Goal: Feedback & Contribution: Submit feedback/report problem

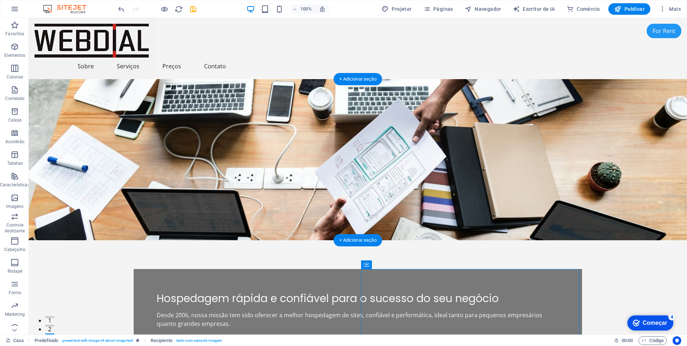
click at [463, 135] on figure at bounding box center [358, 159] width 658 height 161
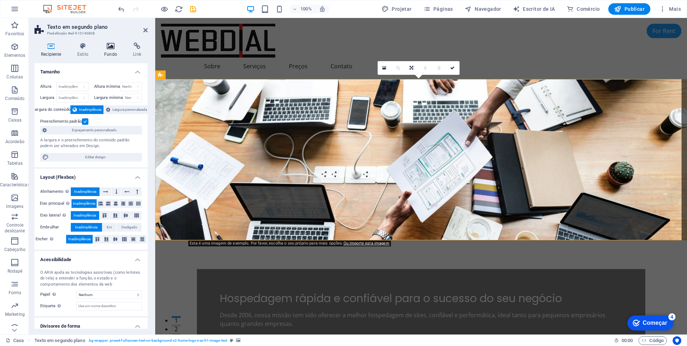
click at [108, 46] on icon at bounding box center [111, 45] width 26 height 7
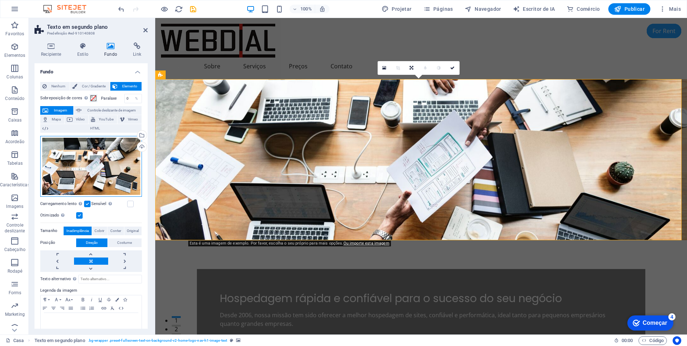
click at [101, 170] on div "Arraste os arquivos aqui, clique para escolher arquivos ou selecione arquivos e…" at bounding box center [91, 166] width 102 height 61
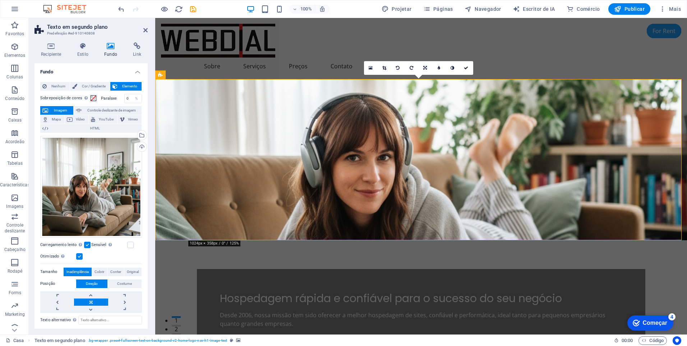
drag, startPoint x: 493, startPoint y: 162, endPoint x: 492, endPoint y: 134, distance: 28.1
click at [492, 134] on figure at bounding box center [421, 159] width 532 height 161
click at [488, 143] on figure at bounding box center [421, 159] width 532 height 161
click at [89, 306] on link at bounding box center [91, 308] width 34 height 7
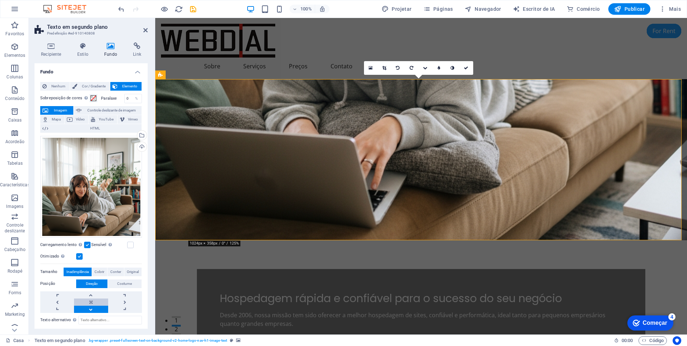
click at [90, 299] on link at bounding box center [91, 301] width 34 height 7
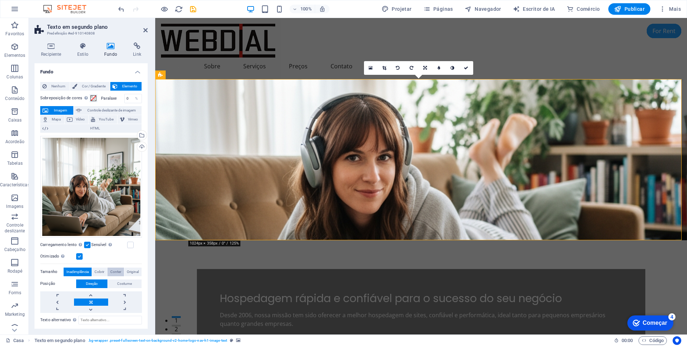
click at [115, 269] on span "Conter" at bounding box center [115, 271] width 11 height 9
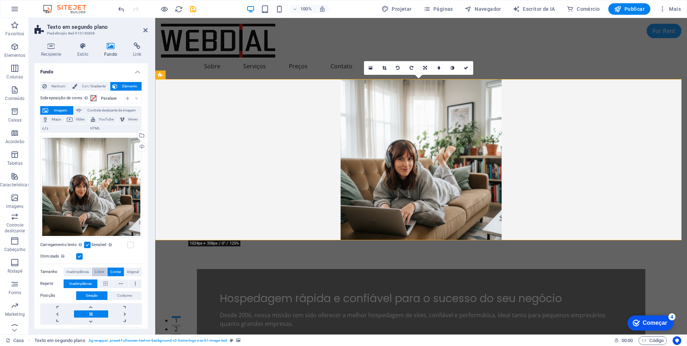
click at [100, 273] on span "Cobrir" at bounding box center [99, 271] width 10 height 9
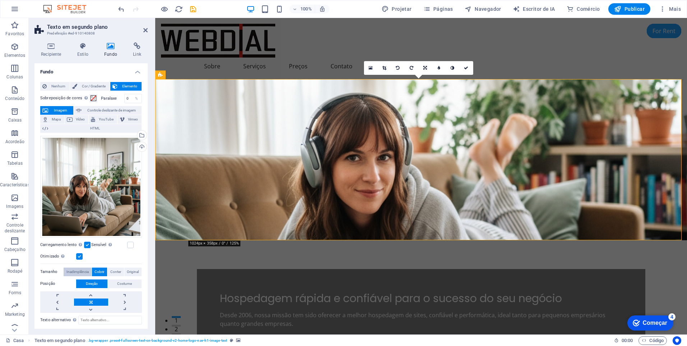
click at [85, 271] on span "Inadimplência" at bounding box center [77, 271] width 22 height 9
click at [130, 268] on span "Original" at bounding box center [133, 271] width 12 height 9
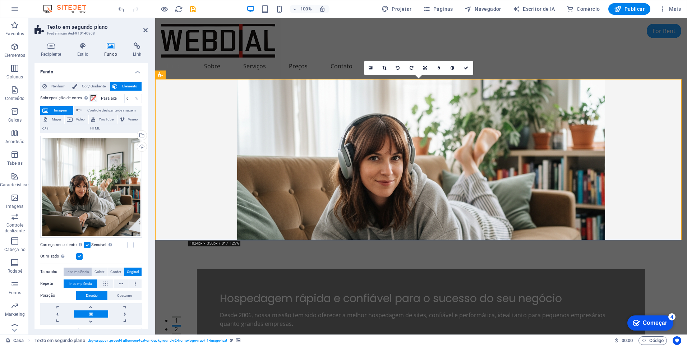
click at [81, 268] on span "Inadimplência" at bounding box center [77, 271] width 22 height 9
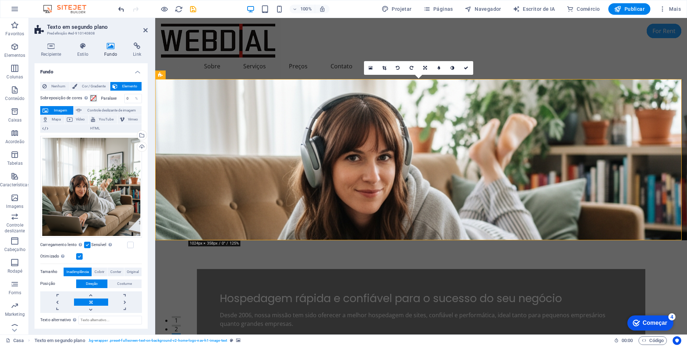
click at [119, 6] on icon "desfazer" at bounding box center [121, 9] width 8 height 8
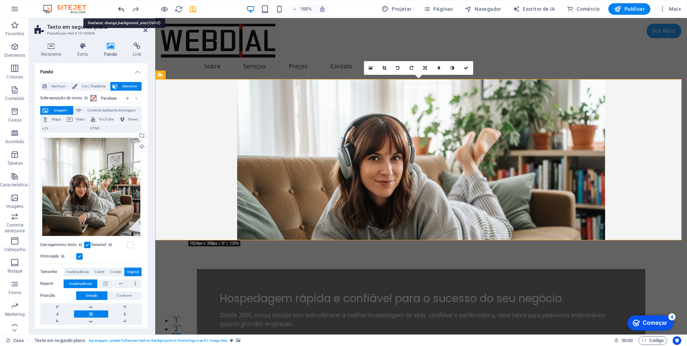
click at [121, 8] on icon "desfazer" at bounding box center [121, 9] width 8 height 8
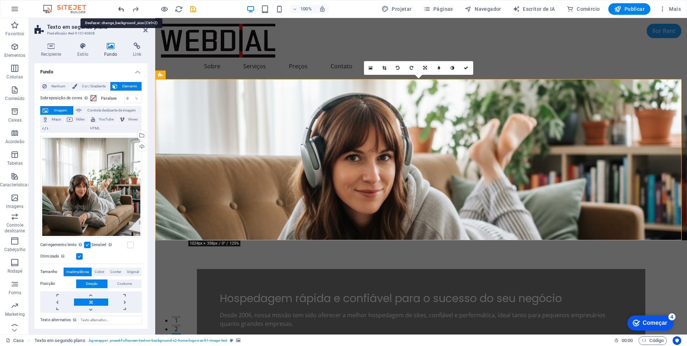
click at [121, 8] on icon "desfazer" at bounding box center [121, 9] width 8 height 8
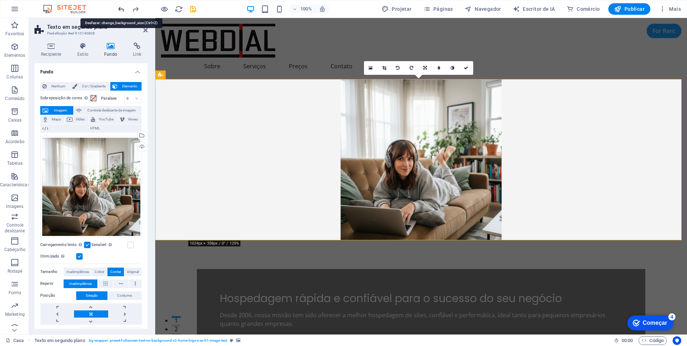
click at [121, 8] on icon "desfazer" at bounding box center [121, 9] width 8 height 8
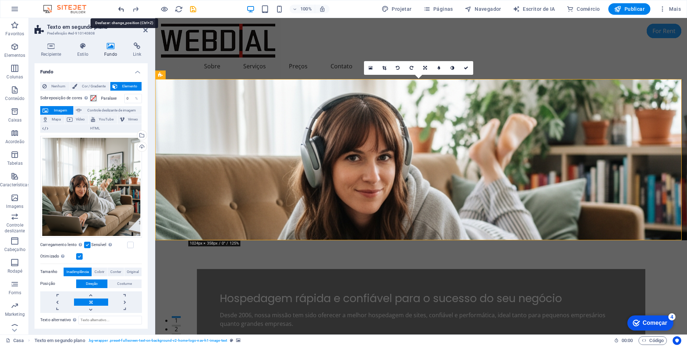
click at [121, 8] on icon "desfazer" at bounding box center [121, 9] width 8 height 8
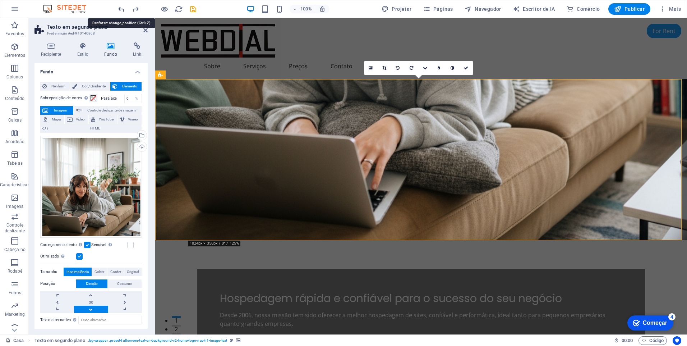
click at [121, 8] on icon "desfazer" at bounding box center [121, 9] width 8 height 8
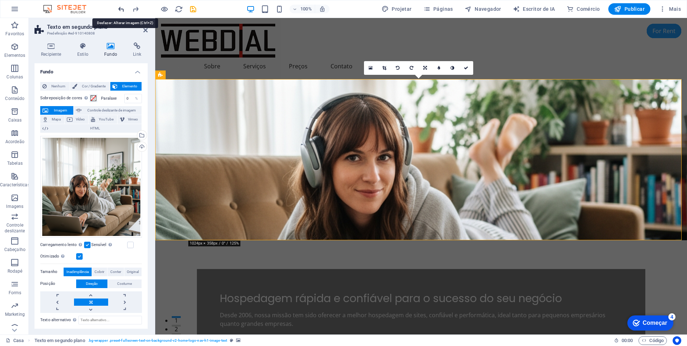
click at [120, 6] on icon "desfazer" at bounding box center [121, 9] width 8 height 8
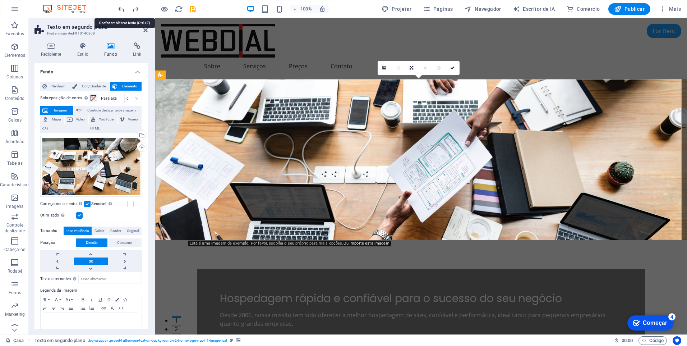
click at [120, 6] on icon "desfazer" at bounding box center [121, 9] width 8 height 8
click at [89, 168] on div "Arraste os arquivos aqui, clique para escolher arquivos ou selecione arquivos e…" at bounding box center [91, 166] width 102 height 61
click at [89, 168] on body "[DOMAIN_NAME] Casa Favoritos Elementos Colunas Conteúdo Caixas Acordeão Tabelas…" at bounding box center [343, 173] width 687 height 346
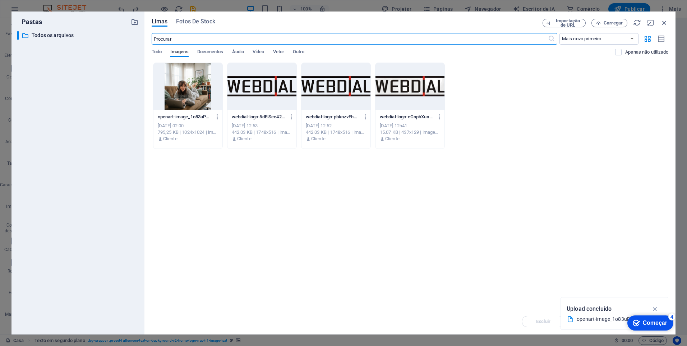
click at [459, 8] on div "Pastas ​ All files Todos os arquivos Limas Fotos De Stock Importação de URL Car…" at bounding box center [343, 173] width 687 height 346
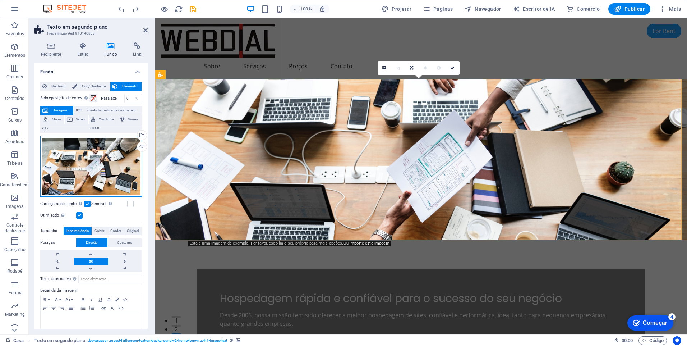
drag, startPoint x: 94, startPoint y: 164, endPoint x: 83, endPoint y: 153, distance: 15.5
click at [83, 153] on div "Arraste os arquivos aqui, clique para escolher arquivos ou selecione arquivos e…" at bounding box center [91, 166] width 102 height 61
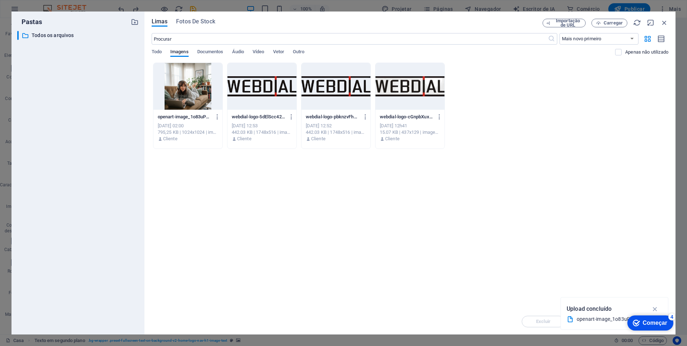
click at [207, 18] on div "Limas Fotos De Stock Importação de URL Carregar ​ Mais novo primeiro Mais antig…" at bounding box center [409, 172] width 531 height 323
click at [206, 22] on span "Fotos De Stock" at bounding box center [195, 21] width 39 height 9
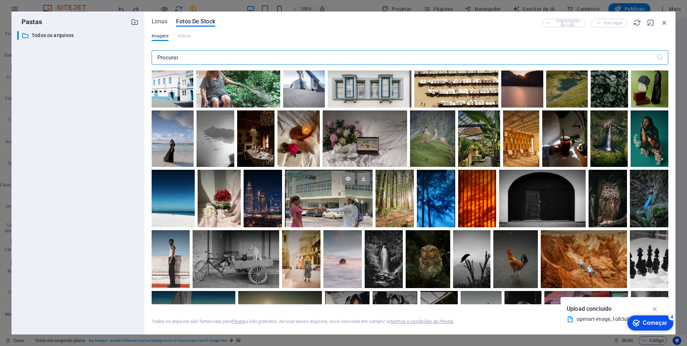
scroll to position [36, 0]
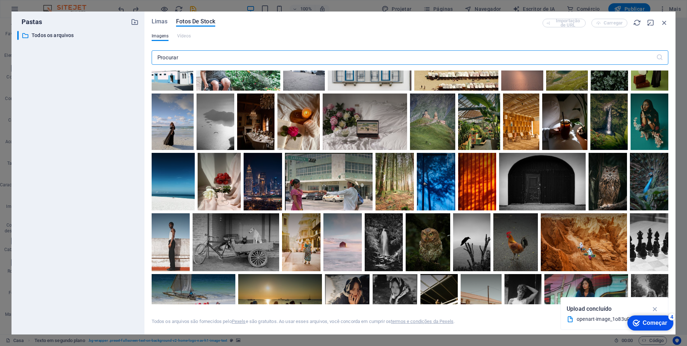
click at [234, 59] on input "text" at bounding box center [404, 57] width 504 height 14
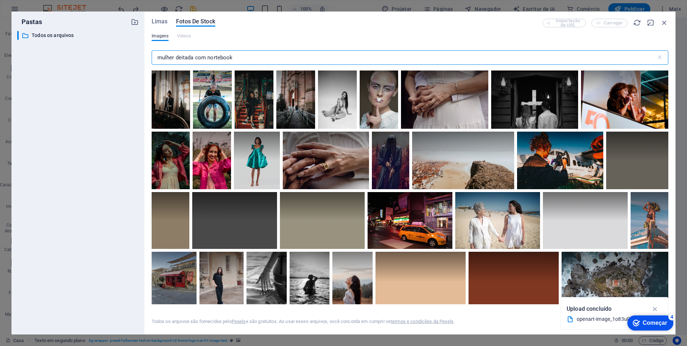
click at [216, 59] on input "mulher deitada com nortebook" at bounding box center [404, 57] width 504 height 14
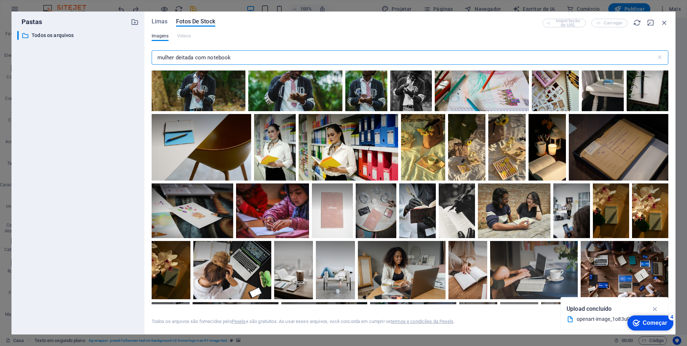
scroll to position [72, 0]
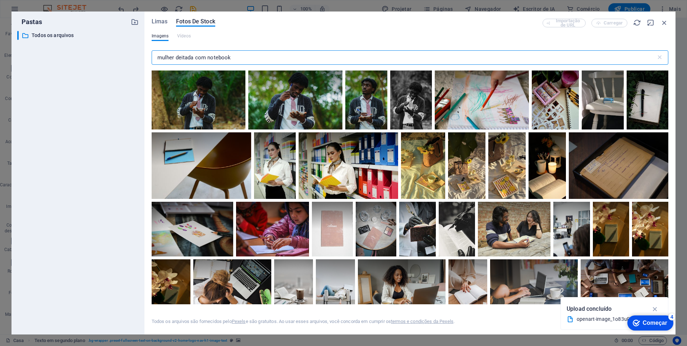
drag, startPoint x: 244, startPoint y: 56, endPoint x: 137, endPoint y: 56, distance: 107.1
click at [137, 56] on div "Pastas ​ All files Todos os arquivos Limas Fotos De Stock Importação de URL Car…" at bounding box center [343, 172] width 664 height 323
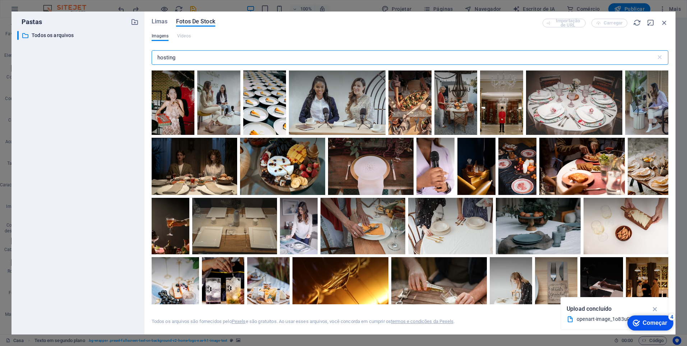
drag, startPoint x: 157, startPoint y: 57, endPoint x: 163, endPoint y: 61, distance: 6.8
click at [157, 57] on input "hosting" at bounding box center [404, 57] width 504 height 14
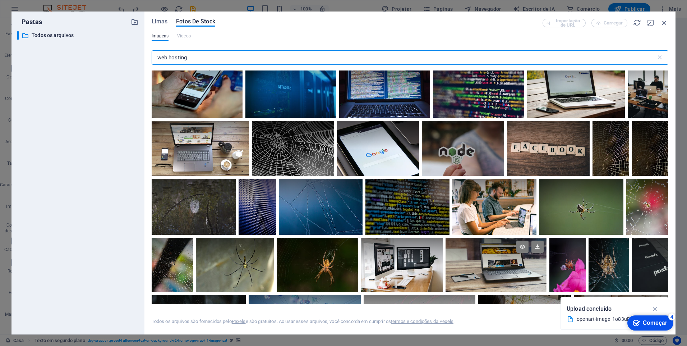
type input "web hosting"
click at [484, 260] on div at bounding box center [496, 251] width 101 height 27
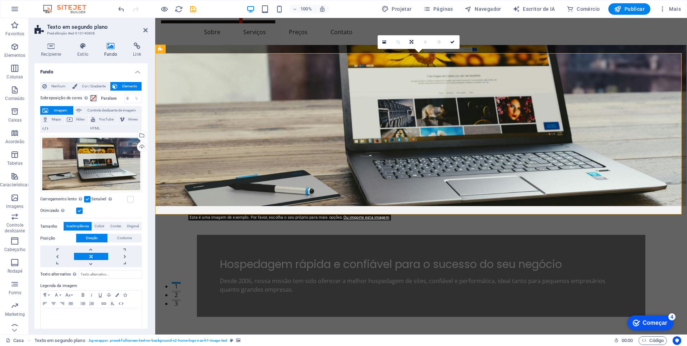
scroll to position [36, 0]
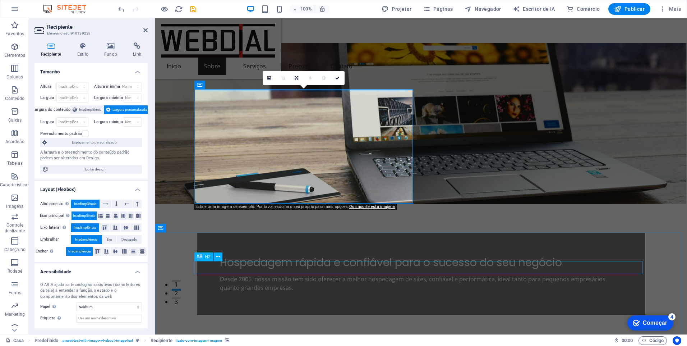
scroll to position [180, 0]
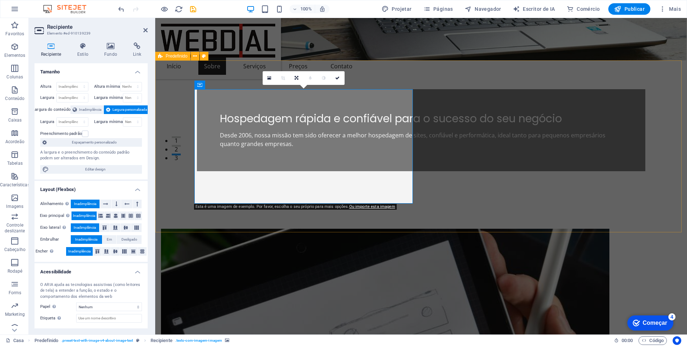
click at [273, 229] on figure at bounding box center [385, 286] width 448 height 114
click at [247, 229] on figure at bounding box center [385, 286] width 448 height 114
click at [109, 50] on h4 "Fundo" at bounding box center [112, 49] width 29 height 15
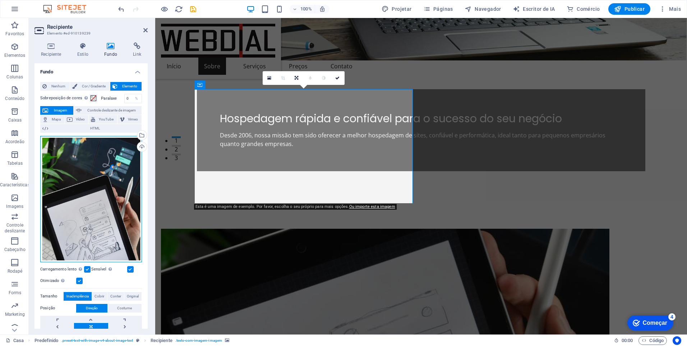
click at [106, 178] on div "Arraste os arquivos aqui, clique para escolher arquivos ou selecione arquivos e…" at bounding box center [91, 199] width 102 height 126
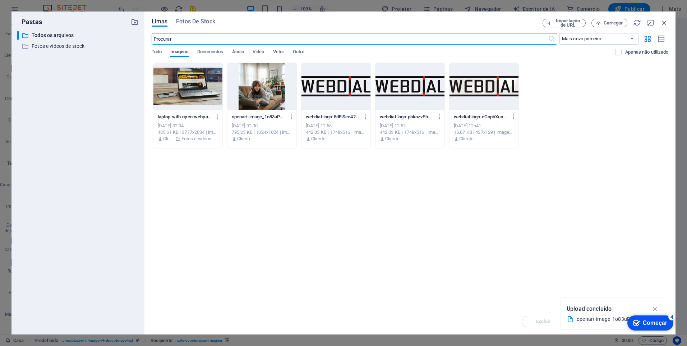
click at [267, 87] on div at bounding box center [261, 86] width 69 height 47
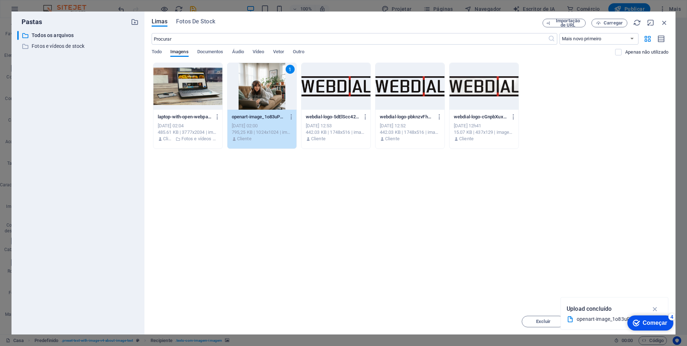
click at [648, 326] on div "Começar" at bounding box center [655, 322] width 24 height 6
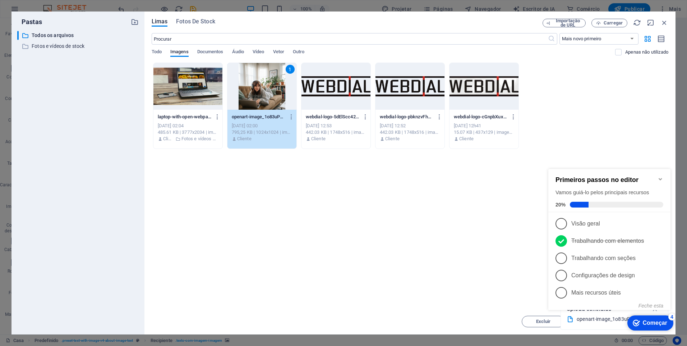
click at [659, 320] on div "Começar" at bounding box center [655, 322] width 24 height 6
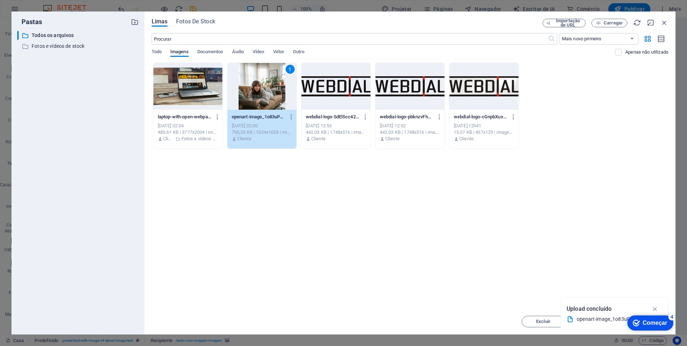
click at [647, 324] on div "Começar" at bounding box center [655, 322] width 24 height 6
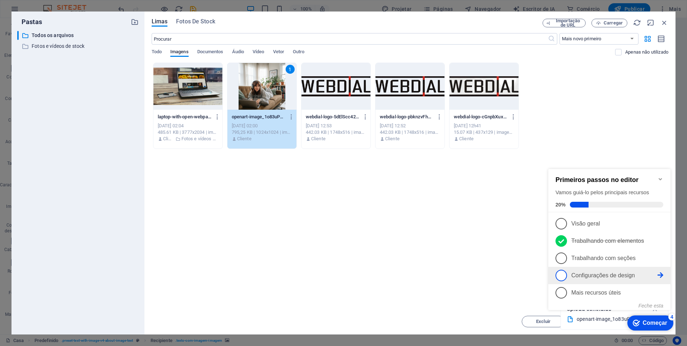
click at [562, 272] on span "4" at bounding box center [560, 274] width 11 height 11
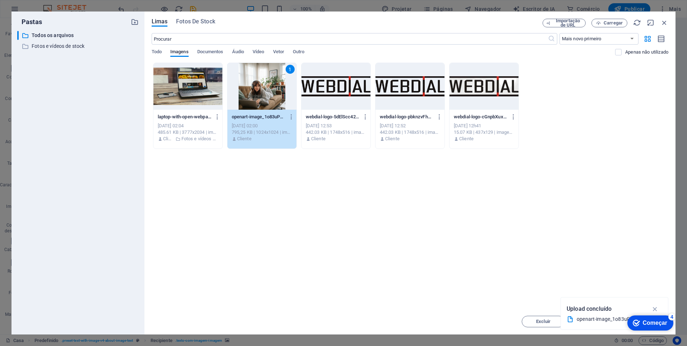
click at [658, 326] on div "Começar" at bounding box center [655, 322] width 24 height 6
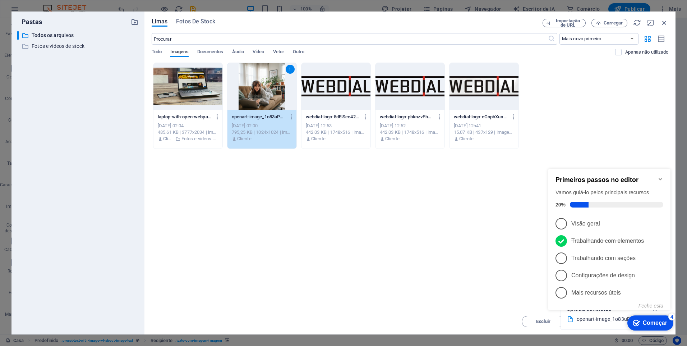
drag, startPoint x: 678, startPoint y: 287, endPoint x: 522, endPoint y: 268, distance: 156.4
click at [678, 287] on div "Pastas ​ All files Todos os arquivos ​ Stock photos & videos Fotos e vídeos de …" at bounding box center [343, 173] width 687 height 346
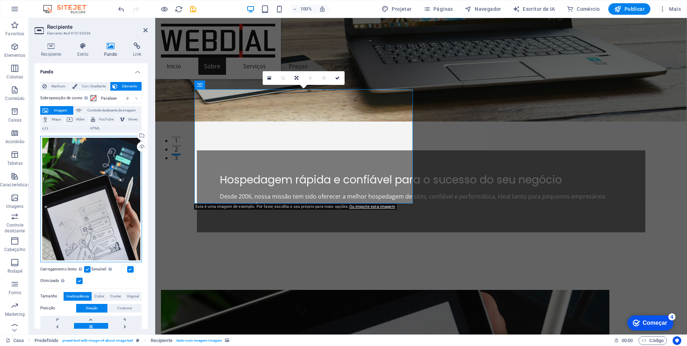
click at [102, 179] on div "Arraste os arquivos aqui, clique para escolher arquivos ou selecione arquivos e…" at bounding box center [91, 199] width 102 height 126
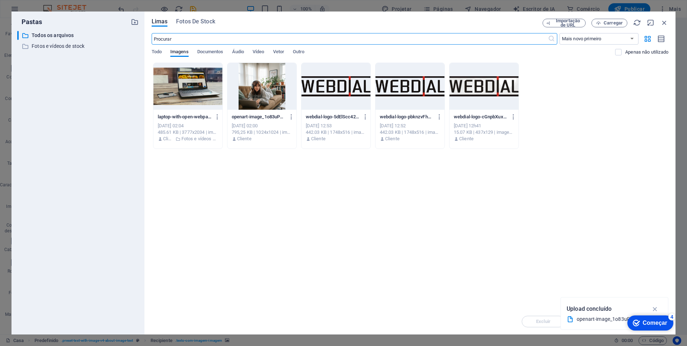
click at [249, 84] on div at bounding box center [261, 86] width 69 height 47
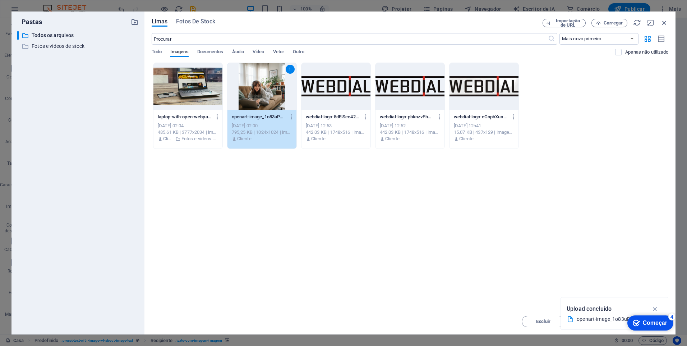
click at [249, 84] on div "1" at bounding box center [261, 86] width 69 height 47
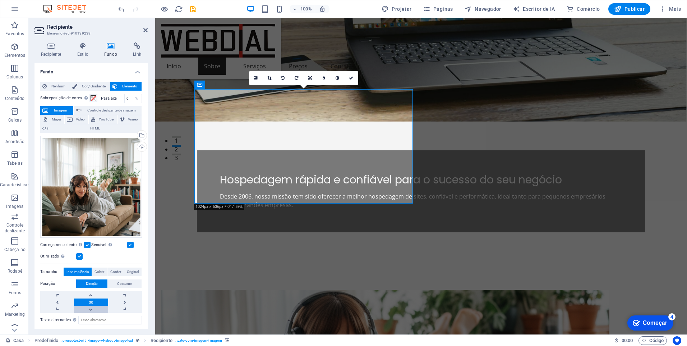
click at [89, 305] on link at bounding box center [91, 308] width 34 height 7
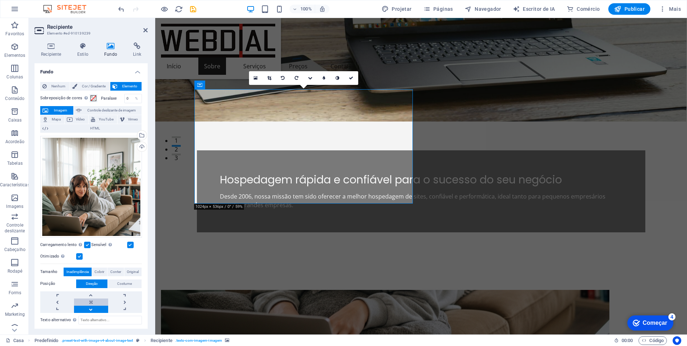
click at [91, 298] on link at bounding box center [91, 301] width 34 height 7
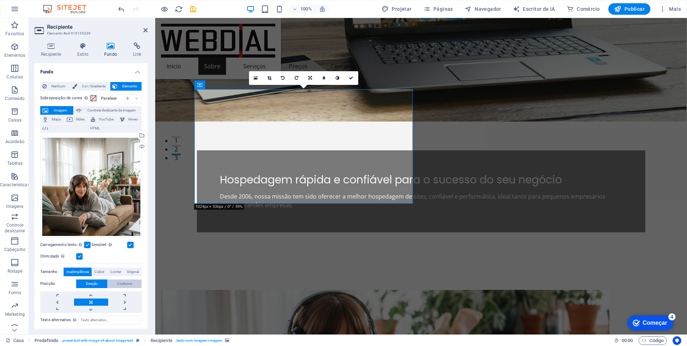
click at [124, 281] on span "Costume" at bounding box center [124, 283] width 15 height 9
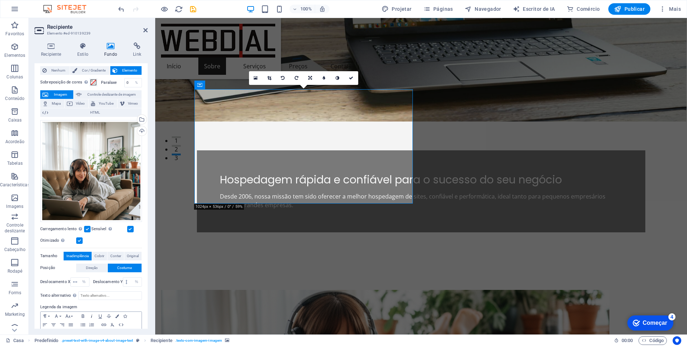
scroll to position [36, 0]
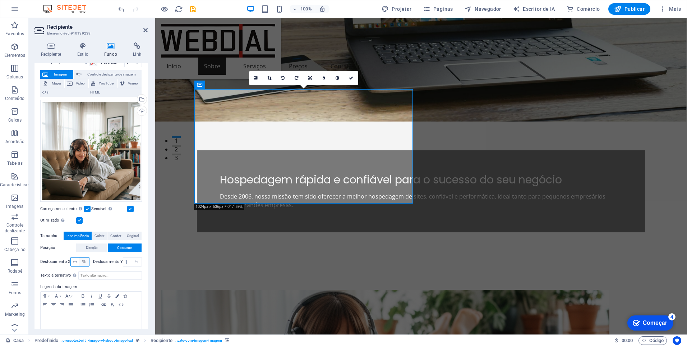
click at [83, 261] on select "Px Rem % vh Vw" at bounding box center [84, 261] width 10 height 9
click at [79, 257] on select "Px Rem % vh Vw" at bounding box center [84, 261] width 10 height 9
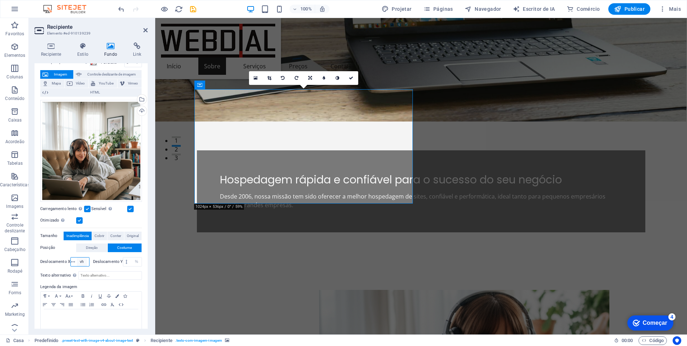
scroll to position [0, 0]
click at [82, 261] on select "Px Rem % vh Vw" at bounding box center [82, 261] width 10 height 9
click at [77, 257] on select "Px Rem % vh Vw" at bounding box center [82, 261] width 10 height 9
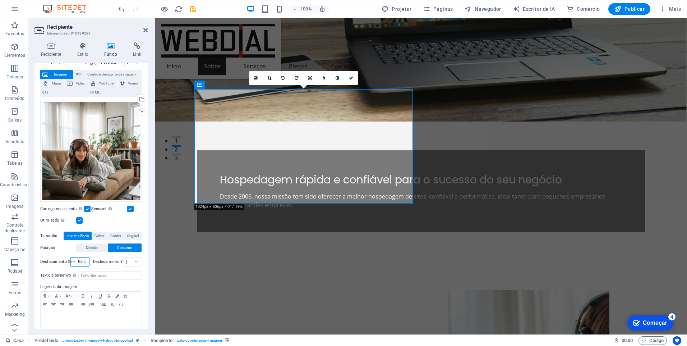
click at [84, 261] on select "Px Rem % vh Vw" at bounding box center [82, 261] width 10 height 9
select select "%"
click at [77, 257] on select "Px Rem % vh Vw" at bounding box center [82, 261] width 10 height 9
type input "100"
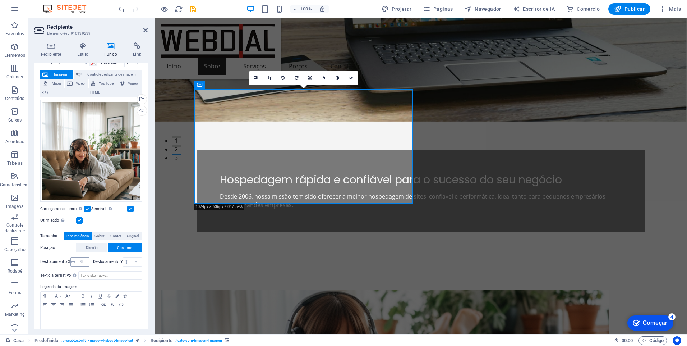
click at [74, 259] on icon at bounding box center [73, 261] width 4 height 4
click at [82, 261] on select "Px Rem % vh Vw" at bounding box center [82, 261] width 10 height 9
click at [72, 259] on icon at bounding box center [73, 261] width 4 height 4
click at [69, 259] on label "Deslocamento X" at bounding box center [55, 261] width 30 height 4
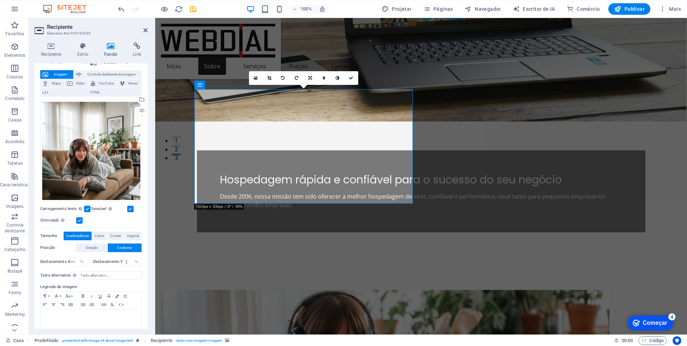
click at [69, 259] on label "Deslocamento X" at bounding box center [55, 261] width 30 height 4
click at [89, 248] on span "Direção" at bounding box center [92, 247] width 12 height 9
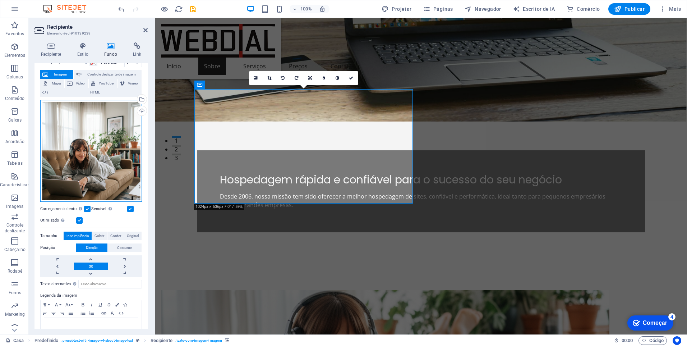
click at [87, 157] on div "Arraste os arquivos aqui, clique para escolher arquivos ou selecione arquivos e…" at bounding box center [91, 151] width 102 height 102
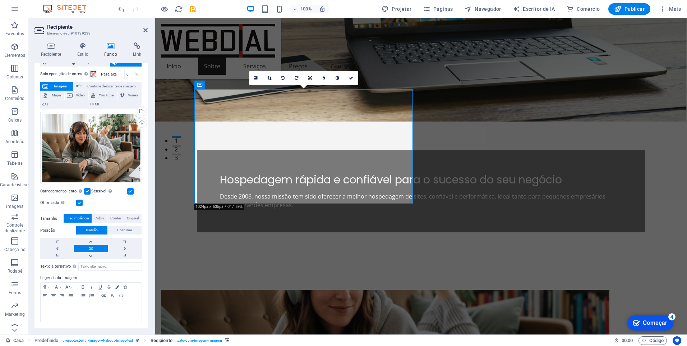
scroll to position [23, 0]
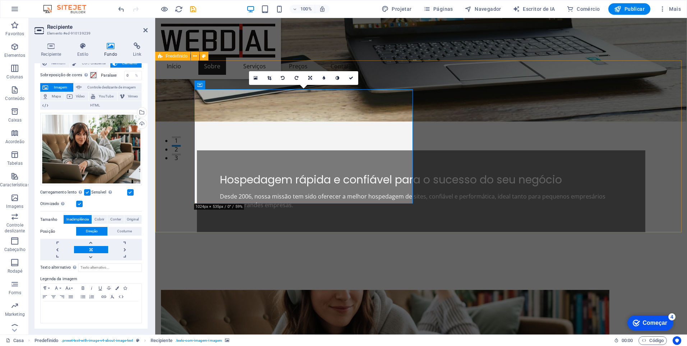
click at [252, 290] on figure at bounding box center [385, 347] width 448 height 114
click at [99, 149] on div "Arraste os arquivos aqui, clique para escolher arquivos ou selecione arquivos e…" at bounding box center [91, 149] width 102 height 73
click at [99, 149] on body "[DOMAIN_NAME] Casa Favoritos Elementos Colunas Conteúdo Caixas Acordeão Tabelas…" at bounding box center [343, 173] width 687 height 346
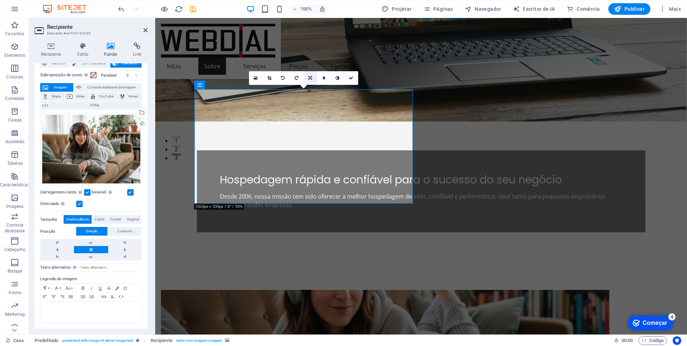
click at [312, 78] on icon at bounding box center [310, 78] width 4 height 4
click at [310, 92] on icon at bounding box center [310, 91] width 4 height 4
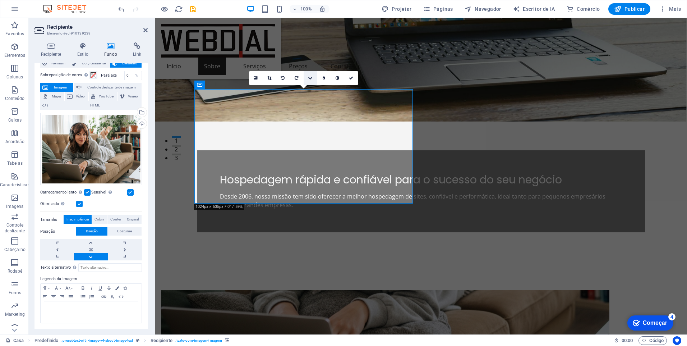
click at [309, 79] on icon at bounding box center [310, 78] width 4 height 4
click at [311, 76] on icon at bounding box center [310, 78] width 4 height 4
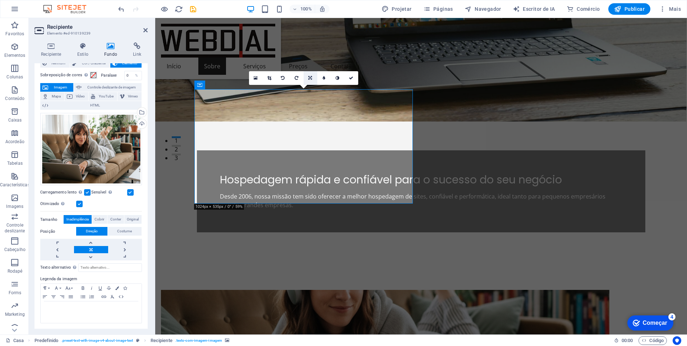
click at [310, 74] on link at bounding box center [311, 78] width 14 height 14
click at [311, 64] on icon at bounding box center [310, 64] width 4 height 4
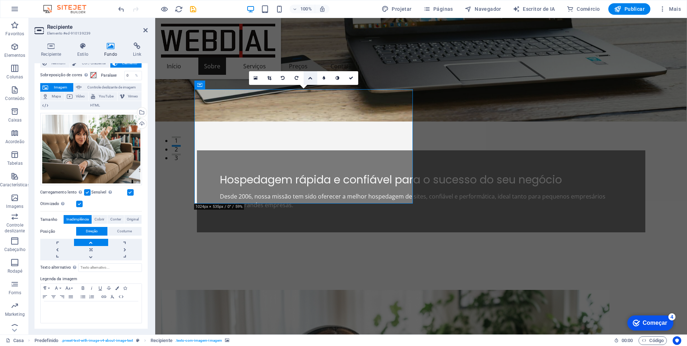
click at [312, 79] on icon at bounding box center [310, 78] width 4 height 4
click at [311, 79] on icon at bounding box center [310, 78] width 4 height 4
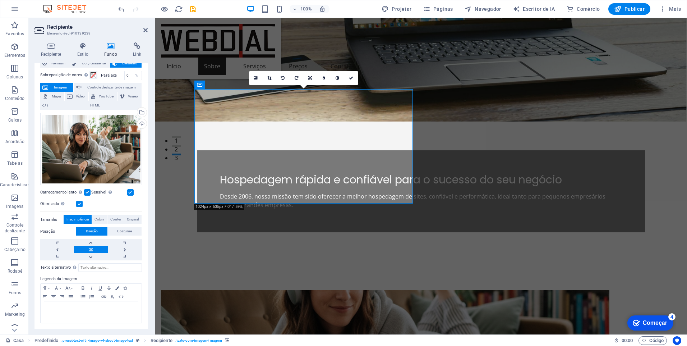
click at [367, 290] on figure at bounding box center [385, 347] width 448 height 114
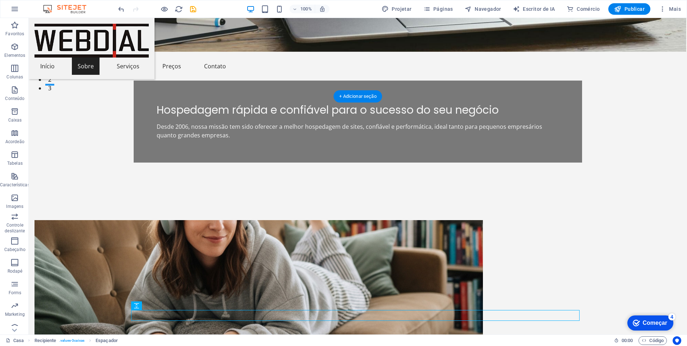
scroll to position [144, 0]
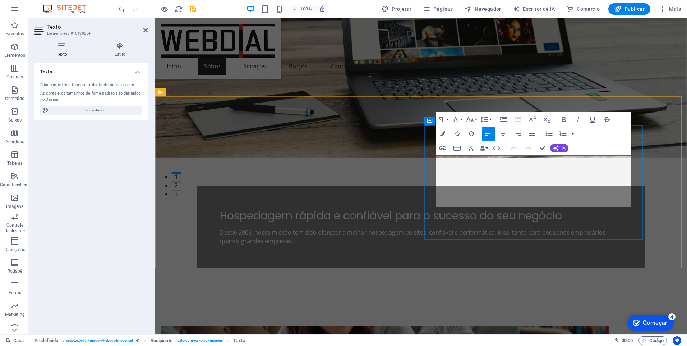
drag, startPoint x: 466, startPoint y: 160, endPoint x: 445, endPoint y: 160, distance: 20.8
click at [461, 120] on button "Família de fontes" at bounding box center [457, 119] width 14 height 14
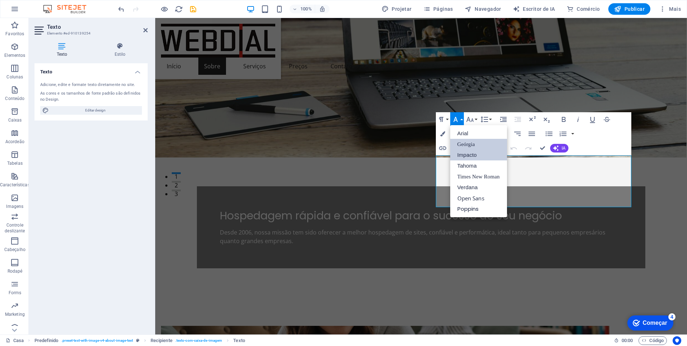
scroll to position [0, 0]
click at [470, 198] on link "Open Sans" at bounding box center [478, 198] width 57 height 11
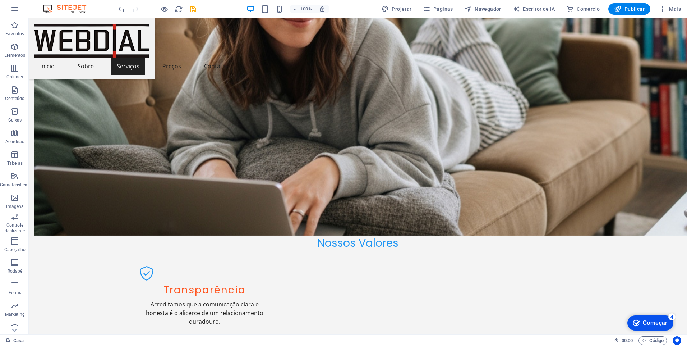
scroll to position [486, 0]
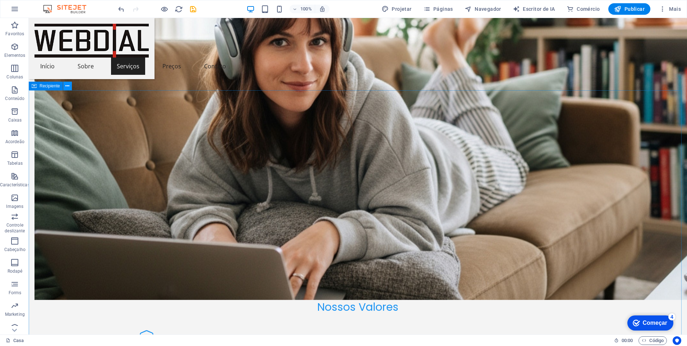
click at [66, 87] on icon at bounding box center [67, 86] width 4 height 8
click at [341, 151] on icon at bounding box center [341, 152] width 4 height 8
click at [342, 151] on icon at bounding box center [341, 152] width 4 height 8
click at [121, 8] on icon "desfazer" at bounding box center [121, 9] width 8 height 8
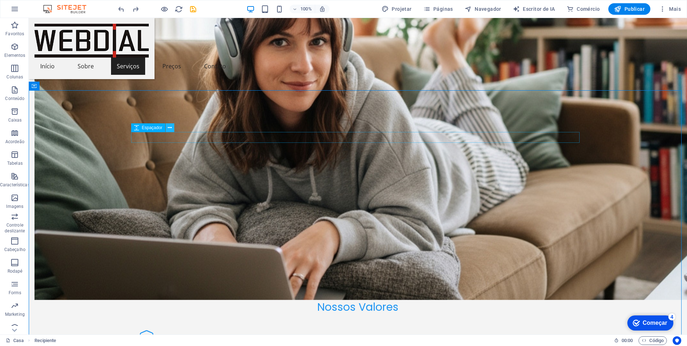
click at [171, 126] on icon at bounding box center [170, 128] width 4 height 8
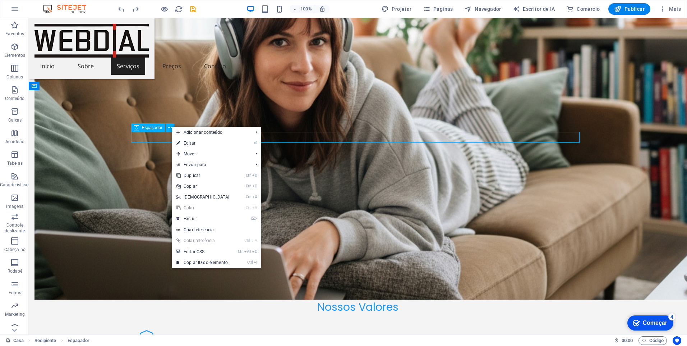
click at [142, 128] on span "Espaçador" at bounding box center [152, 127] width 20 height 4
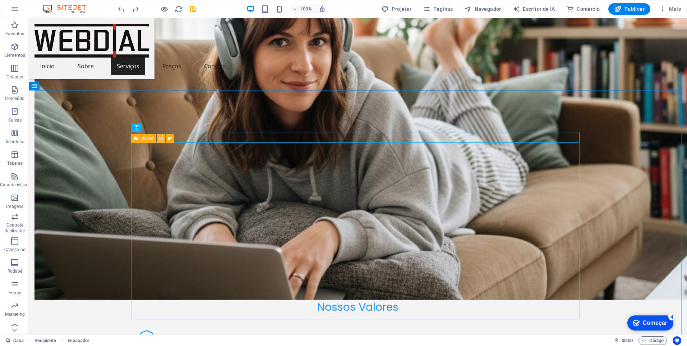
click at [161, 138] on icon at bounding box center [161, 139] width 4 height 8
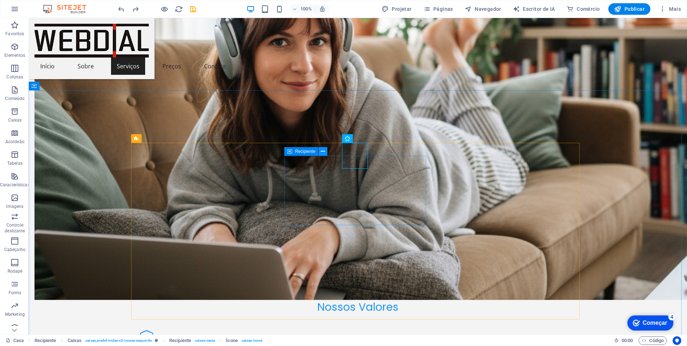
click at [322, 149] on icon at bounding box center [323, 152] width 4 height 8
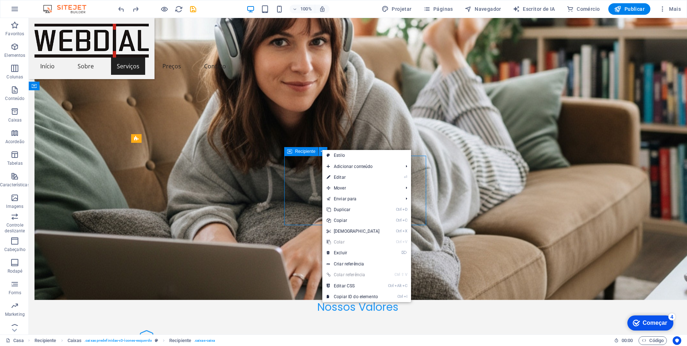
click at [322, 149] on icon at bounding box center [323, 152] width 4 height 8
click at [347, 252] on font "Excluir" at bounding box center [340, 252] width 13 height 5
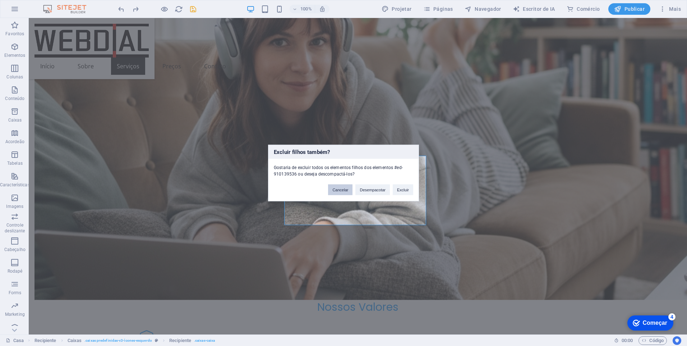
click at [344, 191] on button "Cancelar" at bounding box center [340, 189] width 24 height 11
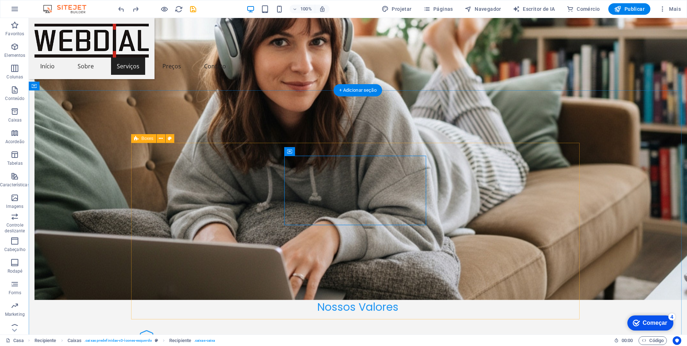
click at [324, 150] on icon at bounding box center [323, 152] width 4 height 8
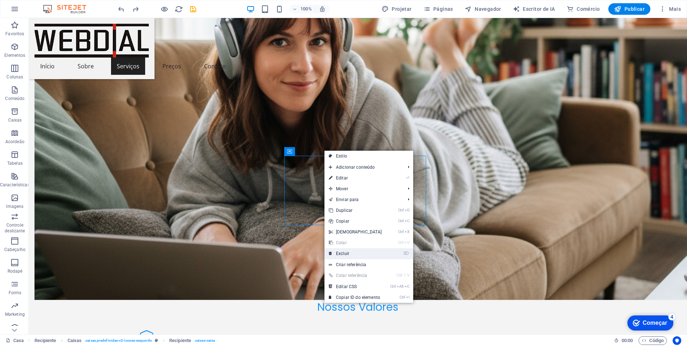
click at [355, 250] on link "⌦ Excluir" at bounding box center [355, 253] width 62 height 11
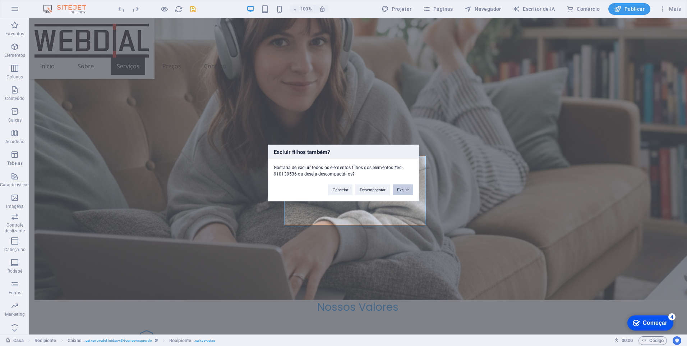
click at [401, 189] on button "Excluir" at bounding box center [403, 189] width 20 height 11
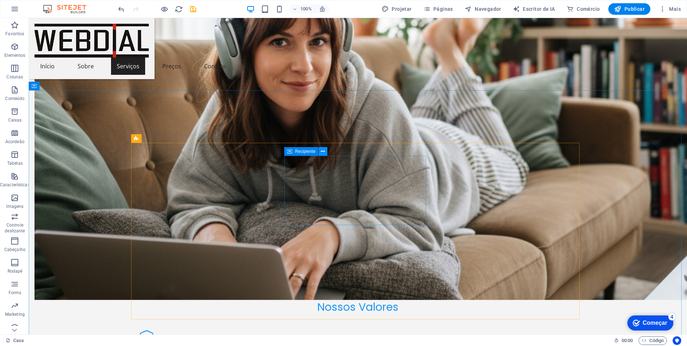
click at [324, 152] on icon at bounding box center [323, 152] width 4 height 8
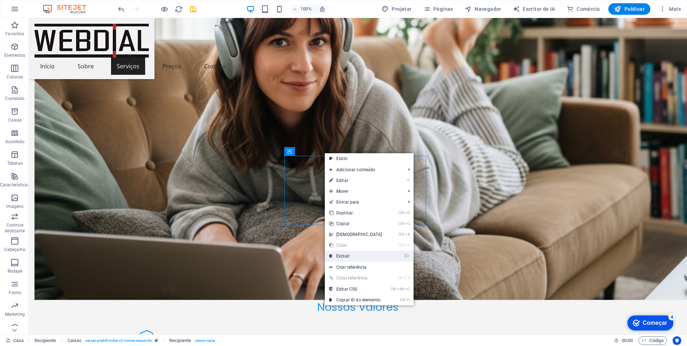
click at [353, 250] on link "⌦ Excluir" at bounding box center [356, 255] width 62 height 11
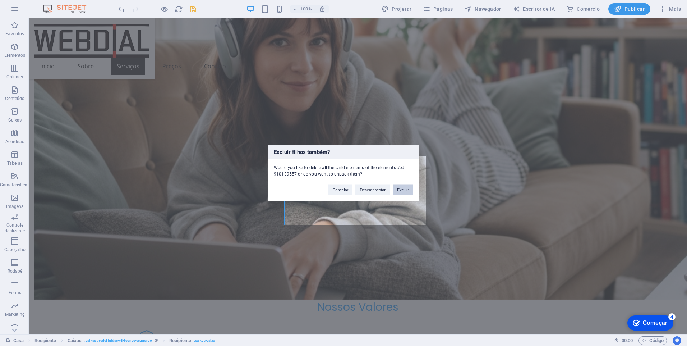
click at [402, 190] on button "Excluir" at bounding box center [403, 189] width 20 height 11
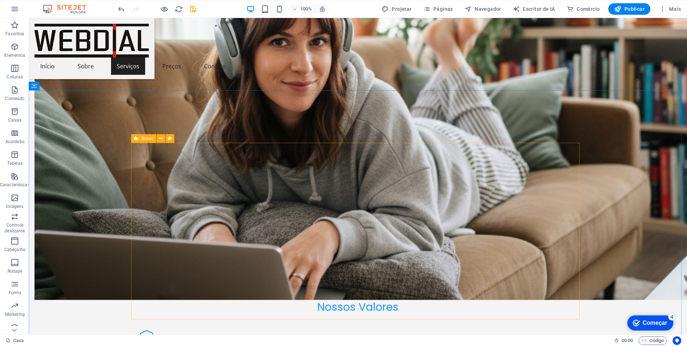
click at [140, 139] on div "Boxes" at bounding box center [143, 138] width 25 height 9
click at [160, 140] on icon at bounding box center [161, 139] width 4 height 8
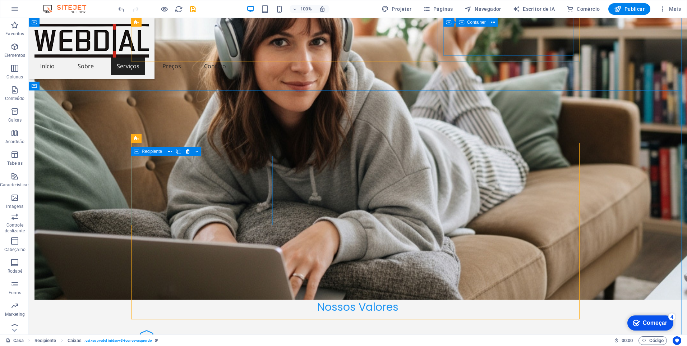
click at [145, 152] on span "Recipiente" at bounding box center [152, 151] width 20 height 4
drag, startPoint x: 145, startPoint y: 152, endPoint x: 8, endPoint y: 133, distance: 138.2
click at [145, 152] on span "Recipiente" at bounding box center [152, 151] width 20 height 4
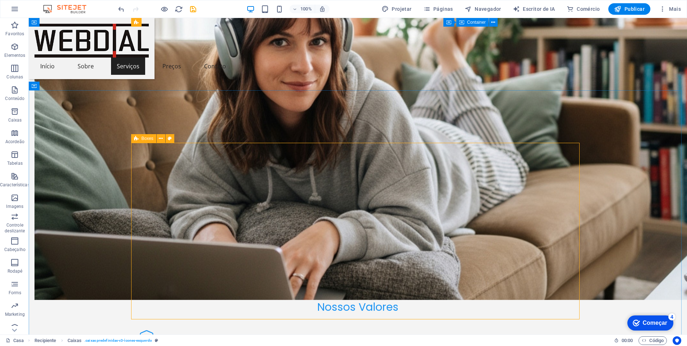
click at [137, 138] on icon at bounding box center [136, 138] width 5 height 9
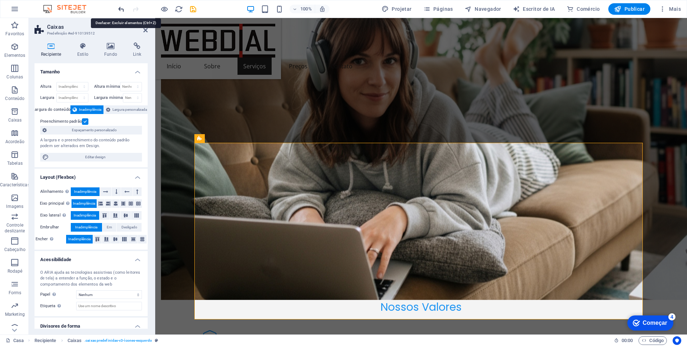
click at [123, 9] on icon "desfazer" at bounding box center [121, 9] width 8 height 8
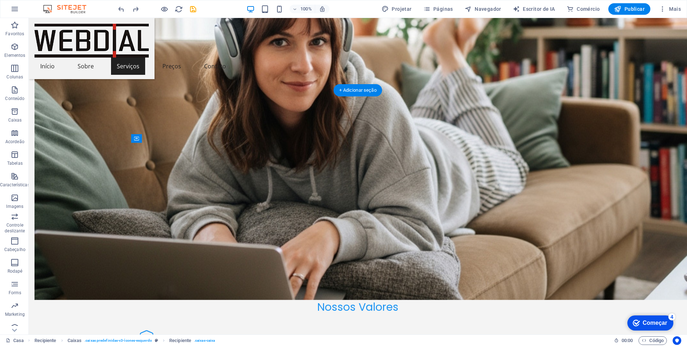
drag, startPoint x: 382, startPoint y: 170, endPoint x: 181, endPoint y: 252, distance: 216.9
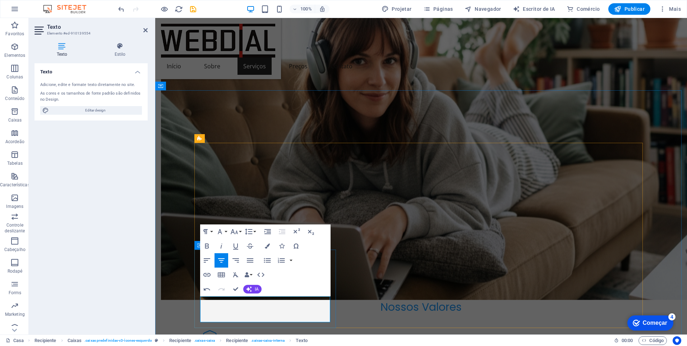
drag, startPoint x: 358, startPoint y: 308, endPoint x: 223, endPoint y: 306, distance: 134.7
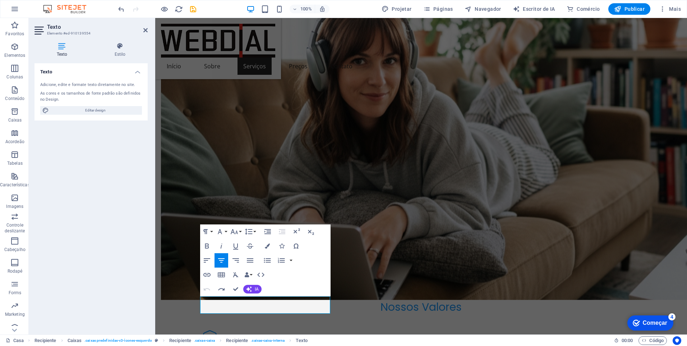
drag, startPoint x: 389, startPoint y: 314, endPoint x: 251, endPoint y: 305, distance: 138.6
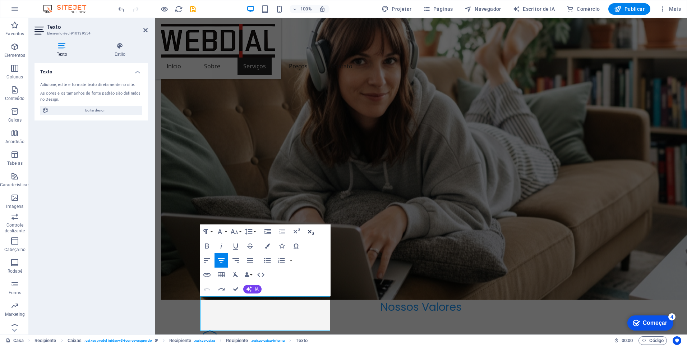
scroll to position [682, 1]
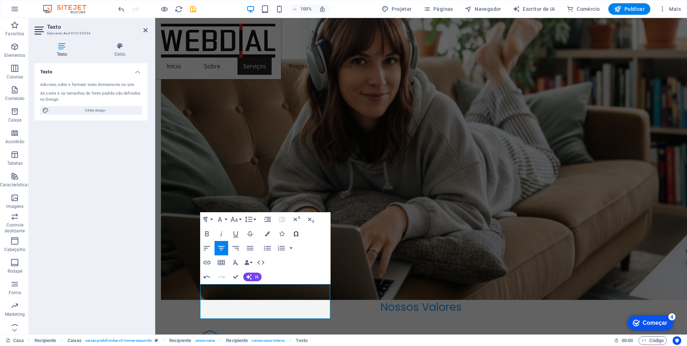
scroll to position [779, 1]
drag, startPoint x: 229, startPoint y: 287, endPoint x: 234, endPoint y: 287, distance: 5.0
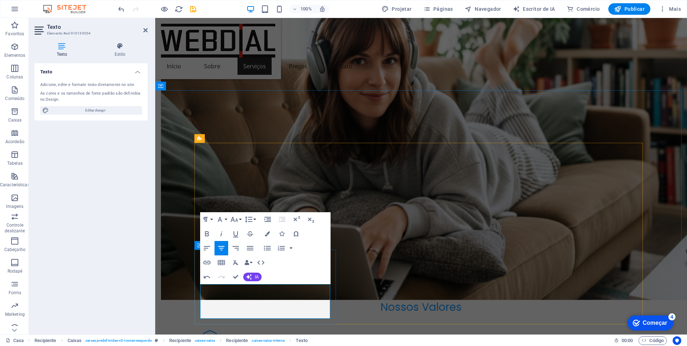
drag, startPoint x: 314, startPoint y: 298, endPoint x: 319, endPoint y: 298, distance: 5.0
drag, startPoint x: 318, startPoint y: 296, endPoint x: 327, endPoint y: 297, distance: 8.6
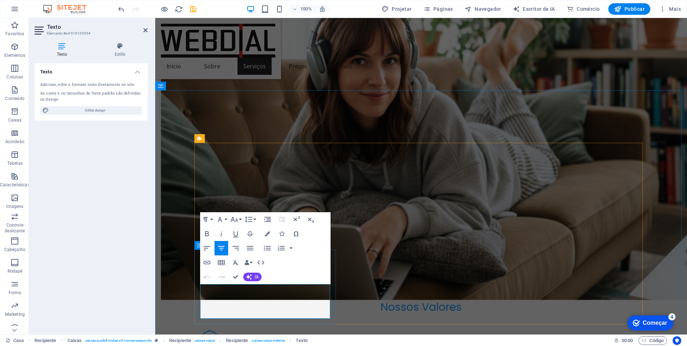
drag, startPoint x: 302, startPoint y: 297, endPoint x: 214, endPoint y: 286, distance: 89.0
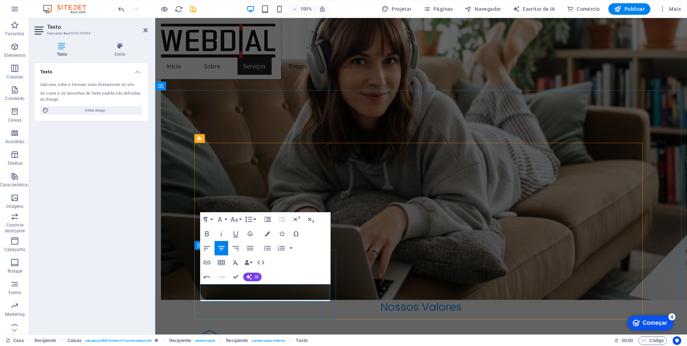
drag, startPoint x: 238, startPoint y: 287, endPoint x: 244, endPoint y: 287, distance: 5.7
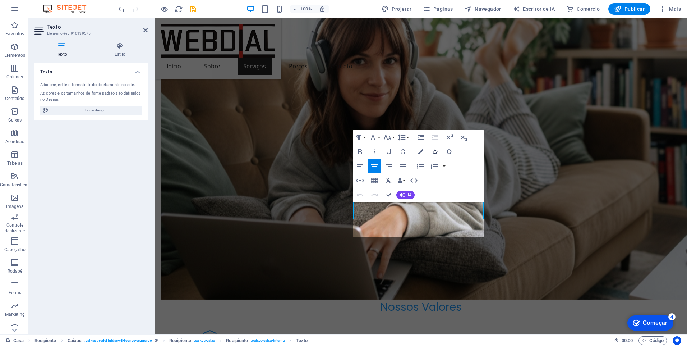
scroll to position [634, 1]
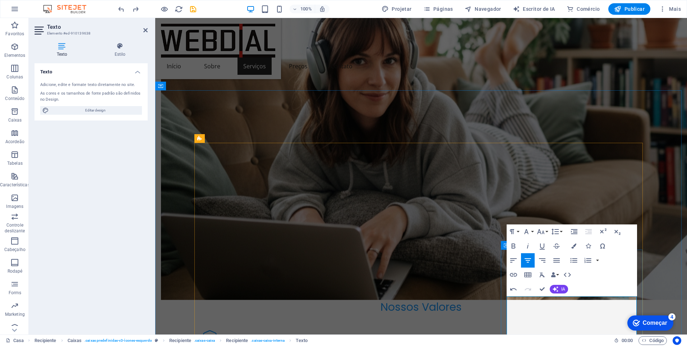
drag, startPoint x: 535, startPoint y: 308, endPoint x: 544, endPoint y: 327, distance: 21.2
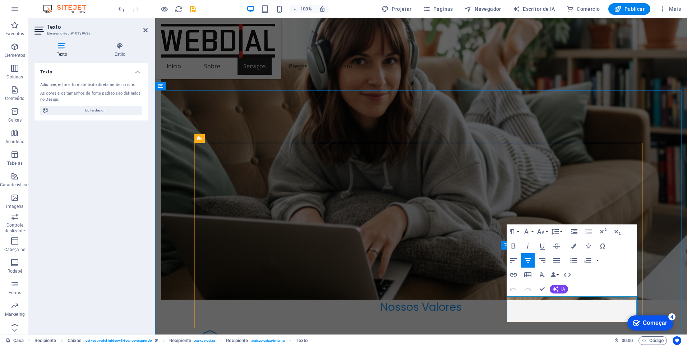
drag, startPoint x: 568, startPoint y: 308, endPoint x: 578, endPoint y: 309, distance: 10.1
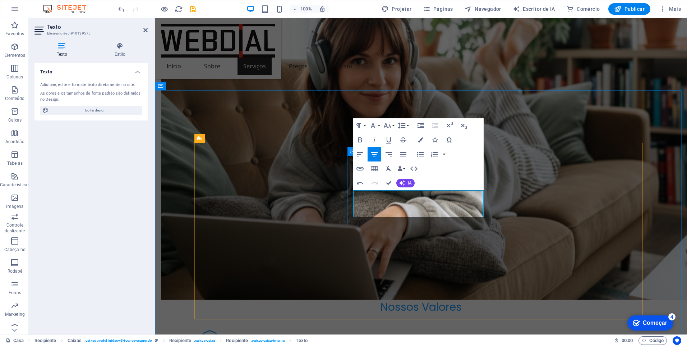
drag, startPoint x: 469, startPoint y: 194, endPoint x: 384, endPoint y: 203, distance: 85.6
drag, startPoint x: 413, startPoint y: 203, endPoint x: 417, endPoint y: 203, distance: 4.3
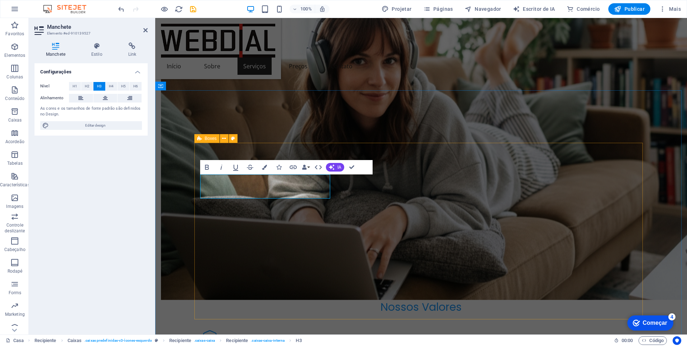
scroll to position [0, 2]
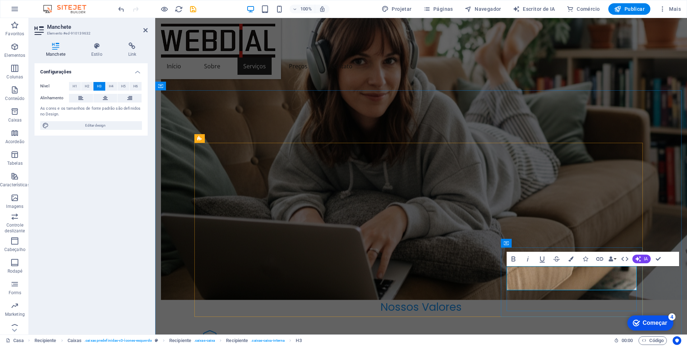
drag, startPoint x: 571, startPoint y: 271, endPoint x: 618, endPoint y: 272, distance: 47.8
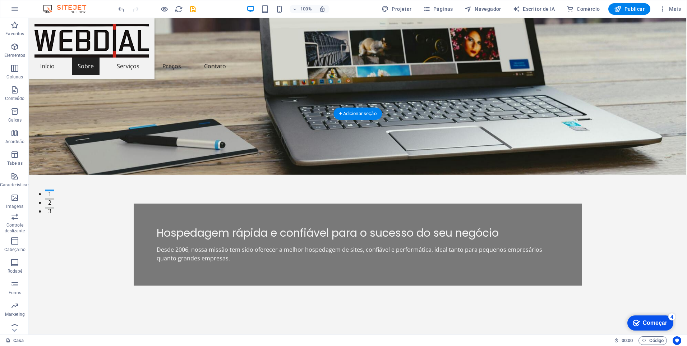
scroll to position [0, 0]
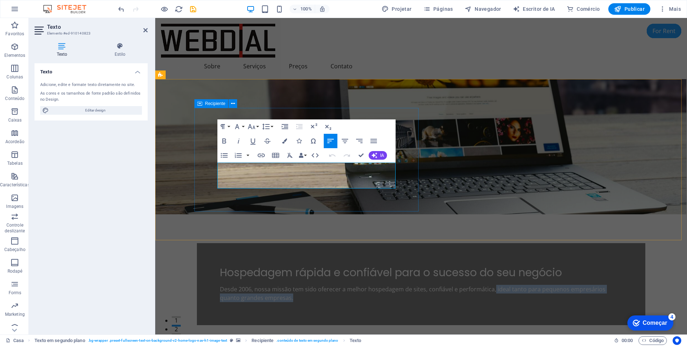
drag, startPoint x: 344, startPoint y: 174, endPoint x: 368, endPoint y: 188, distance: 27.9
click at [368, 243] on div "Hospedagem rápida e confiável para o sucesso do seu negócio Desde 2006, nossa m…" at bounding box center [421, 284] width 448 height 82
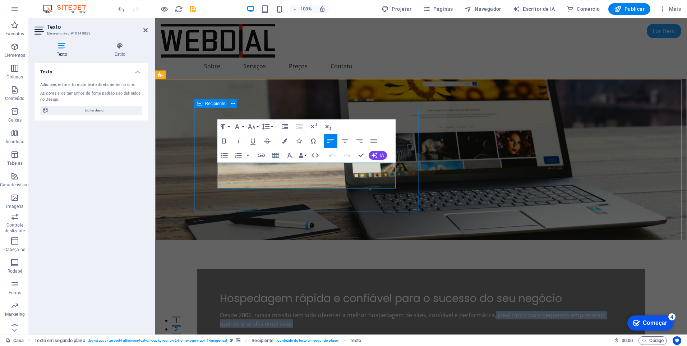
copy font "ideal tanto para pequenos empresários quanto grandes empresas."
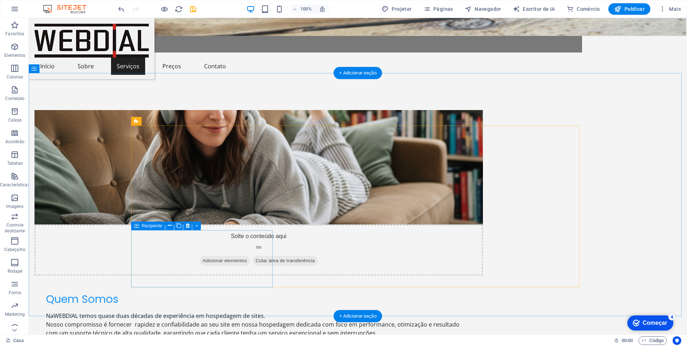
scroll to position [503, 0]
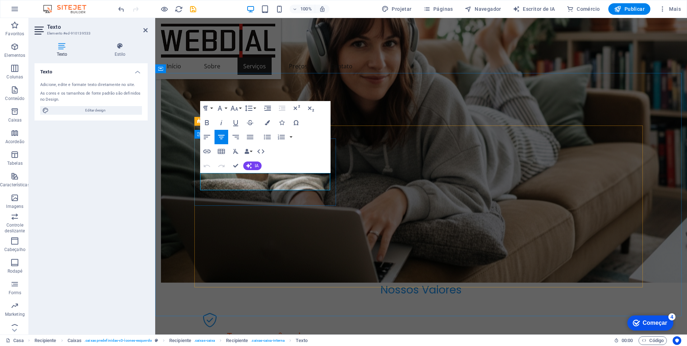
drag, startPoint x: 289, startPoint y: 177, endPoint x: 312, endPoint y: 189, distance: 26.4
drag, startPoint x: 282, startPoint y: 176, endPoint x: 230, endPoint y: 176, distance: 52.1
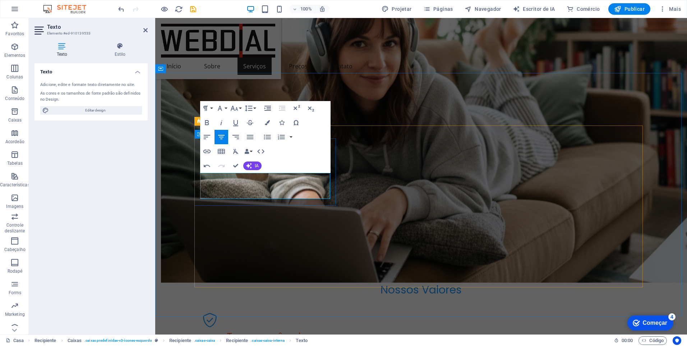
drag, startPoint x: 284, startPoint y: 178, endPoint x: 274, endPoint y: 186, distance: 12.7
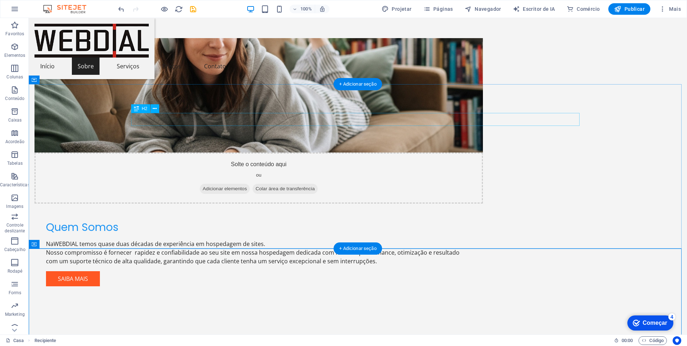
scroll to position [287, 0]
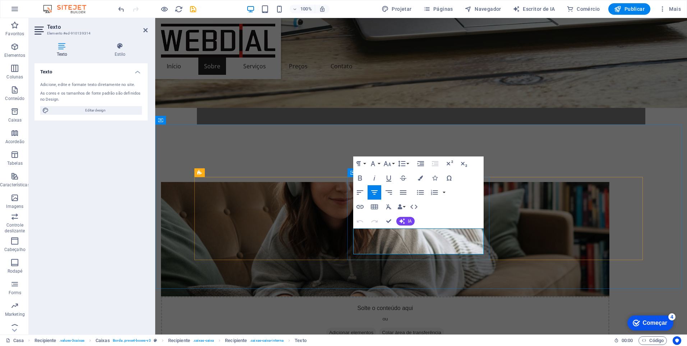
drag, startPoint x: 427, startPoint y: 240, endPoint x: 354, endPoint y: 229, distance: 74.1
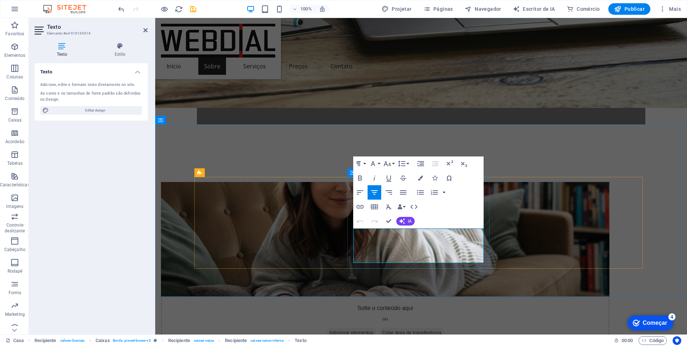
drag, startPoint x: 443, startPoint y: 232, endPoint x: 358, endPoint y: 229, distance: 86.0
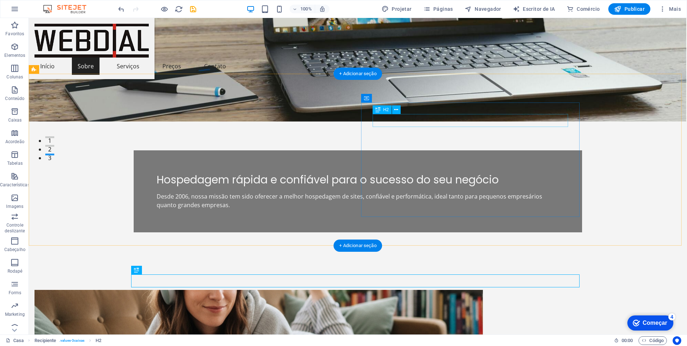
scroll to position [144, 0]
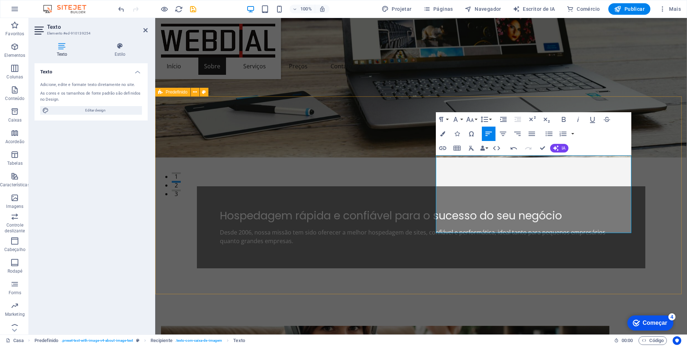
scroll to position [1004, 1]
drag, startPoint x: 465, startPoint y: 171, endPoint x: 434, endPoint y: 152, distance: 36.7
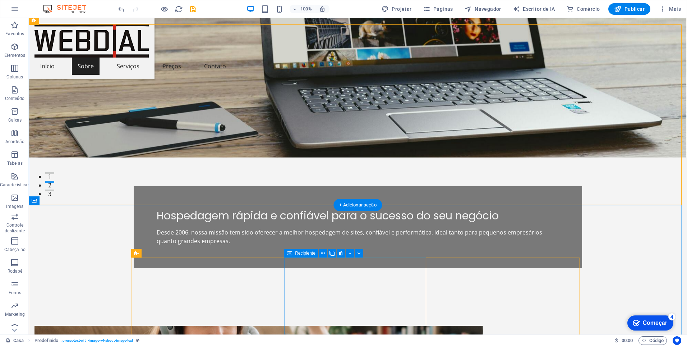
scroll to position [216, 0]
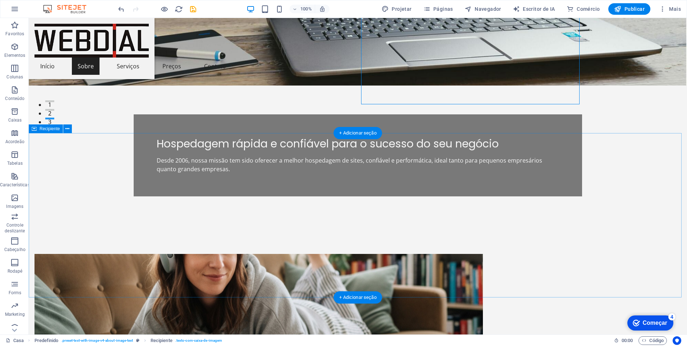
scroll to position [287, 0]
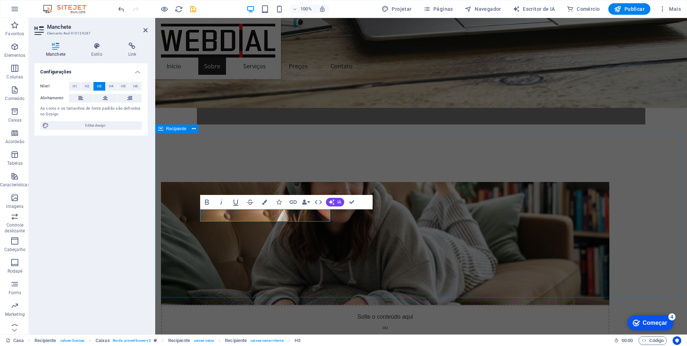
scroll to position [0, 3]
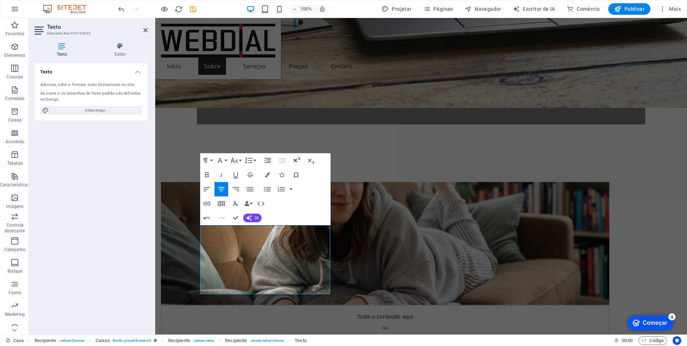
scroll to position [1785, 1]
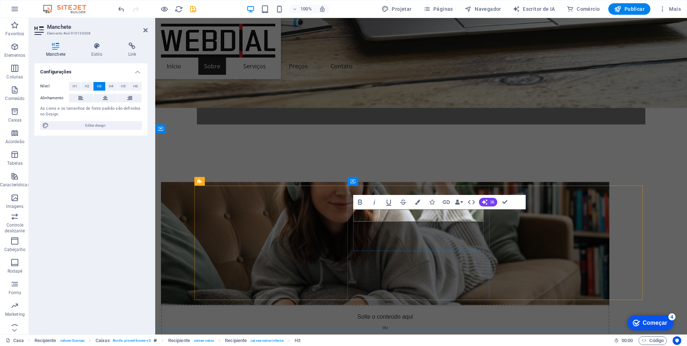
drag, startPoint x: 429, startPoint y: 216, endPoint x: 384, endPoint y: 216, distance: 45.3
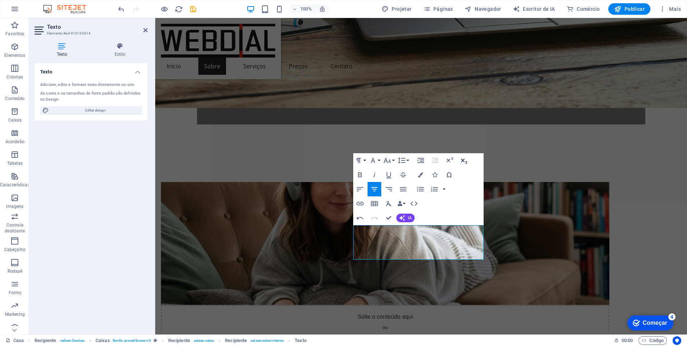
scroll to position [867, 1]
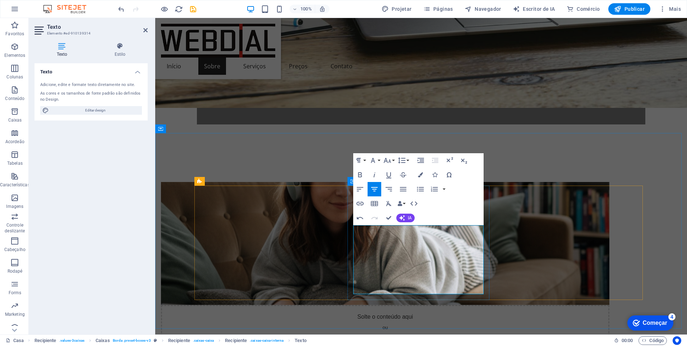
scroll to position [642, 1]
drag, startPoint x: 356, startPoint y: 262, endPoint x: 369, endPoint y: 261, distance: 13.0
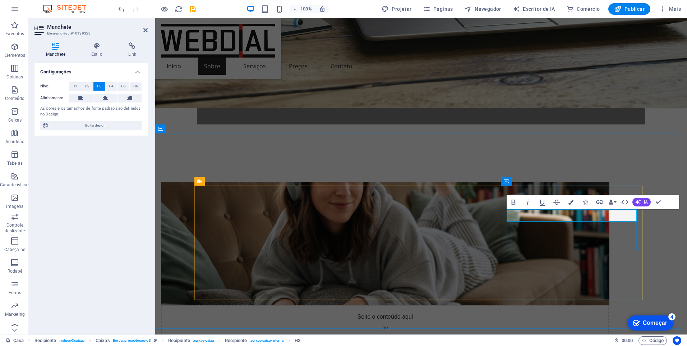
drag, startPoint x: 612, startPoint y: 214, endPoint x: 512, endPoint y: 217, distance: 99.9
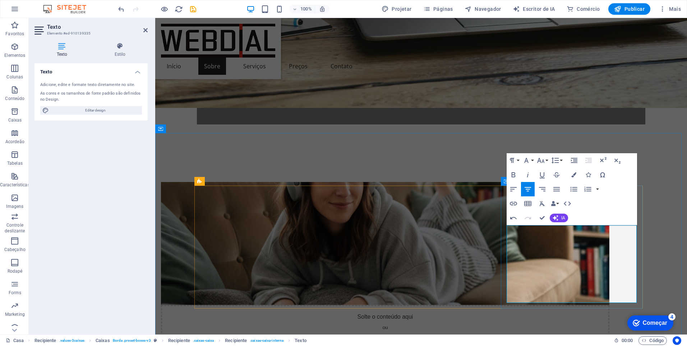
drag, startPoint x: 626, startPoint y: 237, endPoint x: 515, endPoint y: 231, distance: 110.8
drag, startPoint x: 629, startPoint y: 238, endPoint x: 636, endPoint y: 246, distance: 11.5
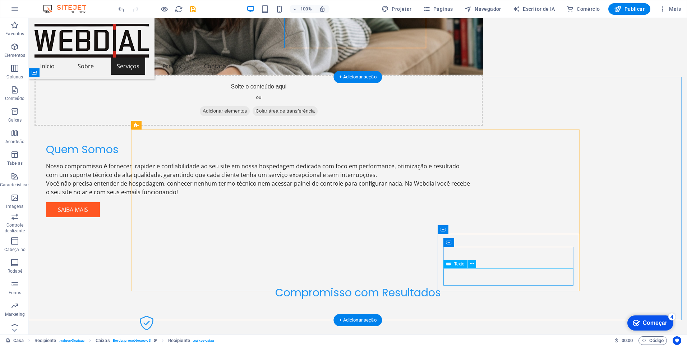
scroll to position [539, 0]
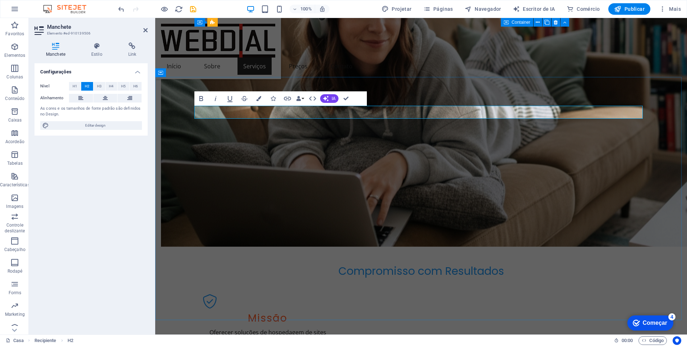
drag, startPoint x: 318, startPoint y: 112, endPoint x: 309, endPoint y: 112, distance: 9.0
drag, startPoint x: 364, startPoint y: 112, endPoint x: 415, endPoint y: 102, distance: 51.9
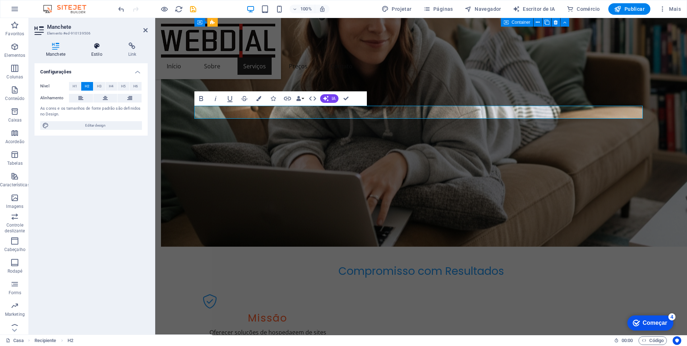
click at [100, 48] on icon at bounding box center [97, 45] width 34 height 7
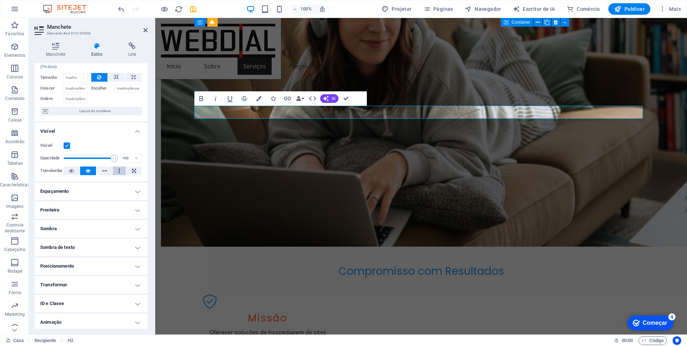
scroll to position [45, 0]
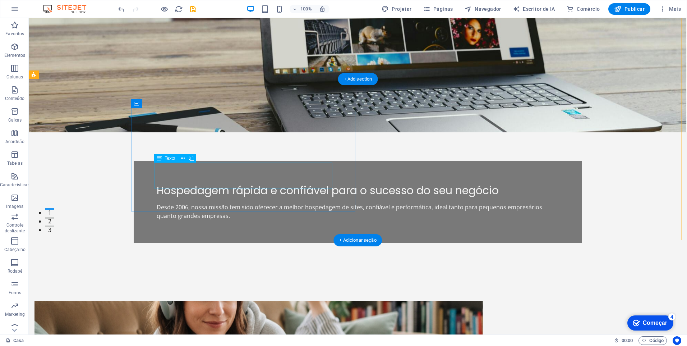
scroll to position [0, 0]
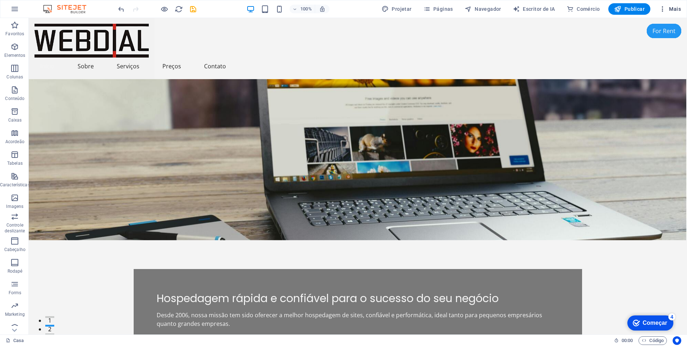
click at [671, 8] on font "Mais" at bounding box center [675, 9] width 12 height 6
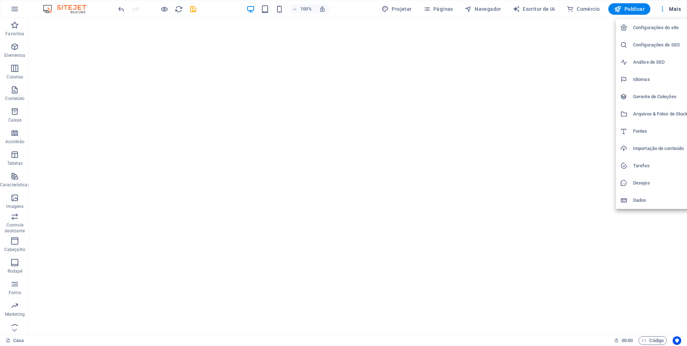
click at [259, 68] on div at bounding box center [343, 173] width 687 height 346
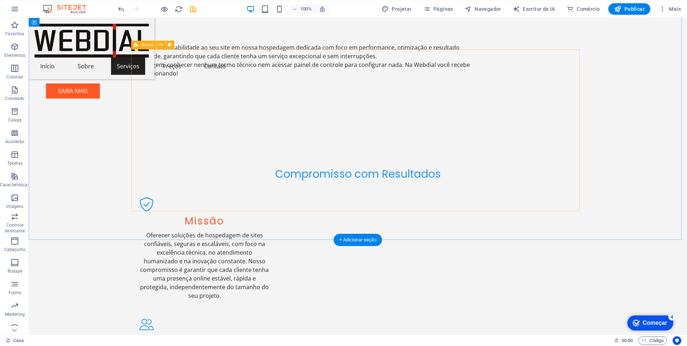
scroll to position [719, 0]
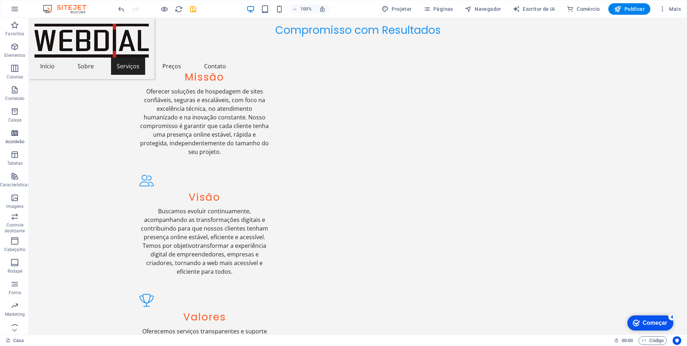
click at [16, 134] on icon "button" at bounding box center [14, 133] width 9 height 9
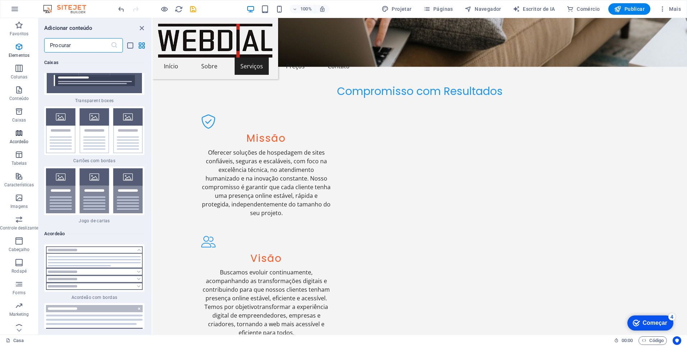
scroll to position [4354, 0]
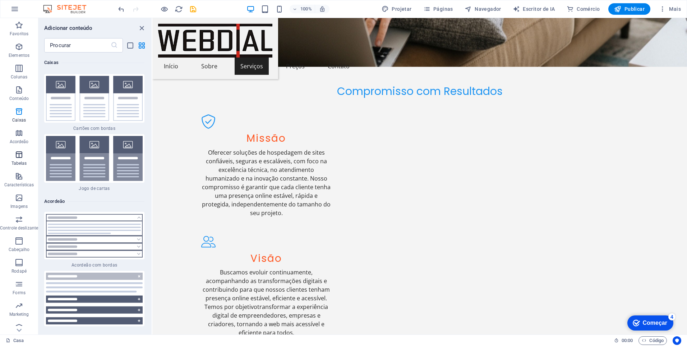
click at [17, 154] on icon "button" at bounding box center [19, 154] width 9 height 9
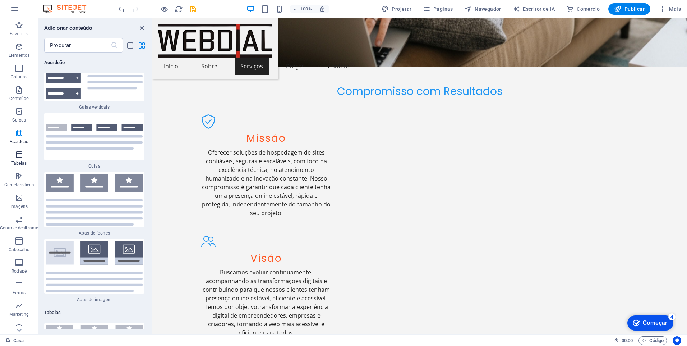
scroll to position [4811, 0]
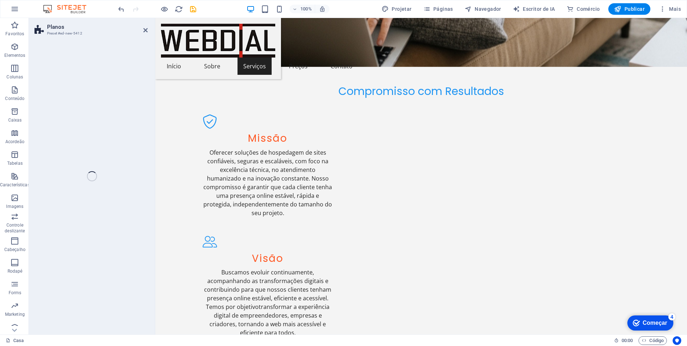
select select "rem"
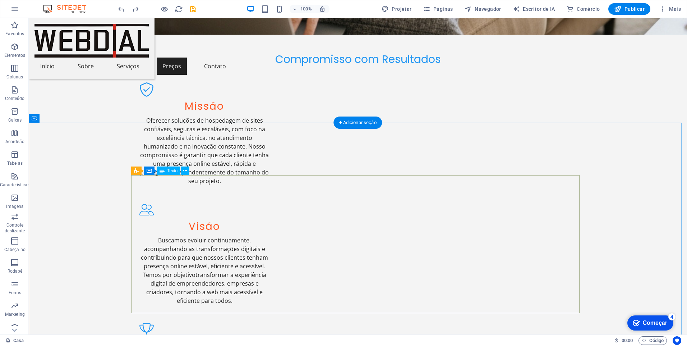
scroll to position [755, 0]
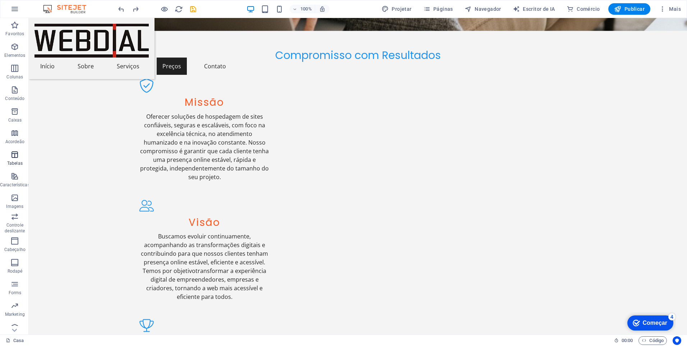
click at [14, 157] on icon "button" at bounding box center [14, 154] width 9 height 9
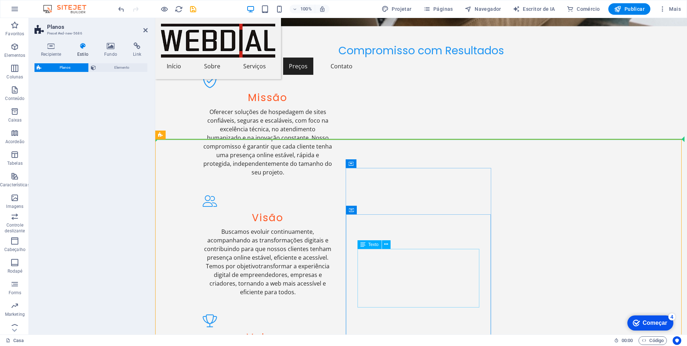
scroll to position [939, 0]
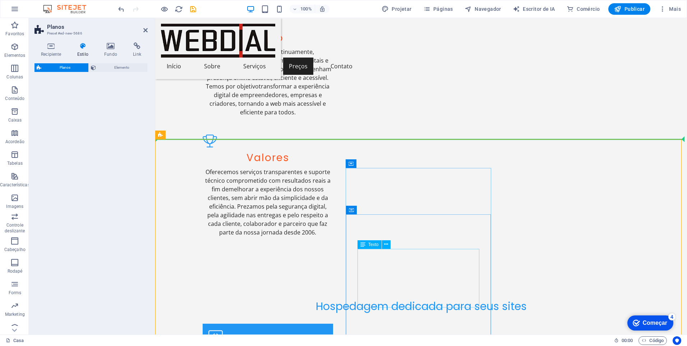
select select "rem"
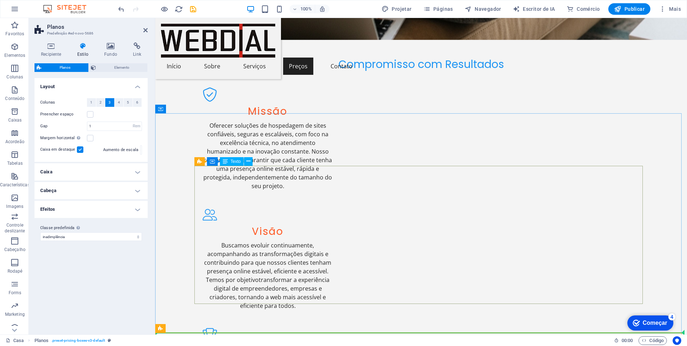
scroll to position [723, 0]
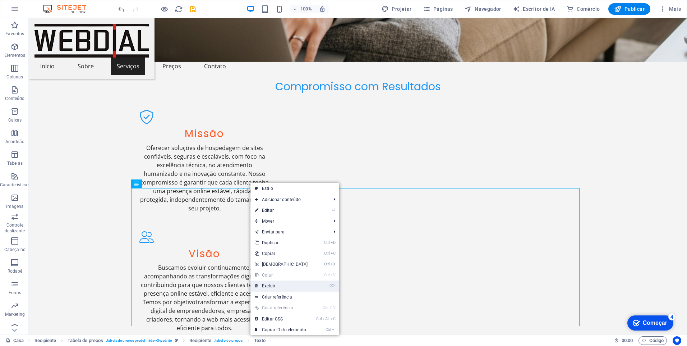
click at [280, 286] on link "⌦ Excluir" at bounding box center [281, 285] width 62 height 11
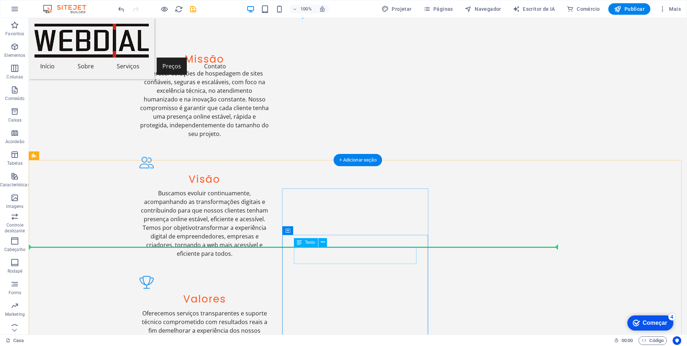
scroll to position [831, 0]
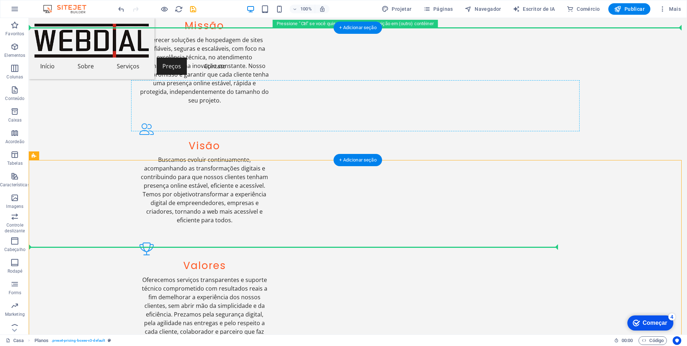
drag, startPoint x: 66, startPoint y: 173, endPoint x: 255, endPoint y: 93, distance: 204.8
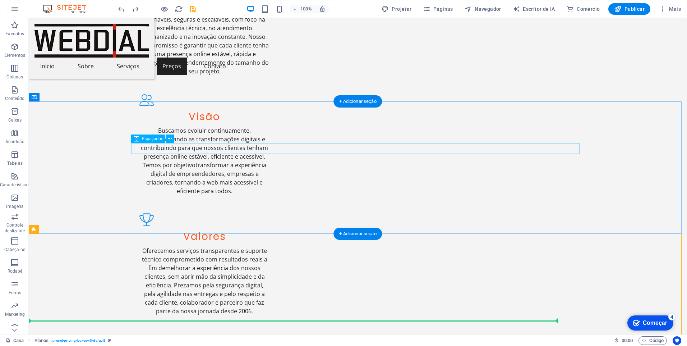
scroll to position [752, 0]
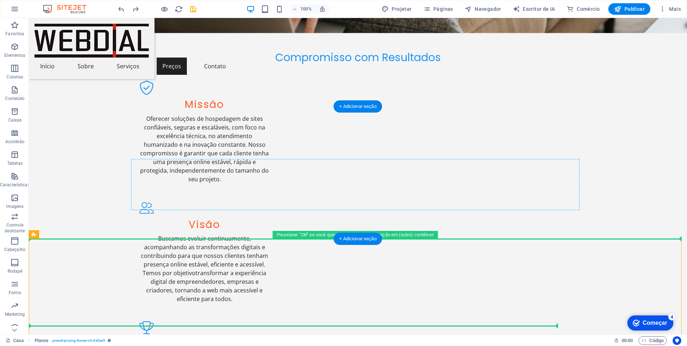
drag, startPoint x: 63, startPoint y: 252, endPoint x: 256, endPoint y: 200, distance: 199.7
drag, startPoint x: 337, startPoint y: 174, endPoint x: 353, endPoint y: 187, distance: 20.7
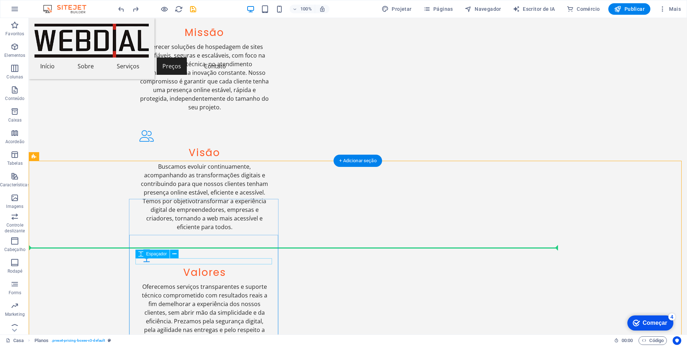
scroll to position [860, 0]
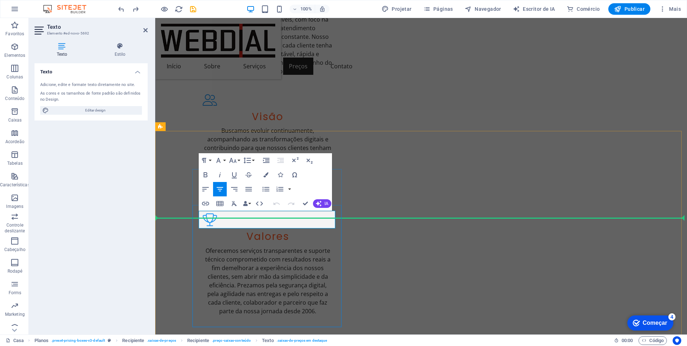
drag, startPoint x: 254, startPoint y: 220, endPoint x: 284, endPoint y: 220, distance: 29.5
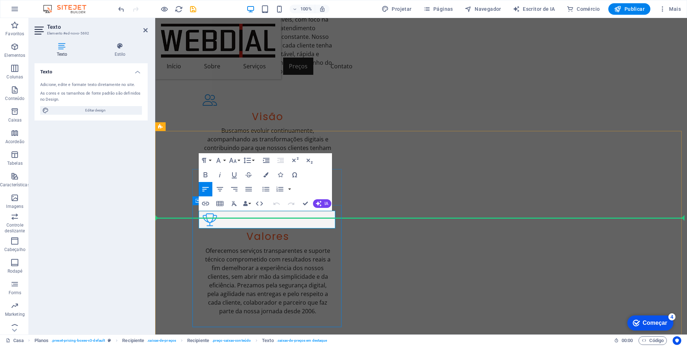
copy font "R$ 240 / a"
drag, startPoint x: 261, startPoint y: 224, endPoint x: 192, endPoint y: 224, distance: 69.0
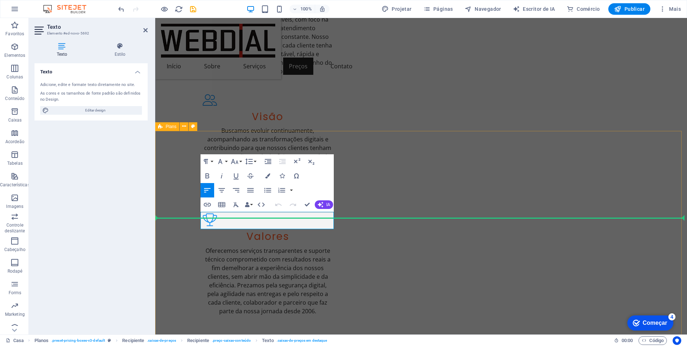
scroll to position [0, 6]
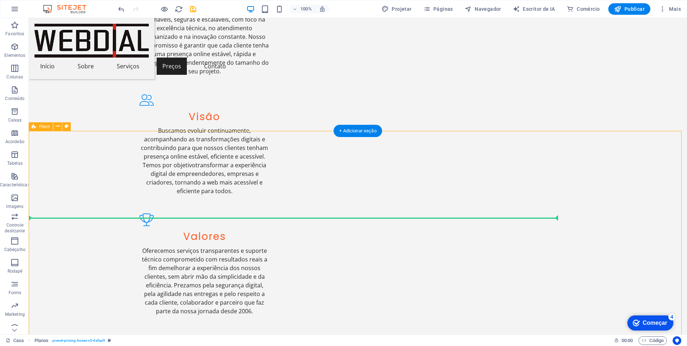
drag, startPoint x: 80, startPoint y: 218, endPoint x: 86, endPoint y: 219, distance: 5.0
drag, startPoint x: 86, startPoint y: 216, endPoint x: 85, endPoint y: 220, distance: 3.6
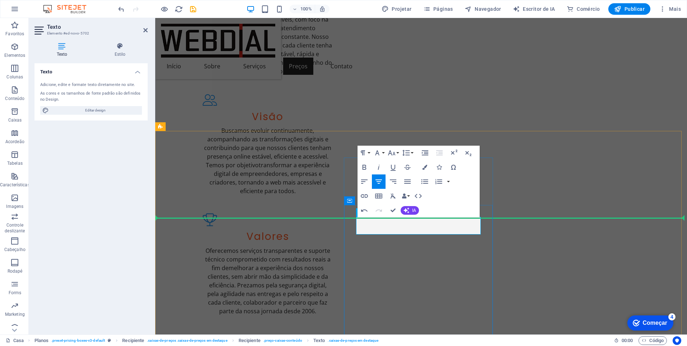
drag, startPoint x: 419, startPoint y: 226, endPoint x: 403, endPoint y: 226, distance: 15.8
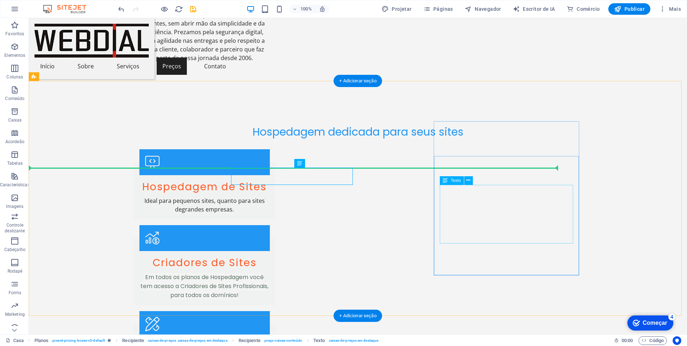
scroll to position [910, 0]
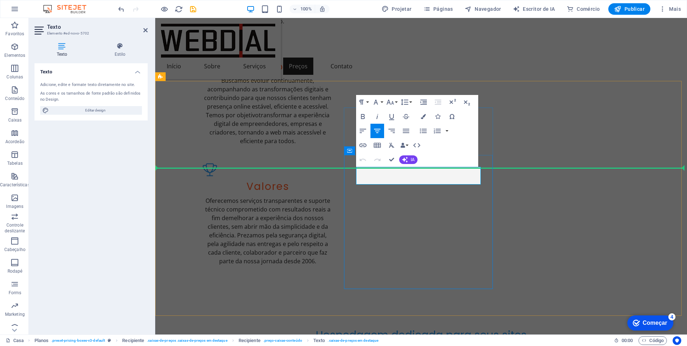
drag, startPoint x: 403, startPoint y: 175, endPoint x: 418, endPoint y: 175, distance: 15.5
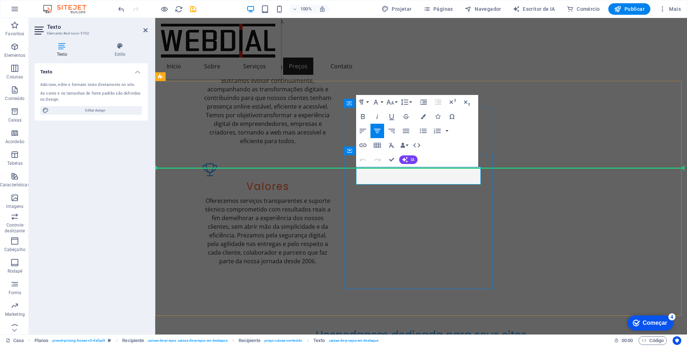
copy font "R$ 420 / ano"
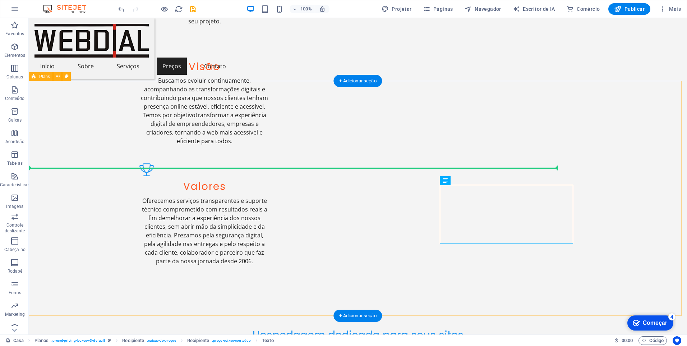
drag, startPoint x: 620, startPoint y: 185, endPoint x: 530, endPoint y: 189, distance: 90.6
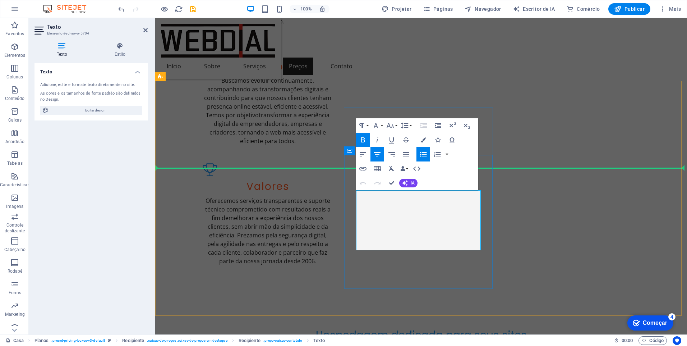
drag, startPoint x: 442, startPoint y: 197, endPoint x: 393, endPoint y: 197, distance: 49.2
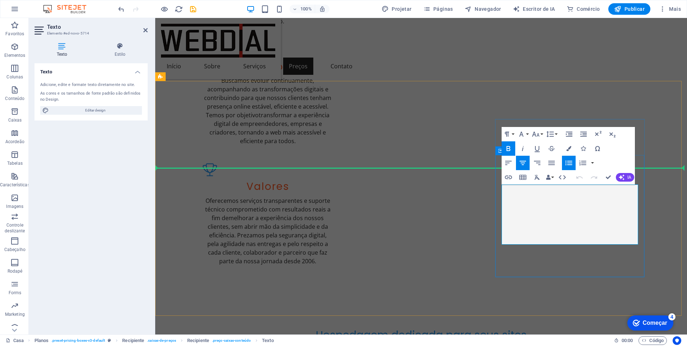
drag, startPoint x: 595, startPoint y: 191, endPoint x: 536, endPoint y: 191, distance: 58.6
drag, startPoint x: 600, startPoint y: 191, endPoint x: 605, endPoint y: 191, distance: 5.0
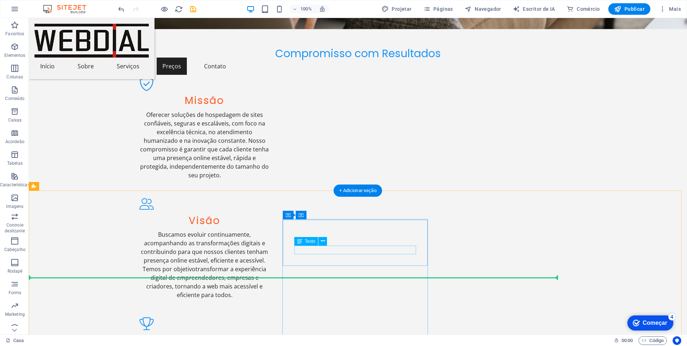
scroll to position [802, 0]
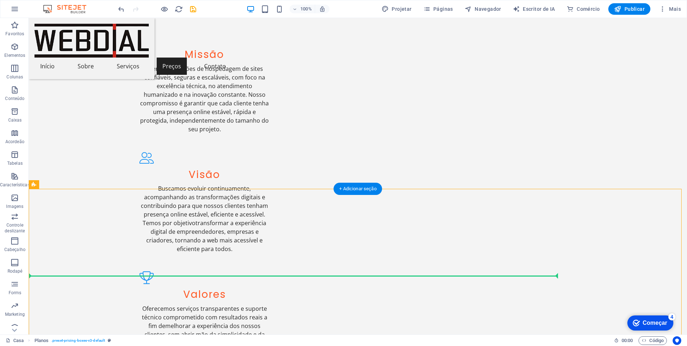
drag, startPoint x: 270, startPoint y: 218, endPoint x: 305, endPoint y: 202, distance: 38.7
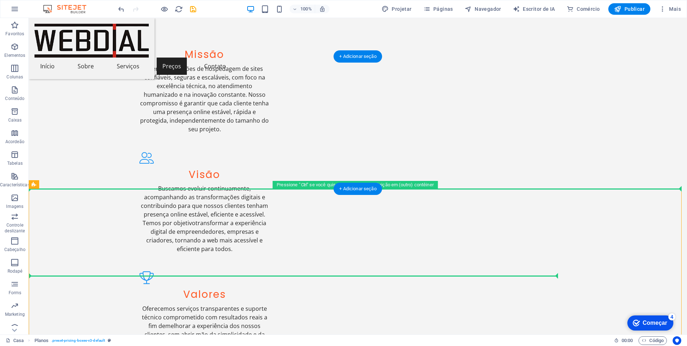
drag, startPoint x: 305, startPoint y: 204, endPoint x: 300, endPoint y: 169, distance: 35.9
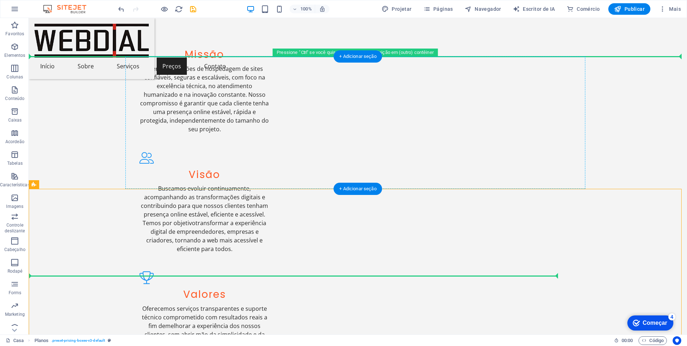
drag, startPoint x: 304, startPoint y: 189, endPoint x: 329, endPoint y: 97, distance: 95.2
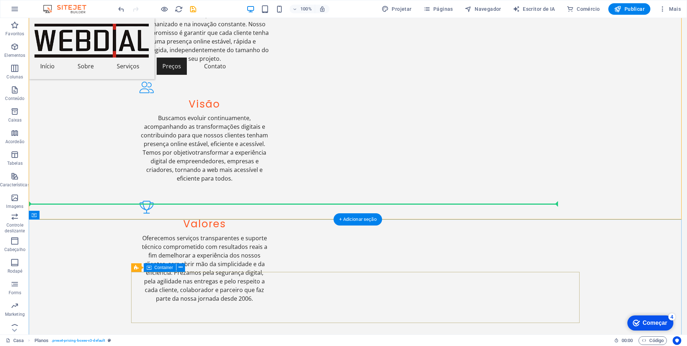
scroll to position [874, 0]
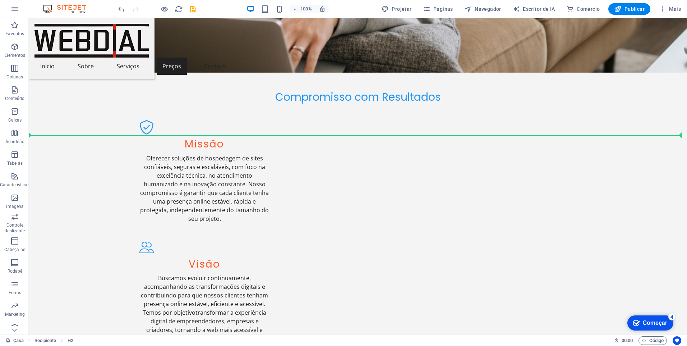
scroll to position [675, 0]
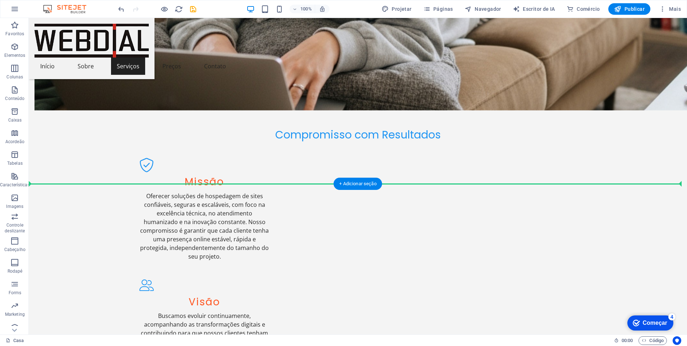
drag, startPoint x: 322, startPoint y: 111, endPoint x: 344, endPoint y: 209, distance: 100.7
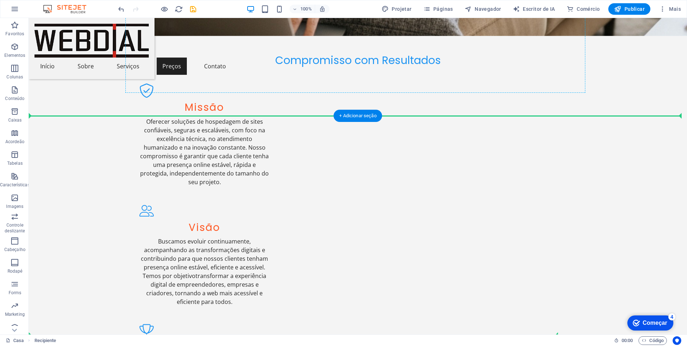
scroll to position [743, 0]
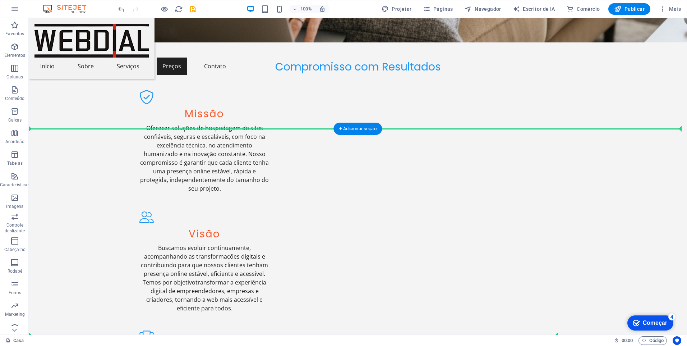
drag, startPoint x: 185, startPoint y: 114, endPoint x: 289, endPoint y: 133, distance: 104.8
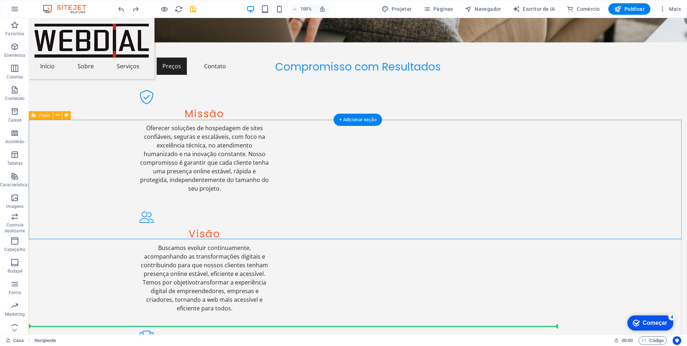
scroll to position [990, 0]
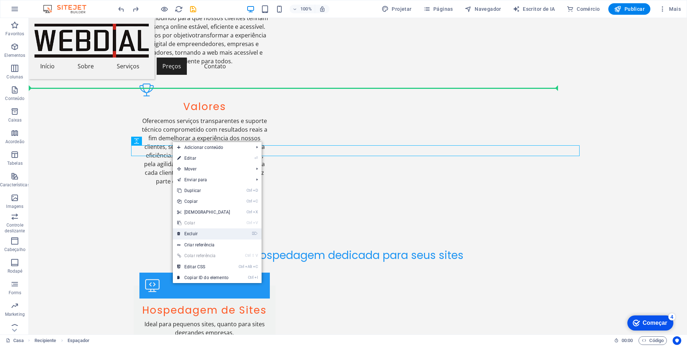
click at [199, 230] on link "⌦ Excluir" at bounding box center [204, 233] width 62 height 11
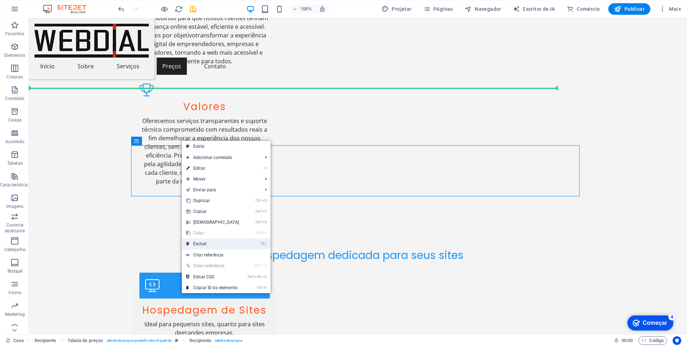
click at [203, 241] on link "⌦ Excluir" at bounding box center [213, 243] width 62 height 11
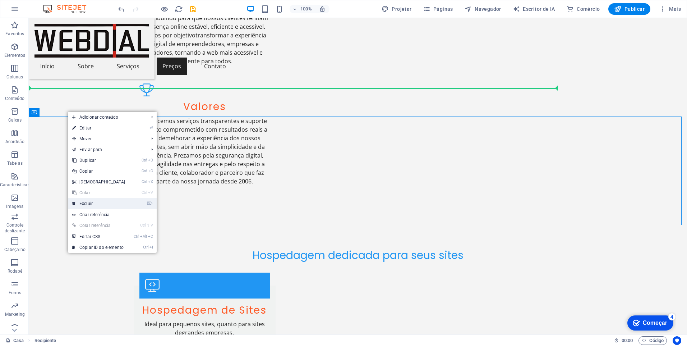
click at [95, 201] on link "⌦ Excluir" at bounding box center [99, 203] width 62 height 11
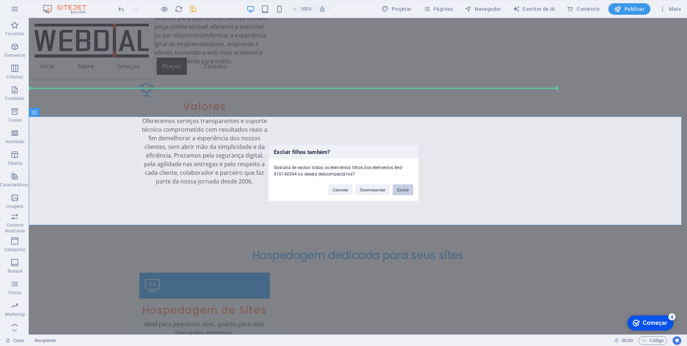
click at [398, 192] on button "Excluir" at bounding box center [403, 189] width 20 height 11
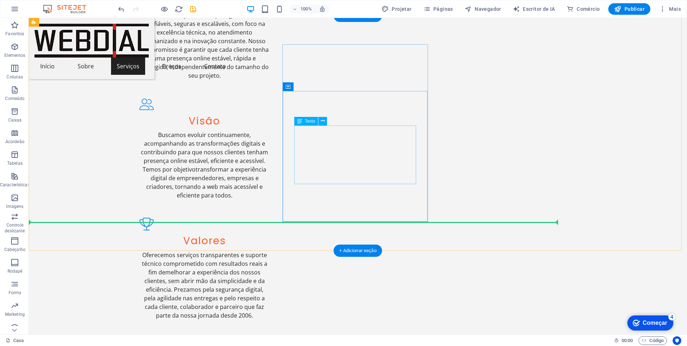
scroll to position [846, 0]
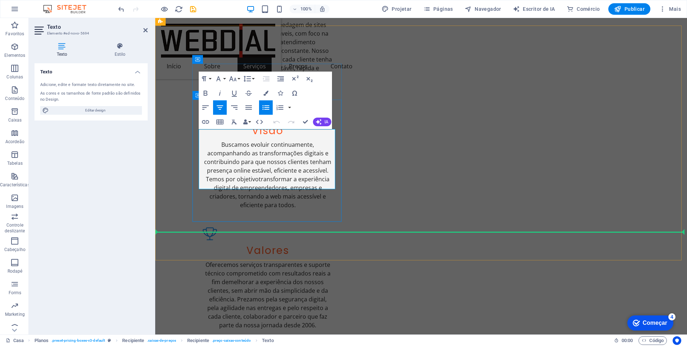
drag, startPoint x: 290, startPoint y: 152, endPoint x: 222, endPoint y: 152, distance: 67.2
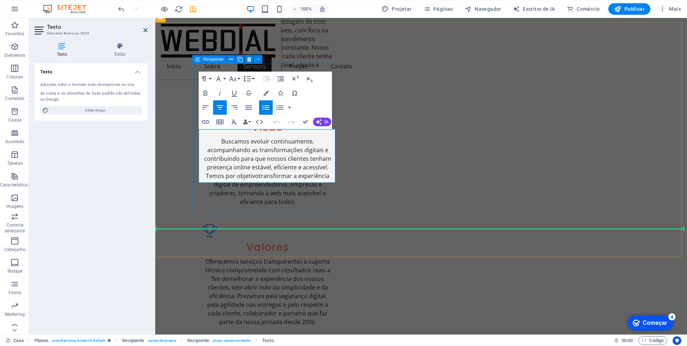
drag, startPoint x: 248, startPoint y: 151, endPoint x: 192, endPoint y: 148, distance: 55.8
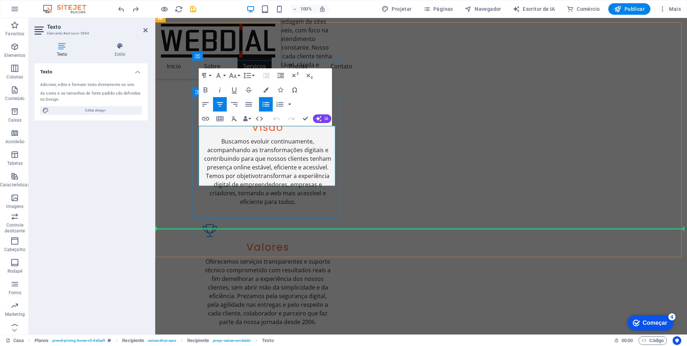
drag, startPoint x: 288, startPoint y: 149, endPoint x: 233, endPoint y: 148, distance: 55.0
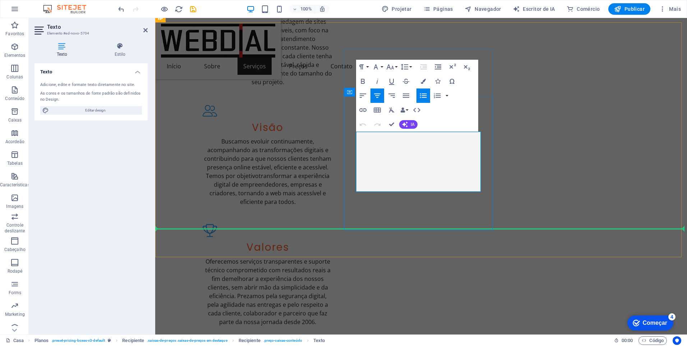
drag, startPoint x: 438, startPoint y: 154, endPoint x: 390, endPoint y: 155, distance: 48.5
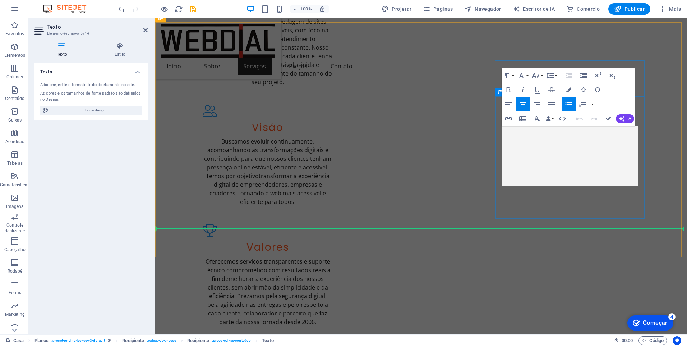
drag, startPoint x: 591, startPoint y: 152, endPoint x: 555, endPoint y: 152, distance: 35.9
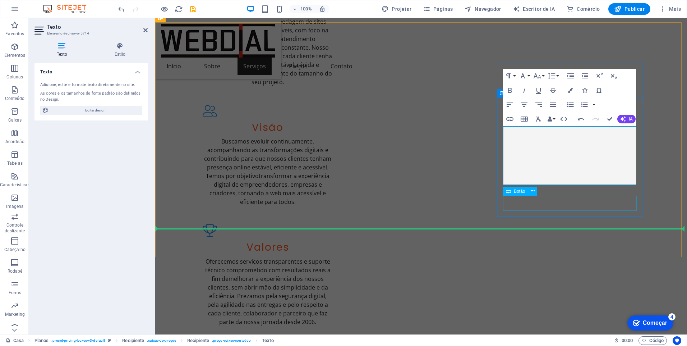
drag, startPoint x: 536, startPoint y: 208, endPoint x: 506, endPoint y: 197, distance: 32.8
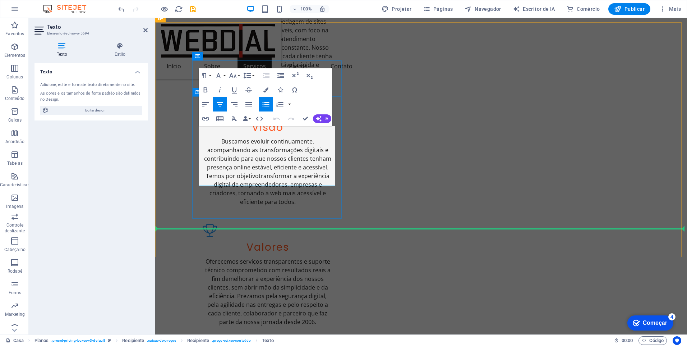
drag, startPoint x: 295, startPoint y: 161, endPoint x: 245, endPoint y: 164, distance: 49.7
drag, startPoint x: 301, startPoint y: 165, endPoint x: 224, endPoint y: 164, distance: 77.3
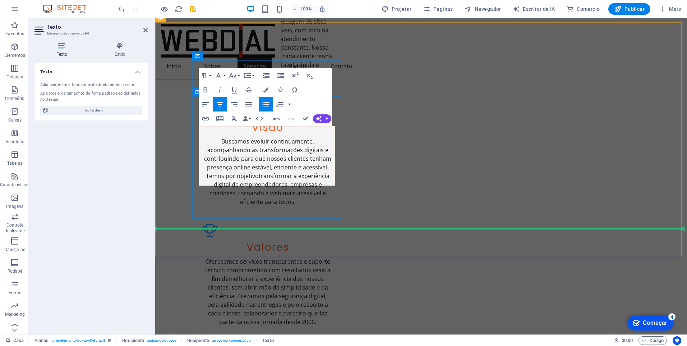
copy font "Contas de E-mails Ilimitadas"
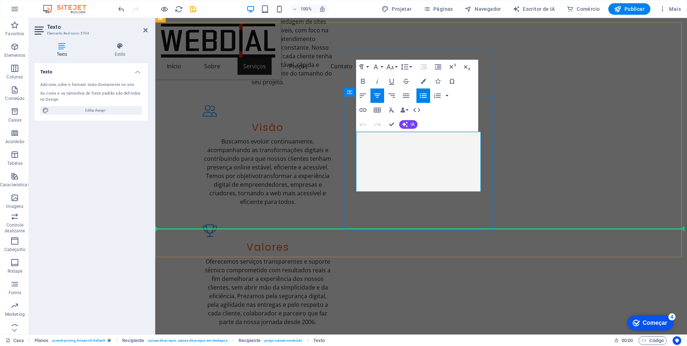
drag, startPoint x: 440, startPoint y: 170, endPoint x: 378, endPoint y: 170, distance: 62.2
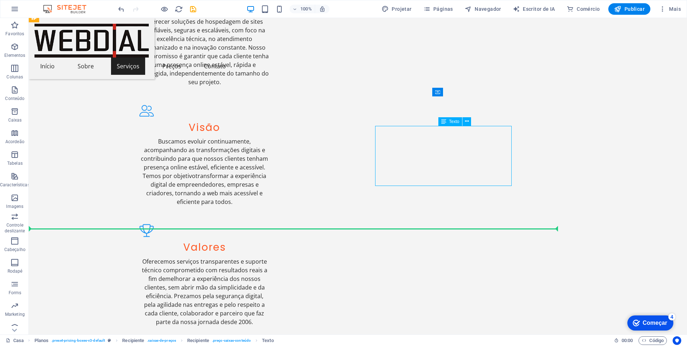
drag, startPoint x: 446, startPoint y: 163, endPoint x: 572, endPoint y: 163, distance: 126.8
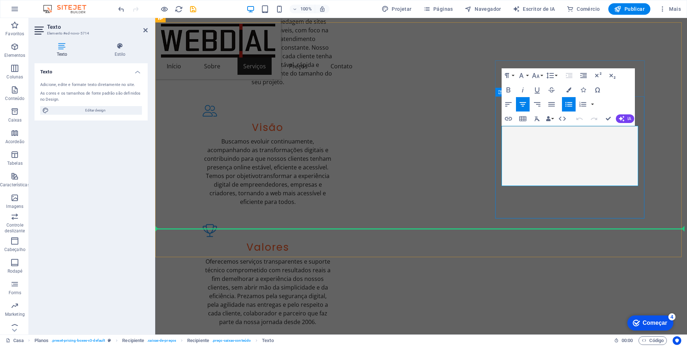
drag, startPoint x: 591, startPoint y: 165, endPoint x: 527, endPoint y: 165, distance: 64.0
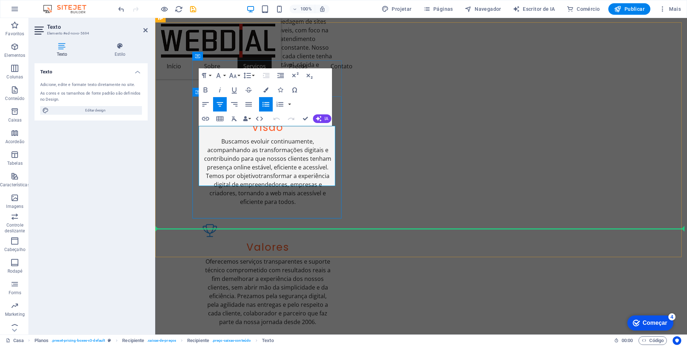
drag, startPoint x: 290, startPoint y: 179, endPoint x: 220, endPoint y: 179, distance: 70.4
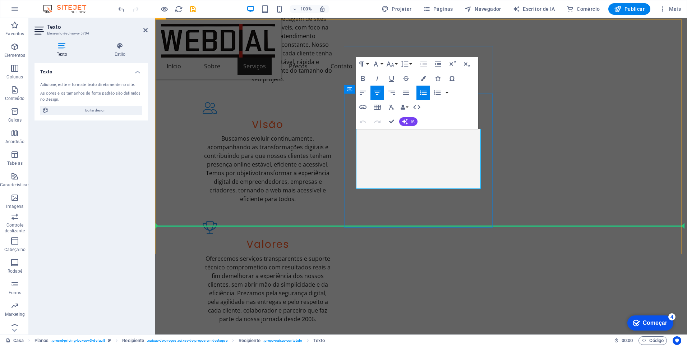
drag, startPoint x: 392, startPoint y: 183, endPoint x: 381, endPoint y: 183, distance: 11.5
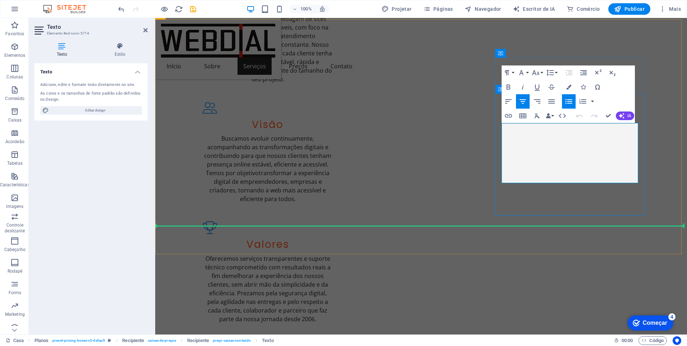
drag, startPoint x: 593, startPoint y: 176, endPoint x: 533, endPoint y: 176, distance: 59.3
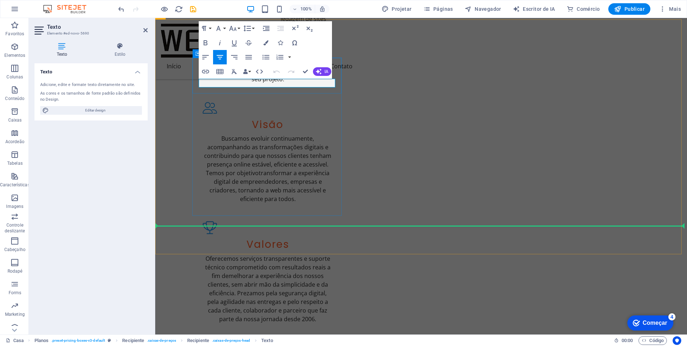
drag, startPoint x: 293, startPoint y: 83, endPoint x: 239, endPoint y: 87, distance: 53.7
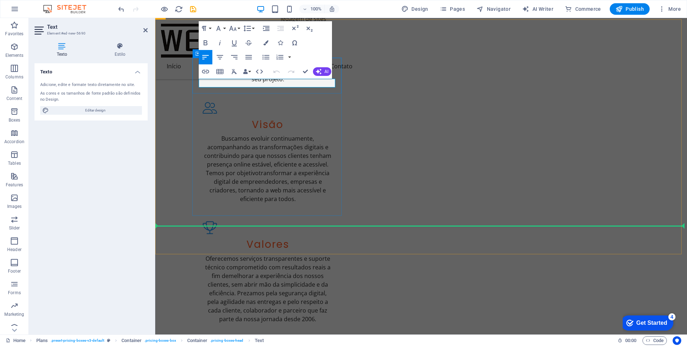
drag, startPoint x: 233, startPoint y: 84, endPoint x: 193, endPoint y: 84, distance: 39.5
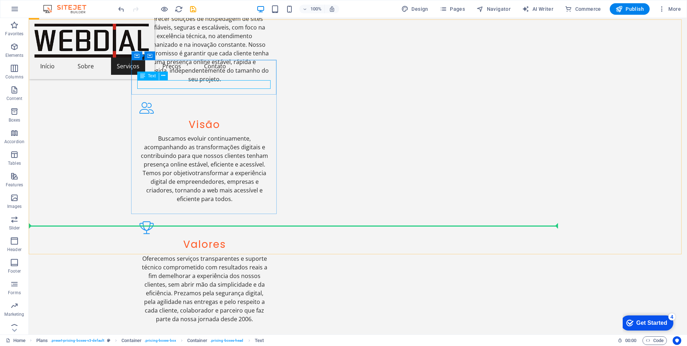
click at [141, 75] on icon at bounding box center [142, 76] width 5 height 9
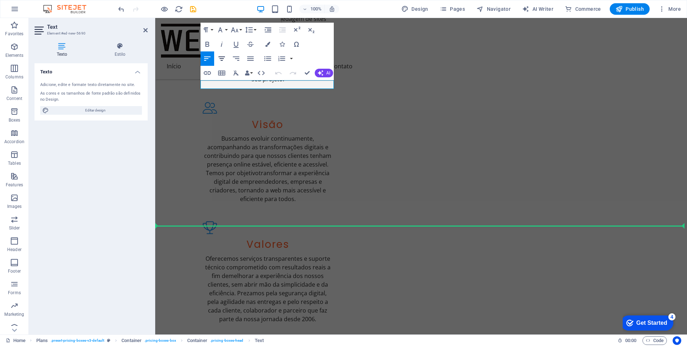
click at [222, 60] on icon "button" at bounding box center [221, 58] width 6 height 4
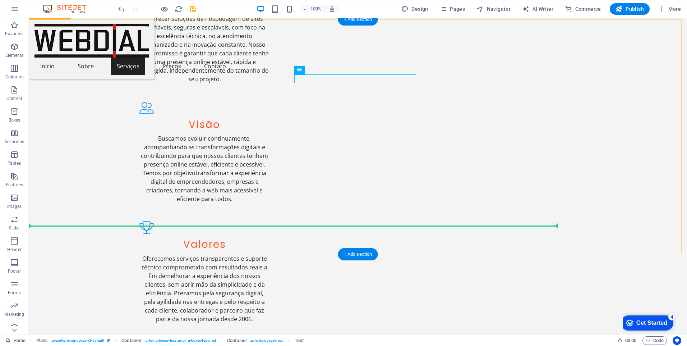
drag, startPoint x: 645, startPoint y: 185, endPoint x: 559, endPoint y: 166, distance: 87.8
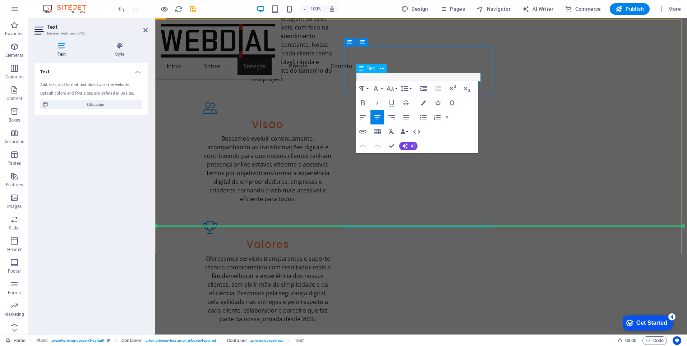
drag, startPoint x: 441, startPoint y: 77, endPoint x: 381, endPoint y: 79, distance: 60.0
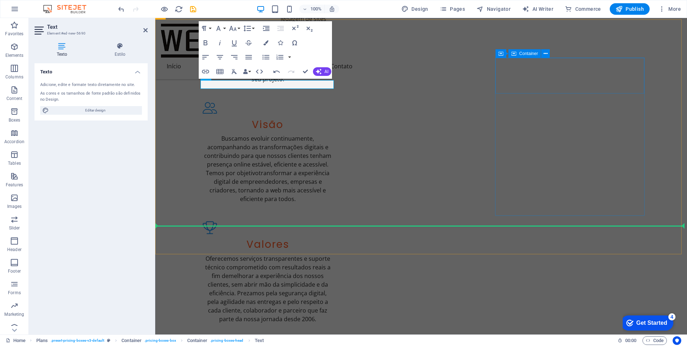
drag, startPoint x: 580, startPoint y: 78, endPoint x: 579, endPoint y: 87, distance: 9.0
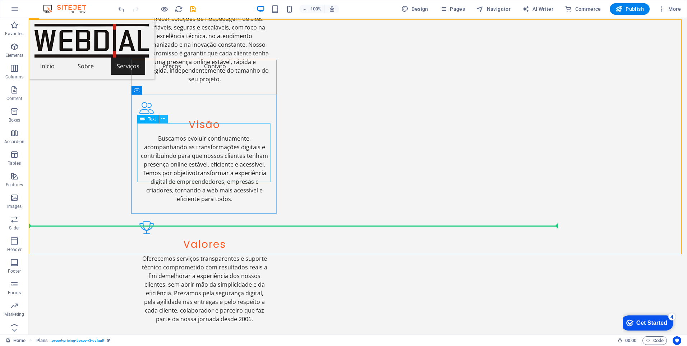
click at [165, 118] on icon at bounding box center [163, 119] width 4 height 8
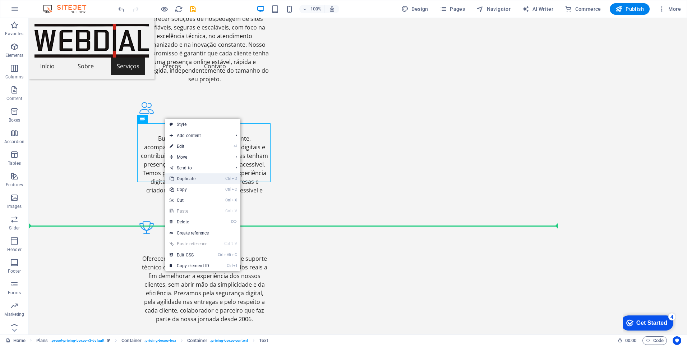
click at [185, 180] on link "Ctrl D Duplicate" at bounding box center [189, 178] width 48 height 11
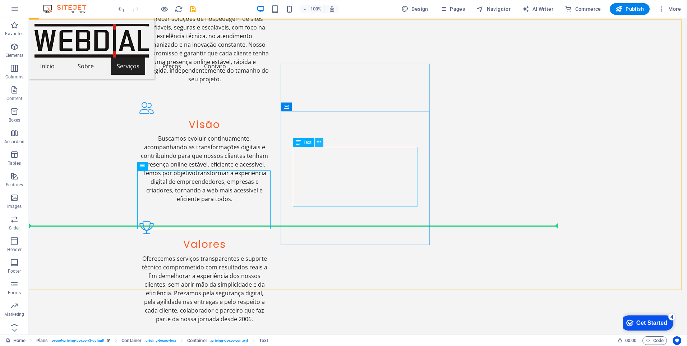
click at [320, 144] on icon at bounding box center [319, 142] width 4 height 8
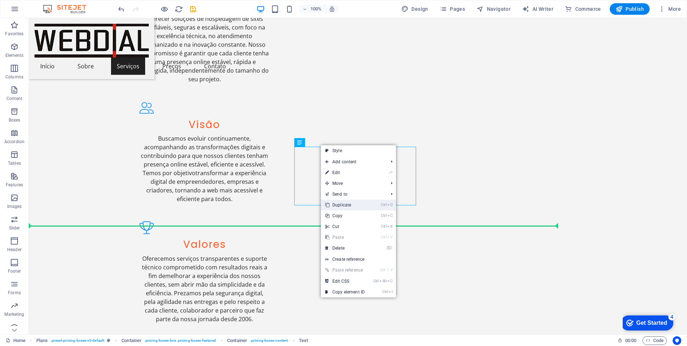
click at [343, 204] on link "Ctrl D Duplicate" at bounding box center [345, 204] width 48 height 11
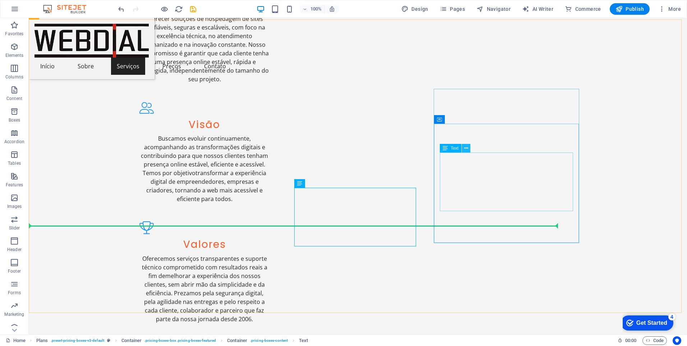
click at [467, 149] on icon at bounding box center [466, 148] width 4 height 8
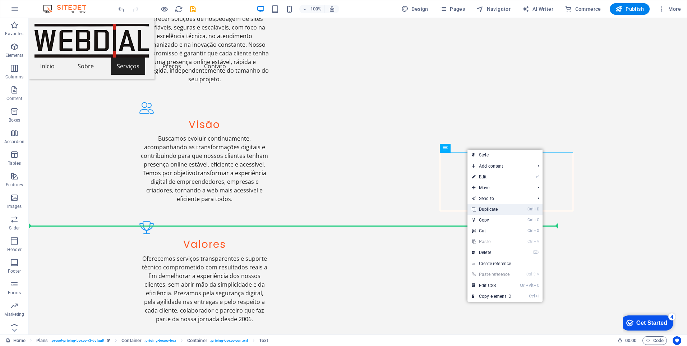
click at [489, 211] on link "Ctrl D Duplicate" at bounding box center [491, 209] width 48 height 11
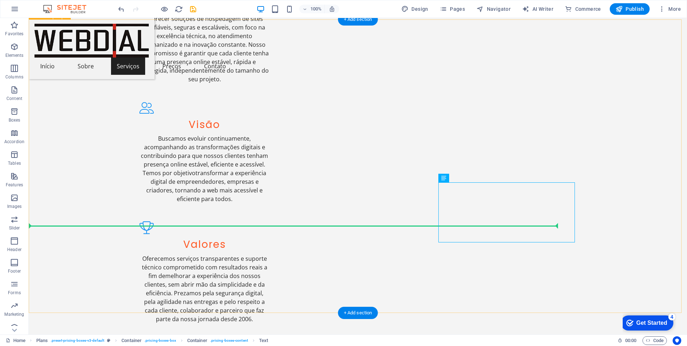
drag, startPoint x: 597, startPoint y: 172, endPoint x: 591, endPoint y: 172, distance: 5.4
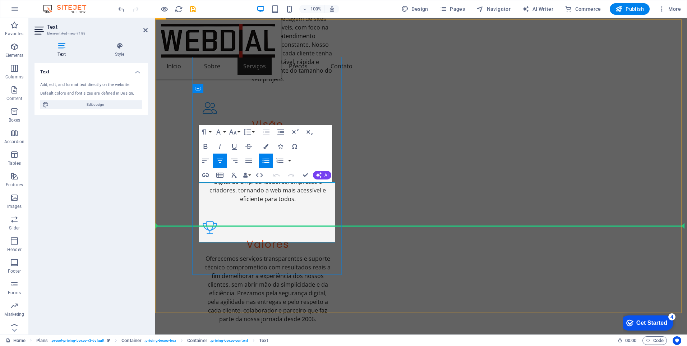
drag, startPoint x: 221, startPoint y: 188, endPoint x: 325, endPoint y: 188, distance: 104.6
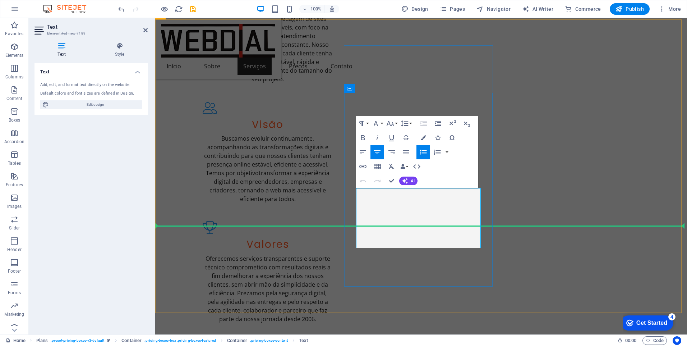
drag, startPoint x: 373, startPoint y: 194, endPoint x: 465, endPoint y: 194, distance: 91.6
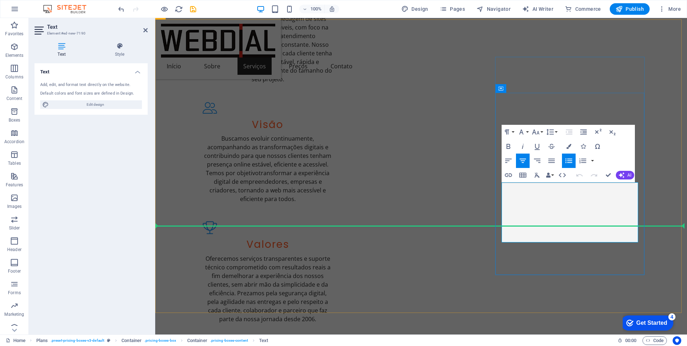
drag, startPoint x: 522, startPoint y: 187, endPoint x: 618, endPoint y: 188, distance: 96.3
drag, startPoint x: 600, startPoint y: 191, endPoint x: 519, endPoint y: 190, distance: 81.2
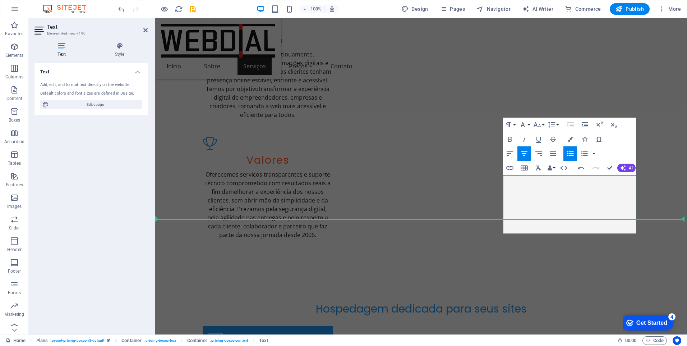
scroll to position [859, 0]
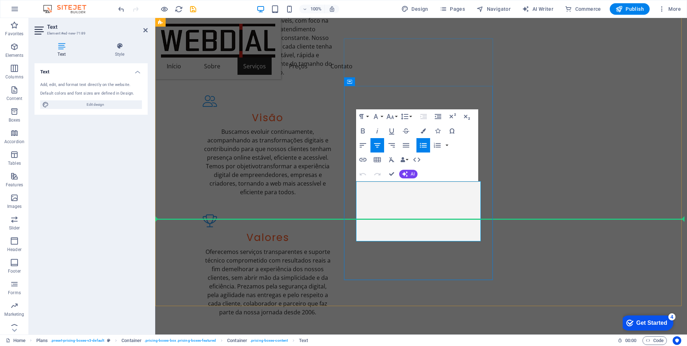
drag, startPoint x: 450, startPoint y: 187, endPoint x: 387, endPoint y: 187, distance: 63.2
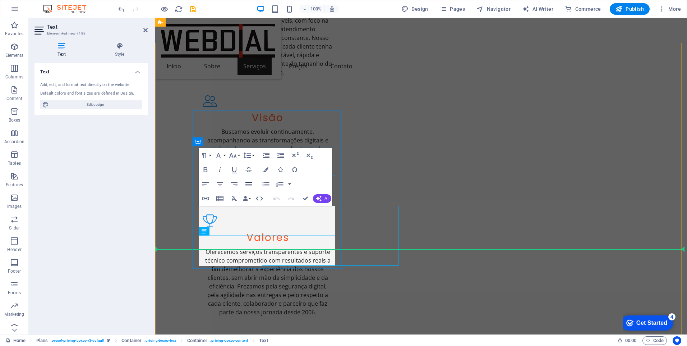
scroll to position [829, 0]
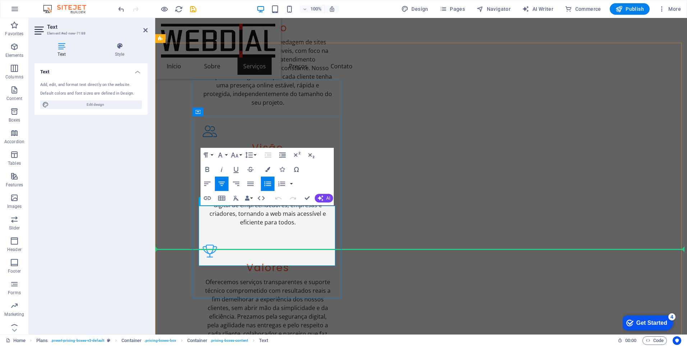
drag, startPoint x: 299, startPoint y: 212, endPoint x: 235, endPoint y: 212, distance: 64.7
drag, startPoint x: 293, startPoint y: 229, endPoint x: 242, endPoint y: 227, distance: 51.1
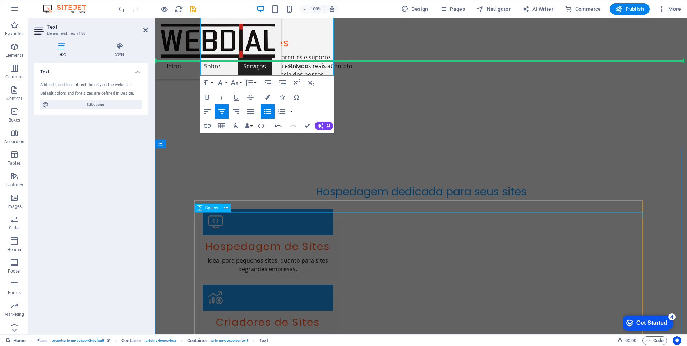
scroll to position [982, 0]
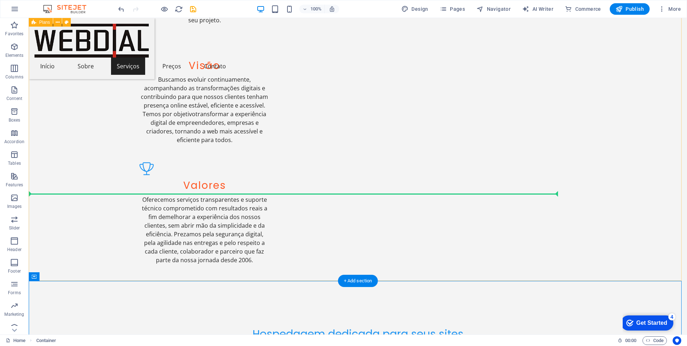
scroll to position [874, 0]
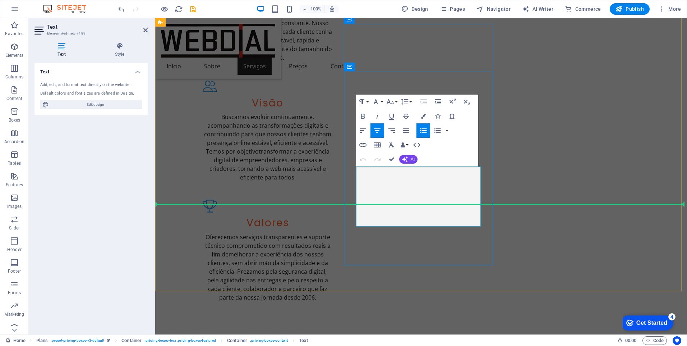
drag, startPoint x: 446, startPoint y: 190, endPoint x: 395, endPoint y: 189, distance: 51.7
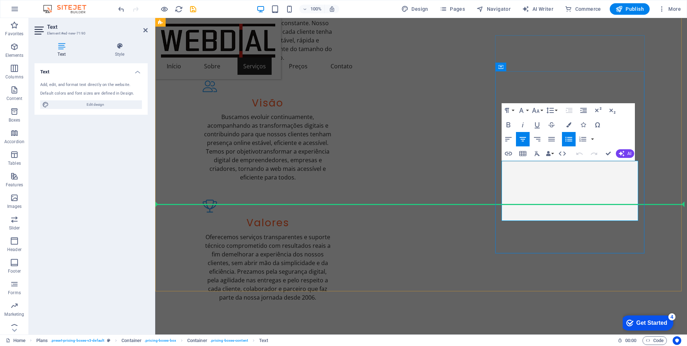
drag, startPoint x: 595, startPoint y: 183, endPoint x: 538, endPoint y: 188, distance: 57.3
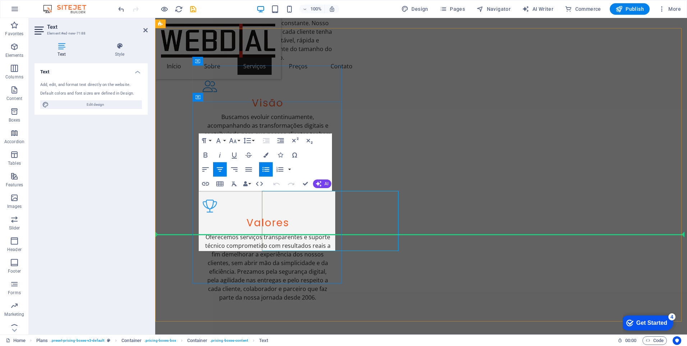
scroll to position [844, 0]
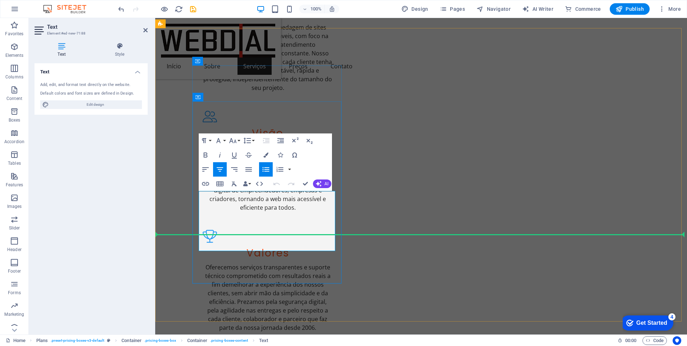
drag, startPoint x: 269, startPoint y: 229, endPoint x: 223, endPoint y: 229, distance: 46.7
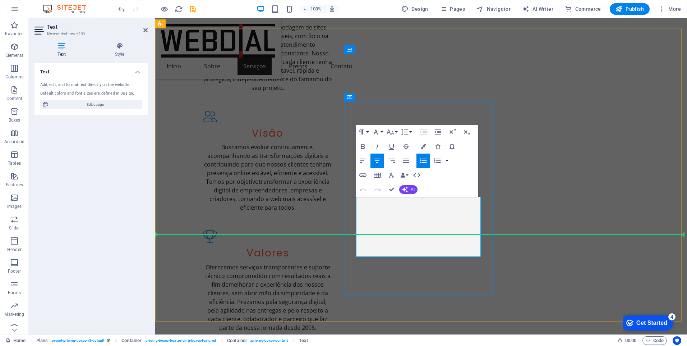
drag, startPoint x: 462, startPoint y: 233, endPoint x: 369, endPoint y: 235, distance: 92.4
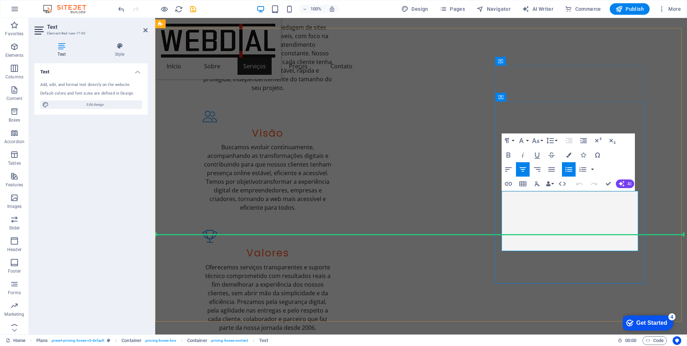
drag, startPoint x: 613, startPoint y: 229, endPoint x: 534, endPoint y: 228, distance: 79.1
drag, startPoint x: 528, startPoint y: 228, endPoint x: 619, endPoint y: 228, distance: 91.6
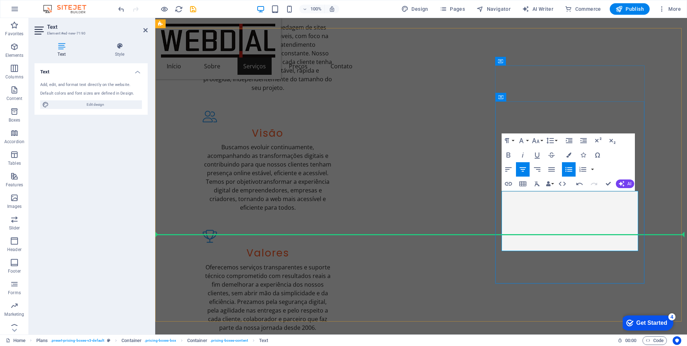
drag, startPoint x: 607, startPoint y: 245, endPoint x: 524, endPoint y: 248, distance: 83.0
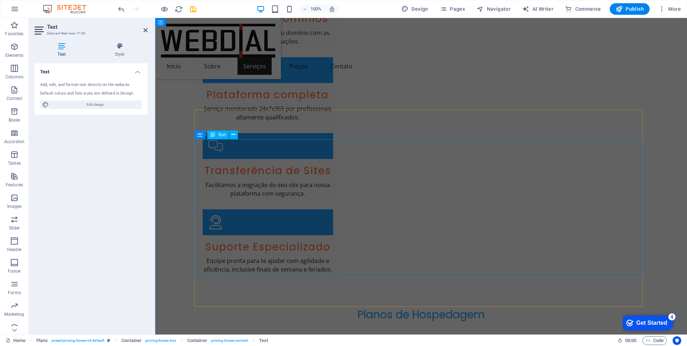
scroll to position [1263, 0]
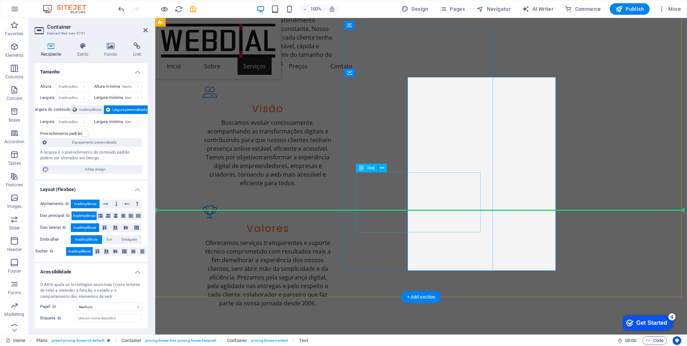
scroll to position [868, 0]
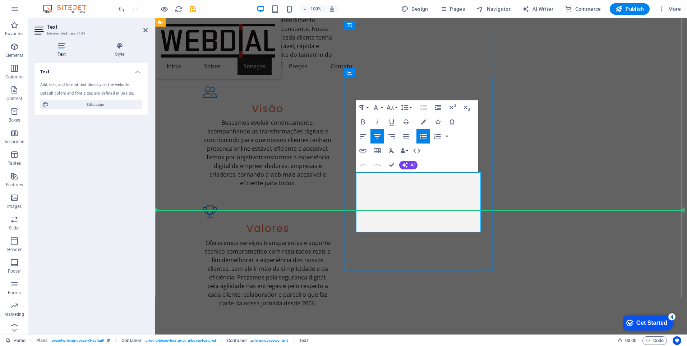
drag, startPoint x: 457, startPoint y: 226, endPoint x: 370, endPoint y: 225, distance: 86.6
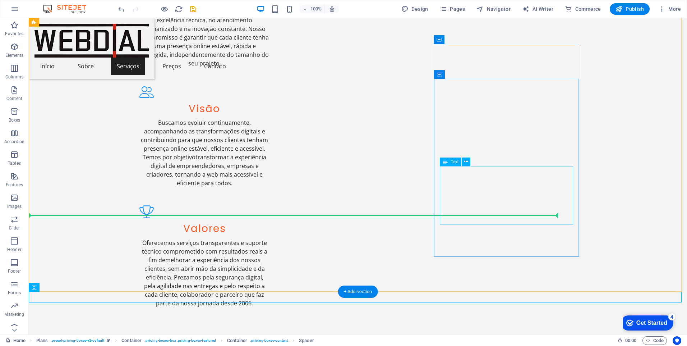
scroll to position [863, 0]
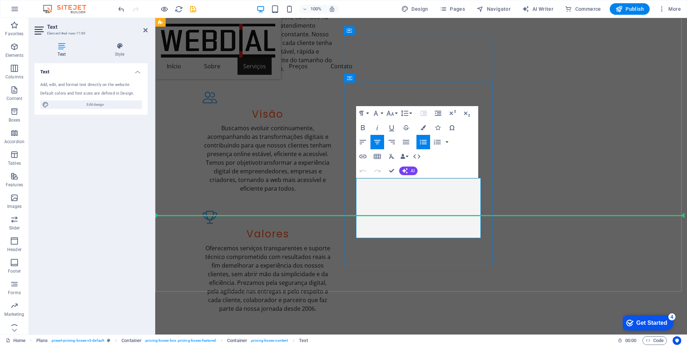
drag, startPoint x: 457, startPoint y: 230, endPoint x: 392, endPoint y: 230, distance: 64.7
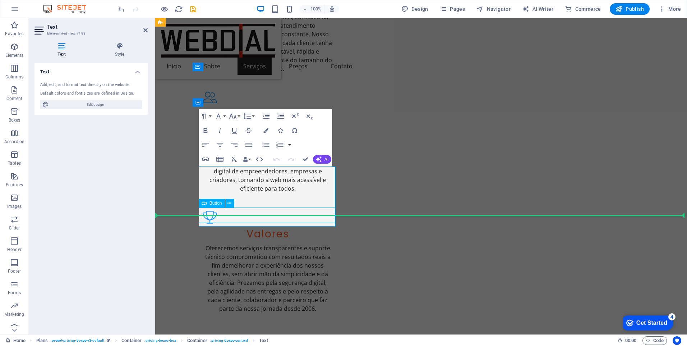
scroll to position [833, 0]
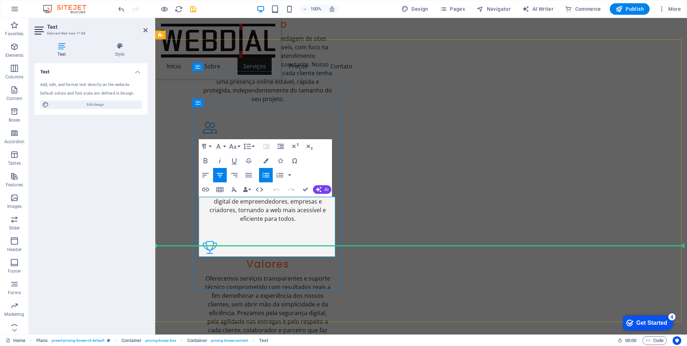
drag, startPoint x: 310, startPoint y: 249, endPoint x: 230, endPoint y: 250, distance: 80.1
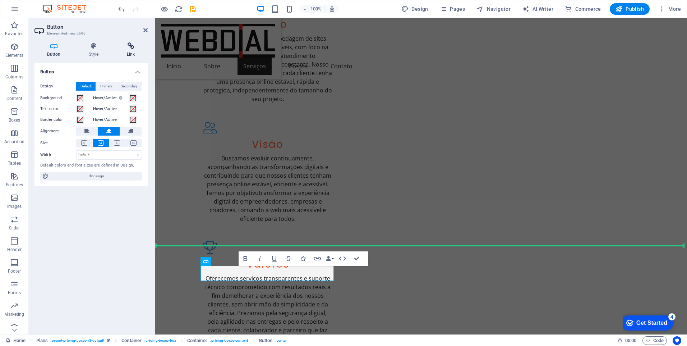
click at [131, 45] on icon at bounding box center [131, 45] width 34 height 7
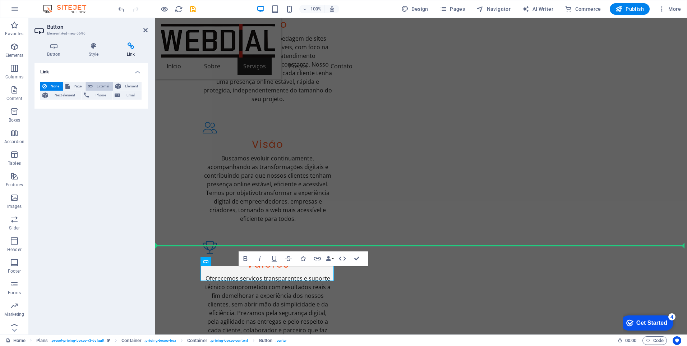
click at [97, 86] on span "External" at bounding box center [103, 86] width 16 height 9
select select "blank"
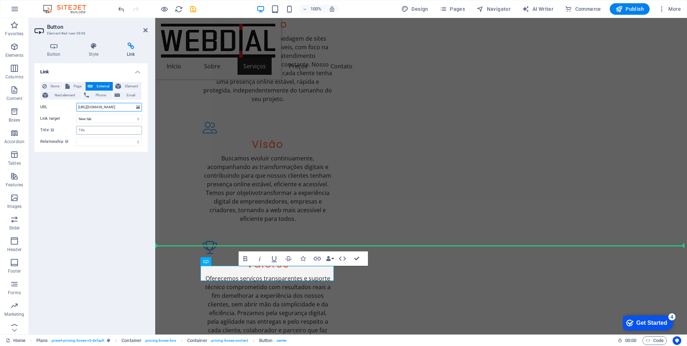
type input "https://wa.me/5521968139137"
click at [84, 129] on input "Title Additional link description, should not be the same as the link text. The…" at bounding box center [109, 130] width 66 height 9
type input "Contrate Agora por WhatsApp"
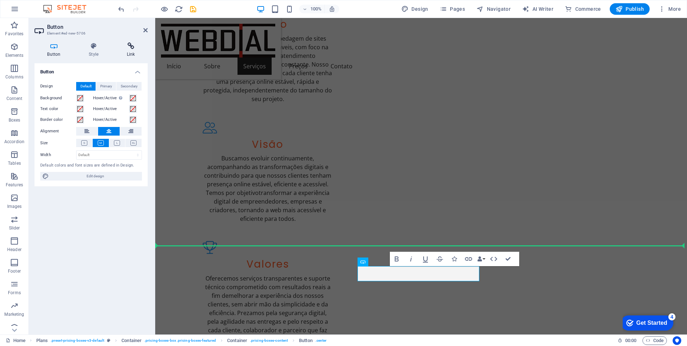
click at [129, 49] on icon at bounding box center [131, 45] width 34 height 7
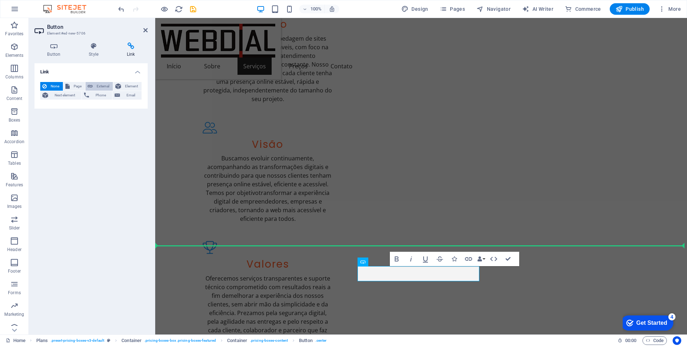
click at [97, 86] on span "External" at bounding box center [103, 86] width 16 height 9
select select "blank"
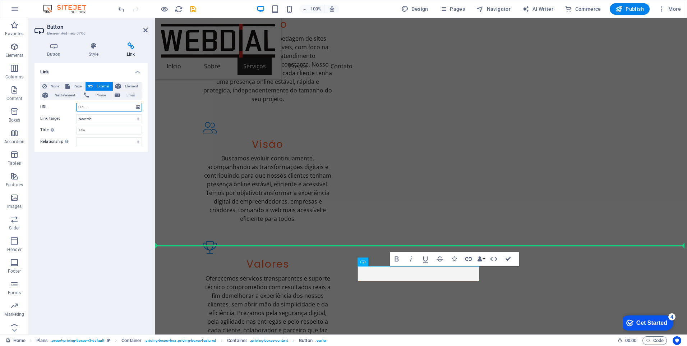
paste input "https://wa.me/5521968139137"
type input "https://wa.me/5521968139137"
click at [89, 130] on input "Title Additional link description, should not be the same as the link text. The…" at bounding box center [109, 130] width 66 height 9
type input "C"
type input "Contrate Agora via WhatsApp"
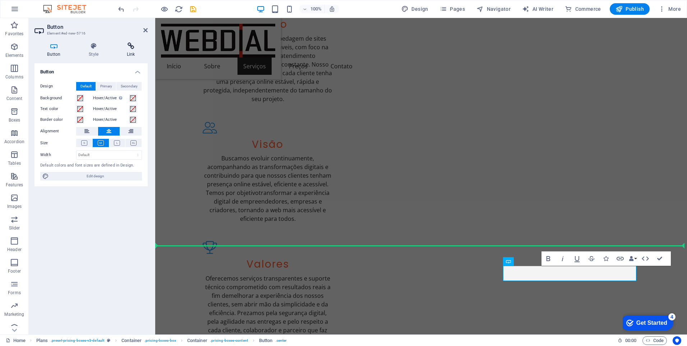
click at [131, 53] on h4 "Link" at bounding box center [131, 49] width 34 height 15
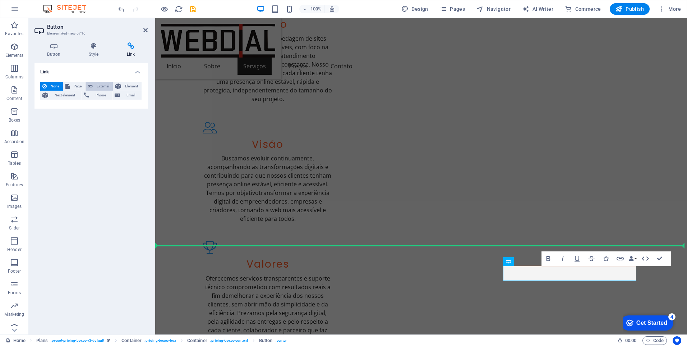
click at [99, 87] on span "External" at bounding box center [103, 86] width 16 height 9
select select "blank"
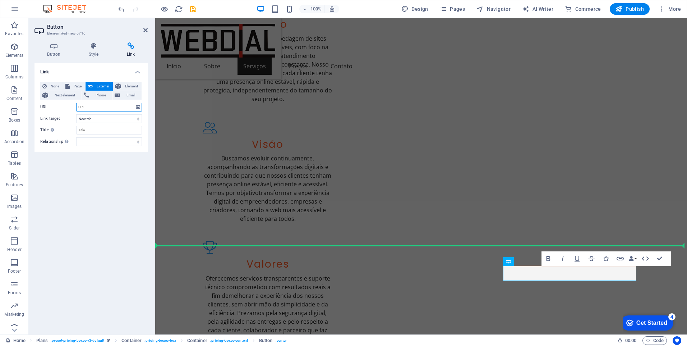
paste input "https://wa.me/5521968139137"
type input "https://wa.me/5521968139137"
click at [101, 128] on input "Title Additional link description, should not be the same as the link text. The…" at bounding box center [109, 130] width 66 height 9
type input "Contrate Agora via WhatsApp"
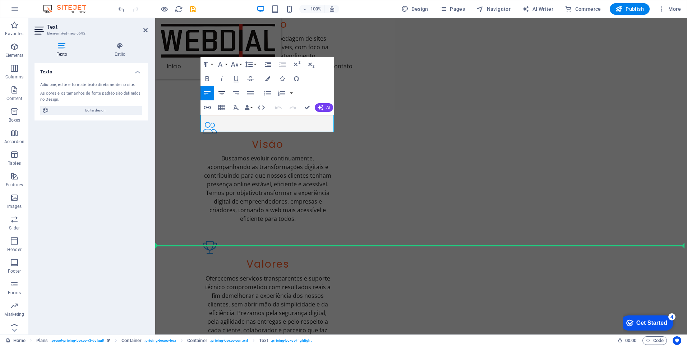
drag, startPoint x: 221, startPoint y: 93, endPoint x: 44, endPoint y: 83, distance: 176.7
click at [221, 93] on icon "button" at bounding box center [221, 93] width 6 height 4
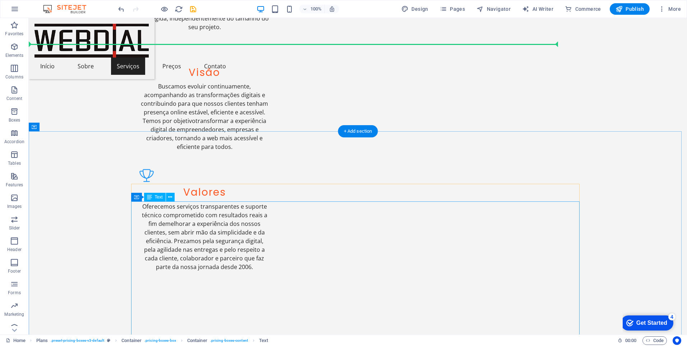
scroll to position [1048, 0]
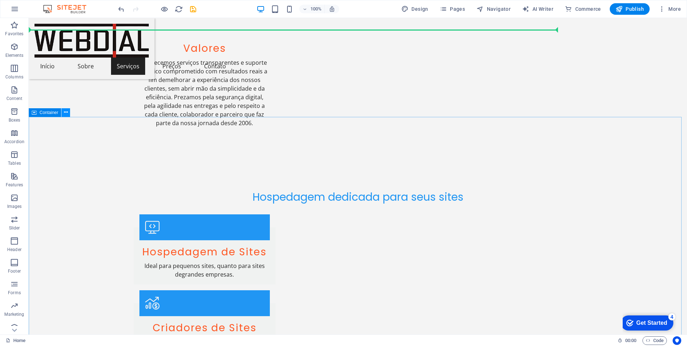
click at [65, 114] on icon at bounding box center [66, 113] width 4 height 8
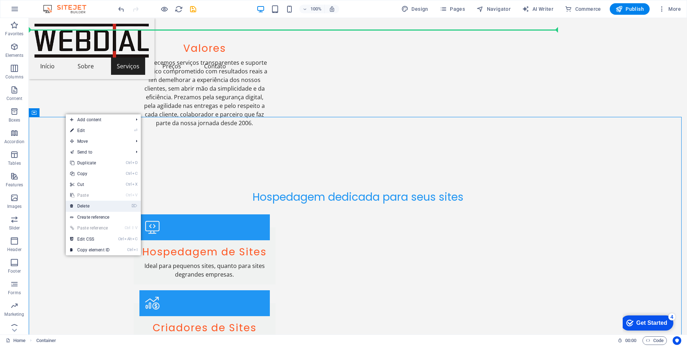
click at [88, 201] on link "⌦ Delete" at bounding box center [90, 205] width 48 height 11
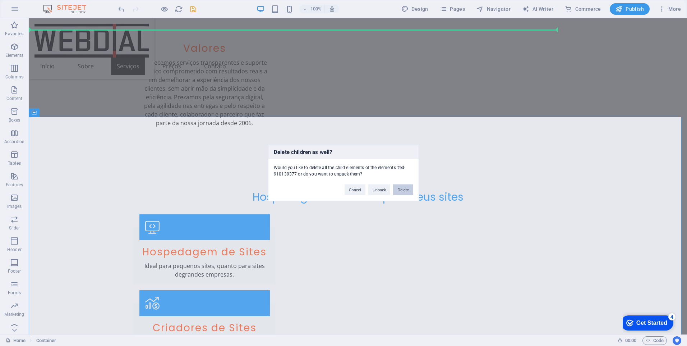
click at [408, 188] on button "Delete" at bounding box center [403, 189] width 20 height 11
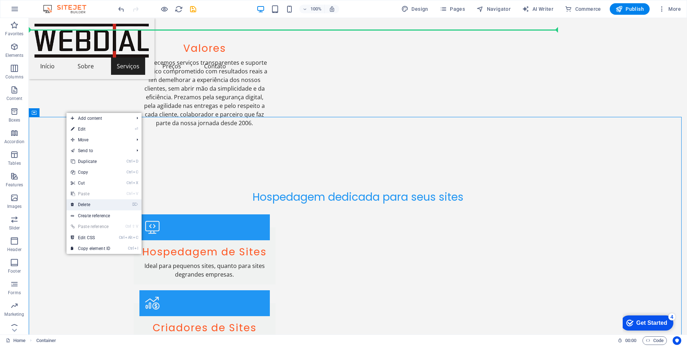
click at [89, 200] on link "⌦ Delete" at bounding box center [90, 204] width 48 height 11
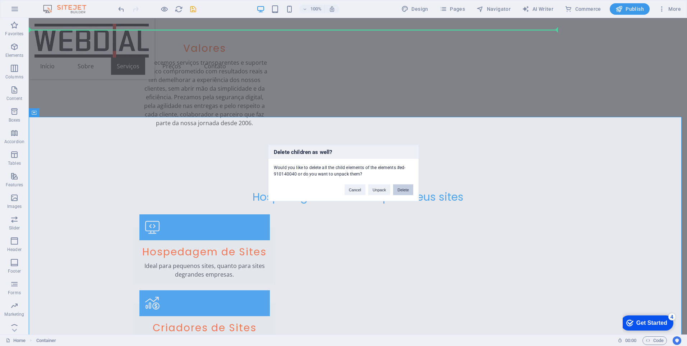
click at [408, 190] on button "Delete" at bounding box center [403, 189] width 20 height 11
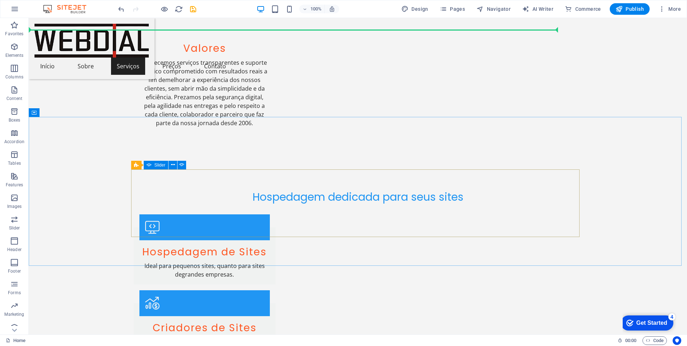
select select "ms"
select select "s"
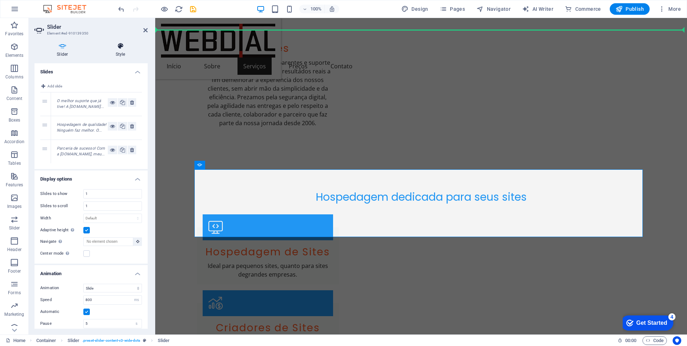
click at [119, 45] on icon at bounding box center [120, 45] width 54 height 7
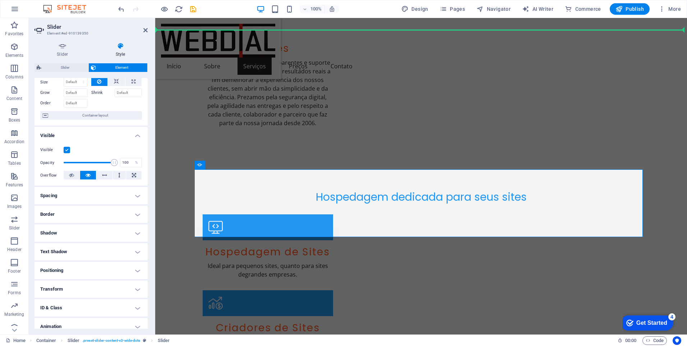
scroll to position [0, 0]
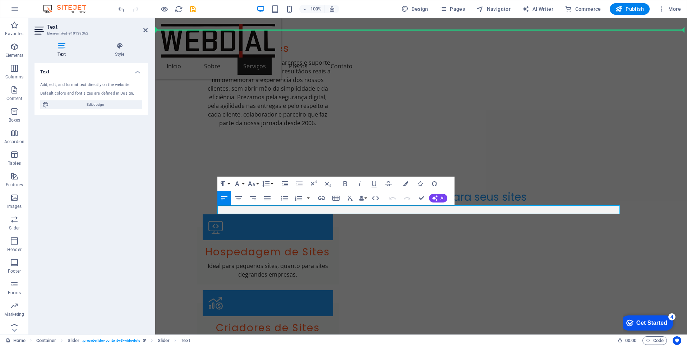
drag, startPoint x: 244, startPoint y: 208, endPoint x: 265, endPoint y: 210, distance: 20.9
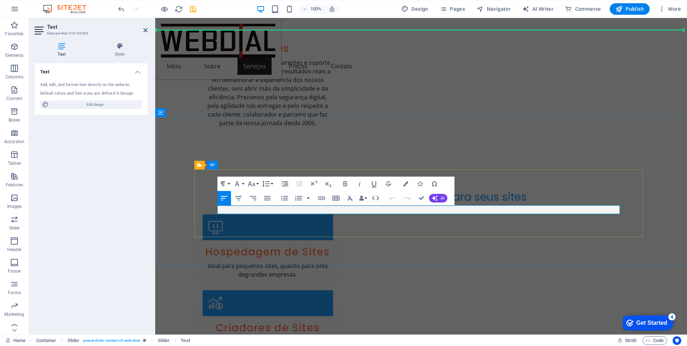
drag, startPoint x: 363, startPoint y: 208, endPoint x: 428, endPoint y: 208, distance: 64.3
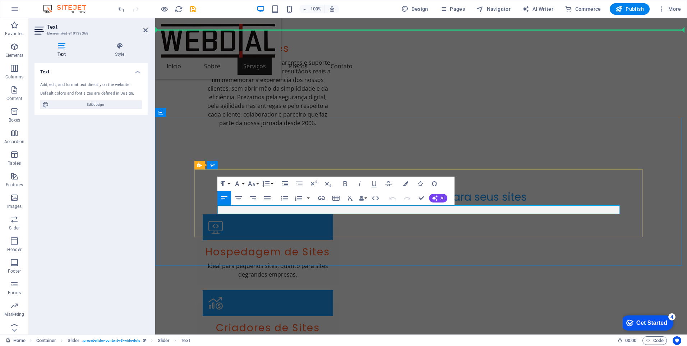
drag, startPoint x: 256, startPoint y: 210, endPoint x: 277, endPoint y: 212, distance: 20.9
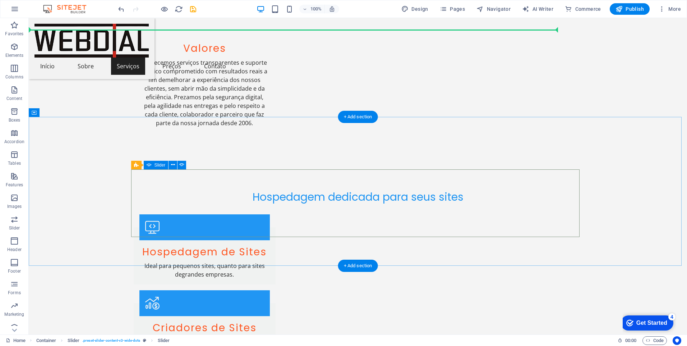
click at [137, 167] on icon at bounding box center [136, 165] width 5 height 9
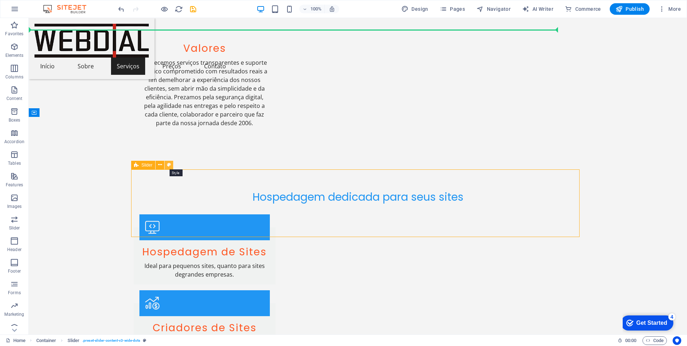
click at [169, 165] on icon at bounding box center [169, 165] width 4 height 8
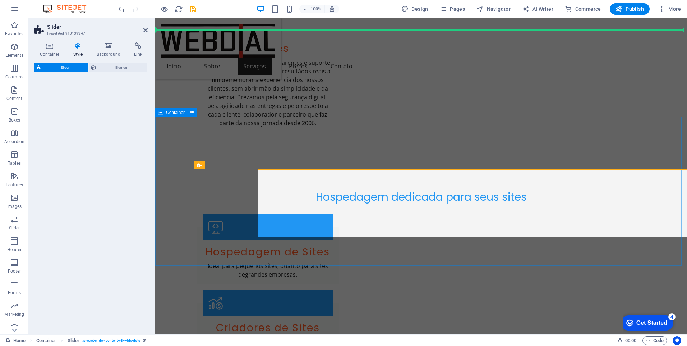
select select "rem"
select select "px"
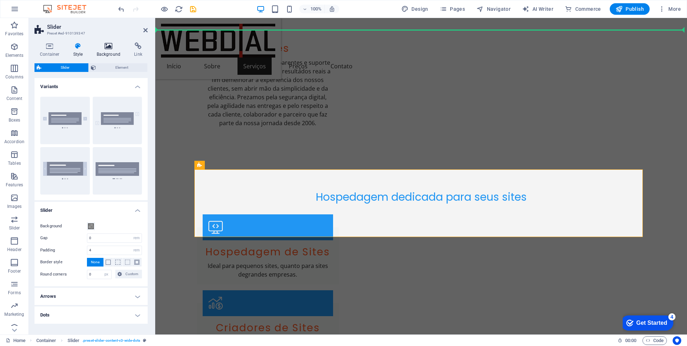
click at [106, 46] on icon at bounding box center [108, 45] width 35 height 7
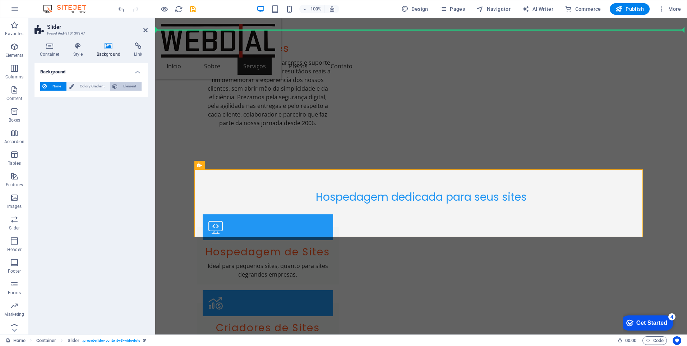
click at [120, 86] on span "Element" at bounding box center [130, 86] width 20 height 9
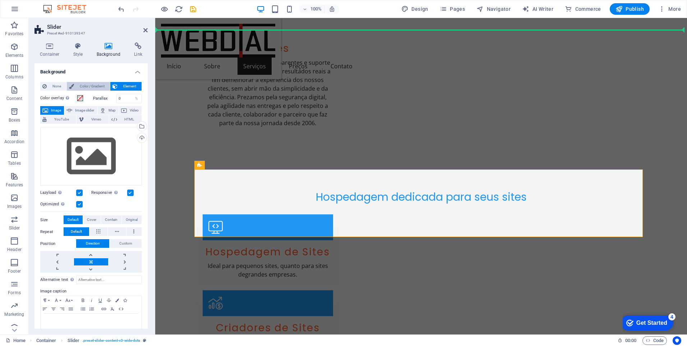
click at [86, 88] on span "Color / Gradient" at bounding box center [92, 86] width 32 height 9
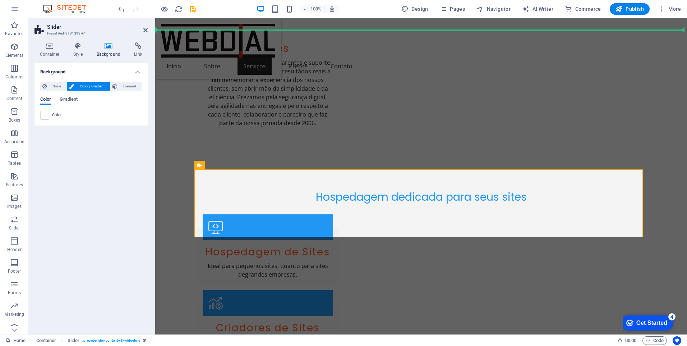
click at [44, 116] on span at bounding box center [45, 115] width 8 height 8
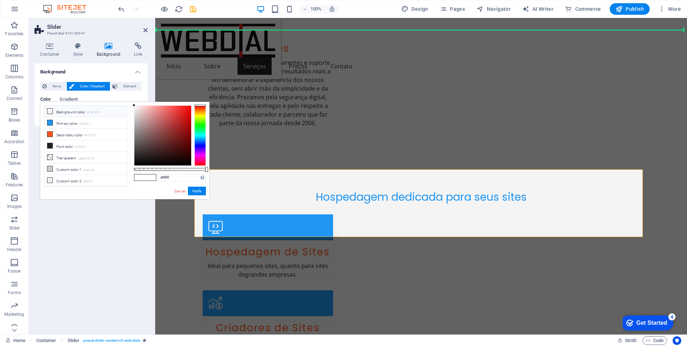
click at [60, 112] on li "Background color #F4F4F4" at bounding box center [85, 111] width 83 height 11
drag, startPoint x: 164, startPoint y: 175, endPoint x: 132, endPoint y: 175, distance: 32.3
click at [132, 175] on div "#f4f4f4 Supported formats #0852ed rgb(8, 82, 237) rgba(8, 82, 237, 90%) hsv(221…" at bounding box center [169, 203] width 79 height 202
type input "#ffffff"
click at [198, 189] on button "Apply" at bounding box center [197, 190] width 18 height 9
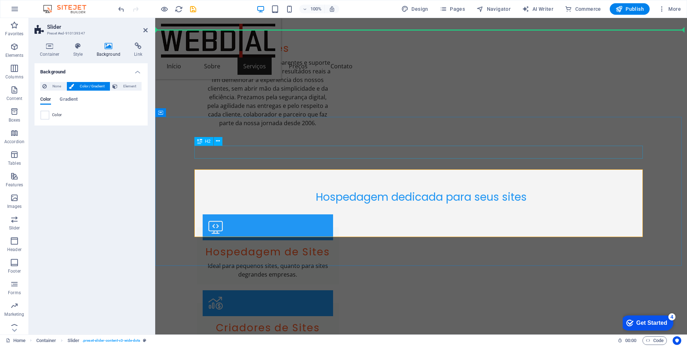
drag, startPoint x: 299, startPoint y: 157, endPoint x: 520, endPoint y: 195, distance: 224.2
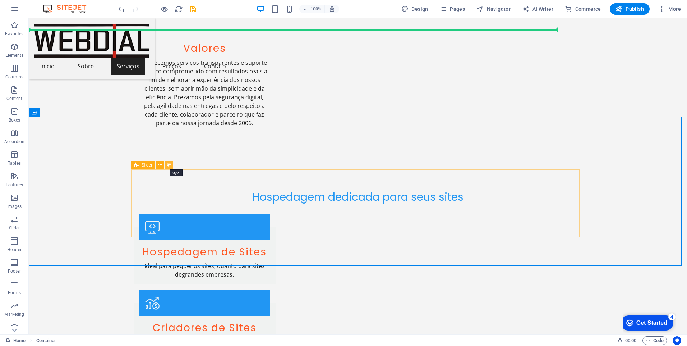
click at [169, 165] on icon at bounding box center [169, 165] width 4 height 8
select select "rem"
select select "px"
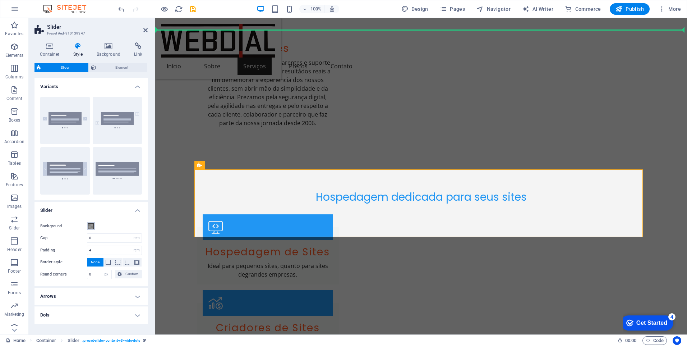
click at [91, 225] on span at bounding box center [91, 226] width 6 height 6
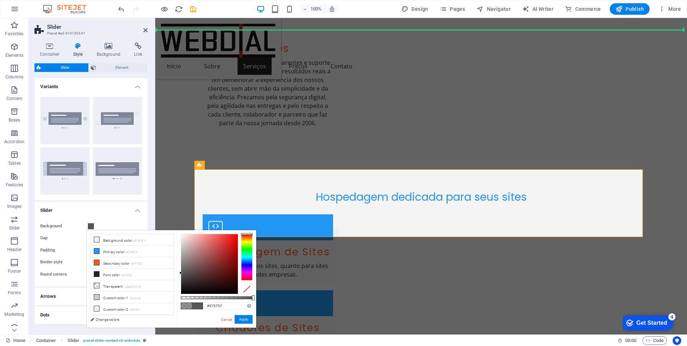
drag, startPoint x: 227, startPoint y: 296, endPoint x: 254, endPoint y: 230, distance: 71.9
click at [264, 295] on body "webdial.com.br Home Favorites Elements Columns Content Boxes Accordion Tables F…" at bounding box center [343, 173] width 687 height 346
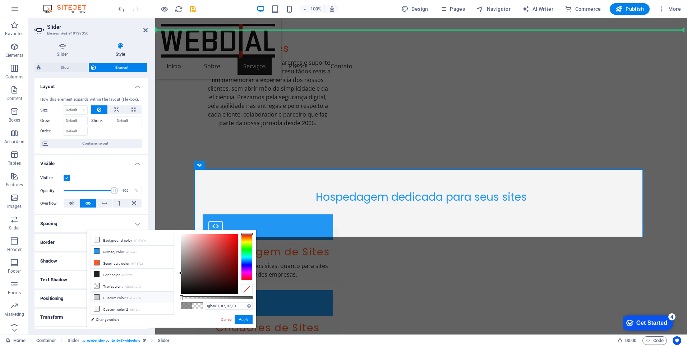
drag, startPoint x: 253, startPoint y: 299, endPoint x: 165, endPoint y: 299, distance: 88.8
click at [165, 299] on div "less Background color #F4F4F4 Primary color #2196F3 Secondary color #FF5722 Fon…" at bounding box center [171, 278] width 169 height 97
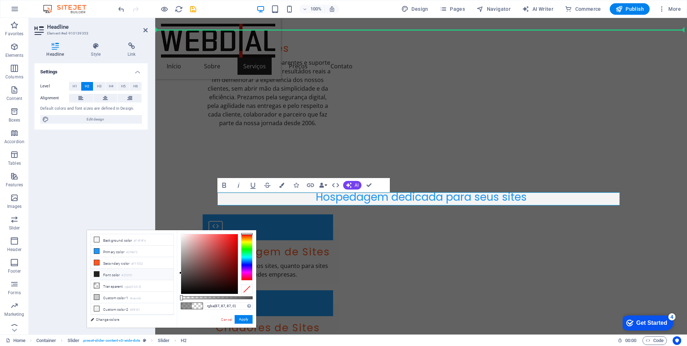
click at [115, 273] on li "Font color #212121" at bounding box center [132, 273] width 83 height 11
type input "#212121"
drag, startPoint x: 182, startPoint y: 298, endPoint x: 293, endPoint y: 299, distance: 110.7
click at [293, 299] on body "webdial.com.br Home Favorites Elements Columns Content Boxes Accordion Tables F…" at bounding box center [343, 173] width 687 height 346
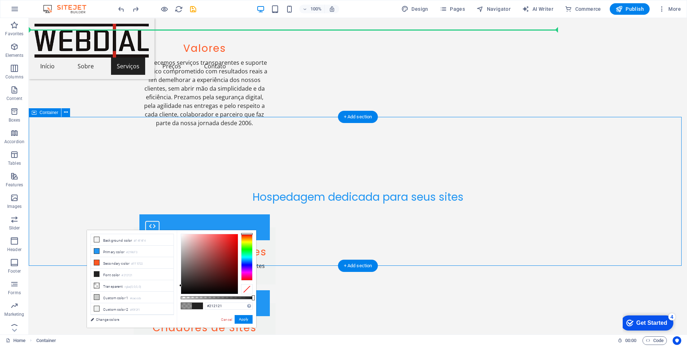
click at [229, 318] on link "Cancel" at bounding box center [226, 319] width 13 height 5
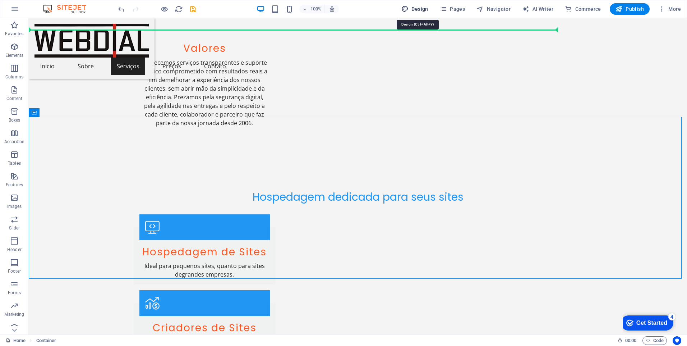
click at [420, 9] on font "Design" at bounding box center [419, 9] width 17 height 6
select select "rem"
select select "ease-in-out"
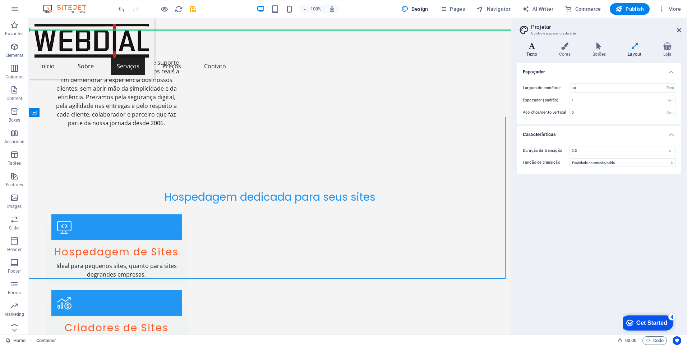
click at [534, 51] on h4 "Texto" at bounding box center [533, 49] width 33 height 15
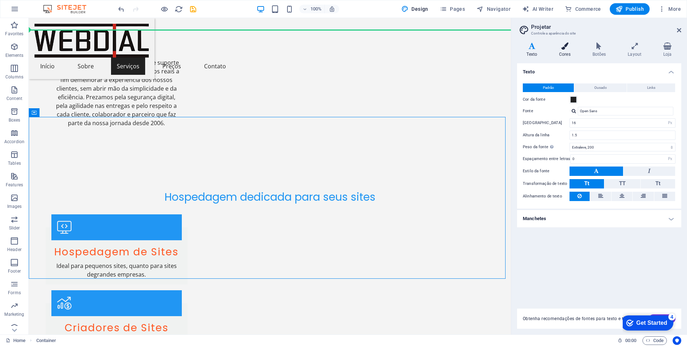
click at [561, 46] on icon at bounding box center [565, 45] width 31 height 7
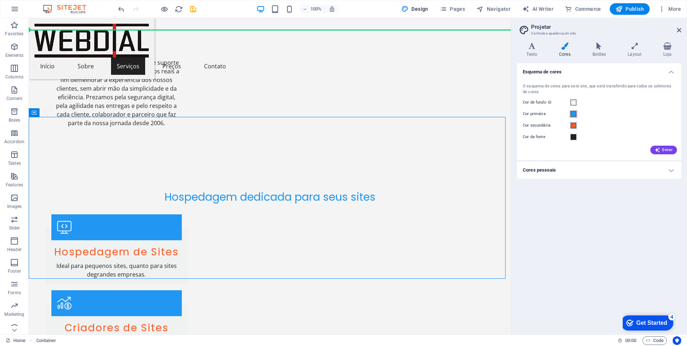
click at [575, 112] on span at bounding box center [574, 114] width 6 height 6
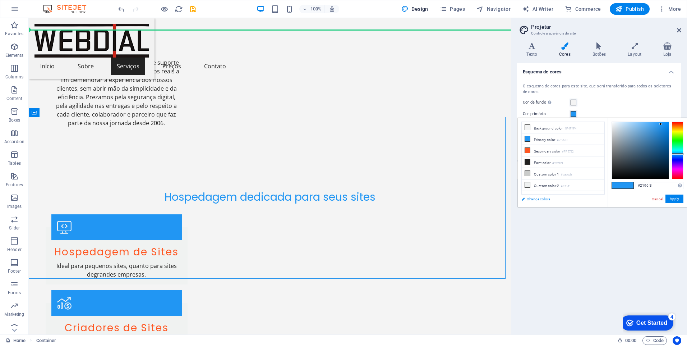
click at [535, 199] on link "Change colors" at bounding box center [559, 198] width 83 height 9
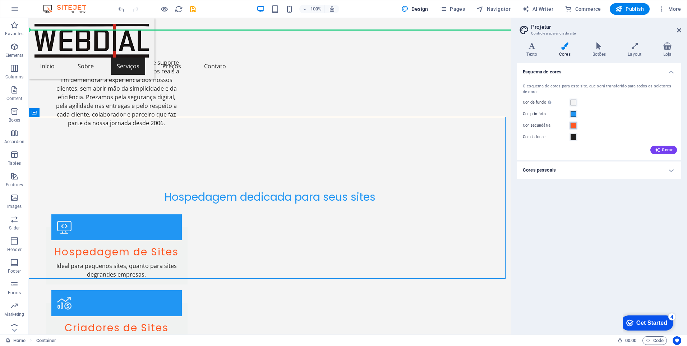
click at [573, 125] on span at bounding box center [574, 126] width 6 height 6
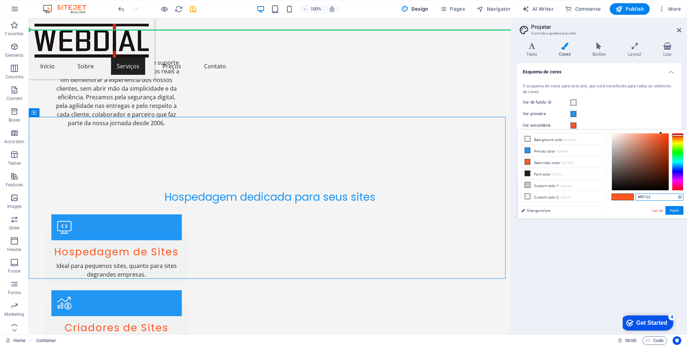
drag, startPoint x: 662, startPoint y: 197, endPoint x: 631, endPoint y: 197, distance: 31.3
click at [631, 197] on div "#ff5722 Supported formats #0852ed rgb(8, 82, 237) rgba(8, 82, 237, 90%) hsv(221…" at bounding box center [647, 225] width 79 height 193
paste input "CD2218"
type input "#cd2218"
click at [679, 212] on button "Apply" at bounding box center [674, 210] width 18 height 9
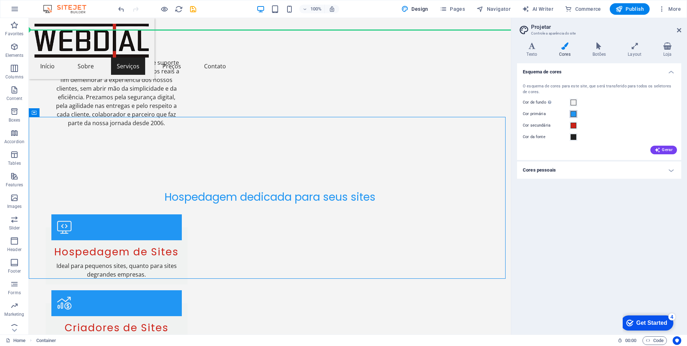
click at [573, 112] on span at bounding box center [574, 114] width 6 height 6
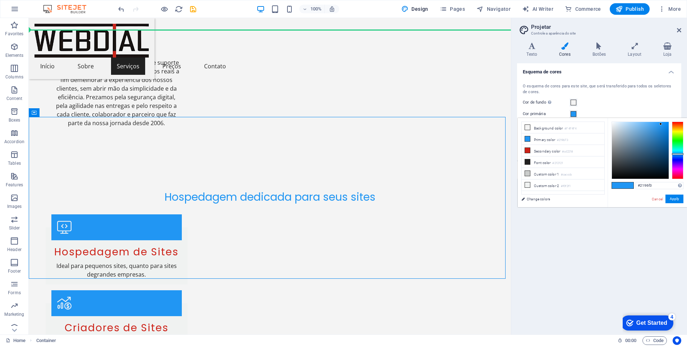
click at [573, 112] on span at bounding box center [574, 114] width 6 height 6
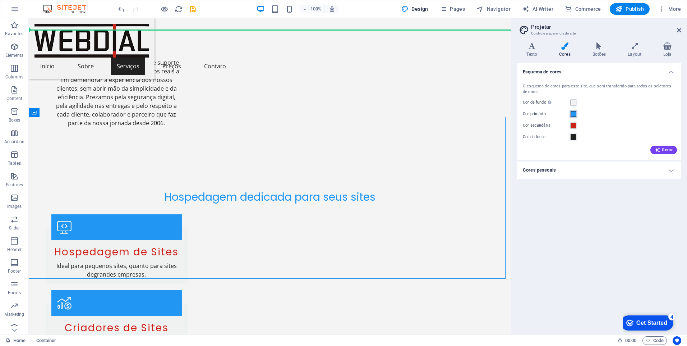
click at [573, 112] on span at bounding box center [574, 114] width 6 height 6
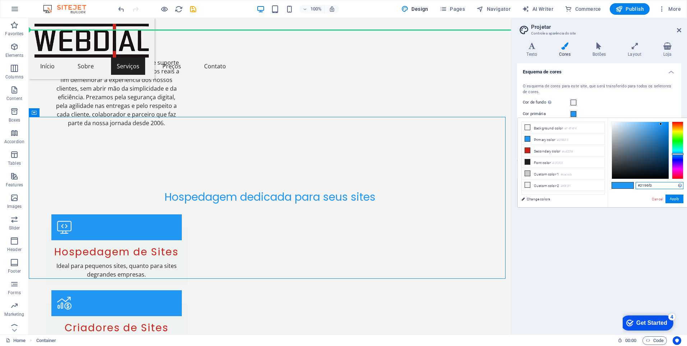
drag, startPoint x: 660, startPoint y: 185, endPoint x: 631, endPoint y: 185, distance: 29.1
click at [631, 185] on div "#2196f3 Supported formats #0852ed rgb(8, 82, 237) rgba(8, 82, 237, 90%) hsv(221…" at bounding box center [647, 214] width 79 height 193
paste input "CD2218"
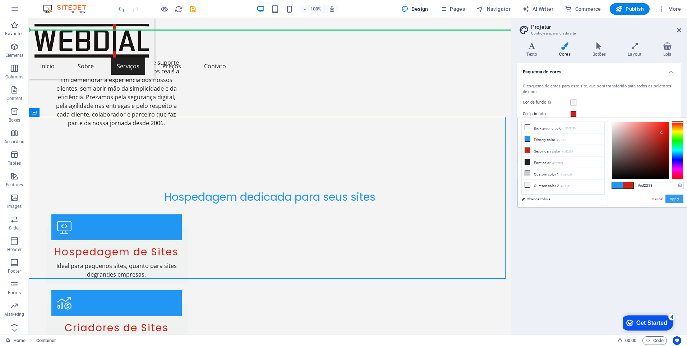
type input "#cd2218"
click at [676, 198] on button "Apply" at bounding box center [674, 198] width 18 height 9
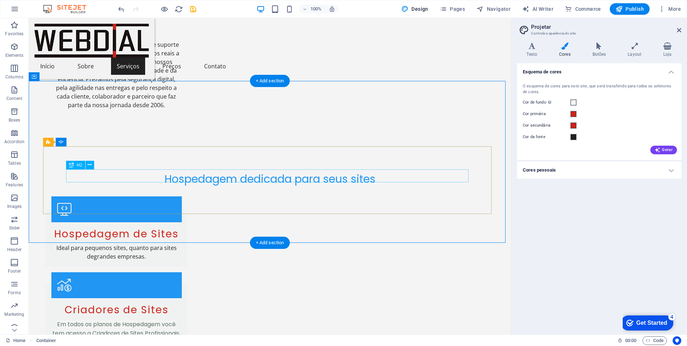
scroll to position [1084, 0]
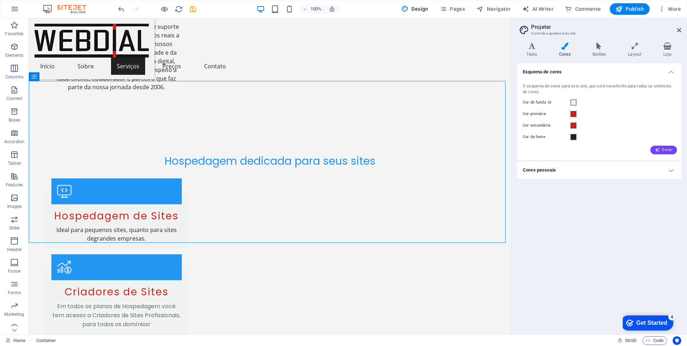
click at [667, 148] on font "Gerar" at bounding box center [667, 150] width 11 height 4
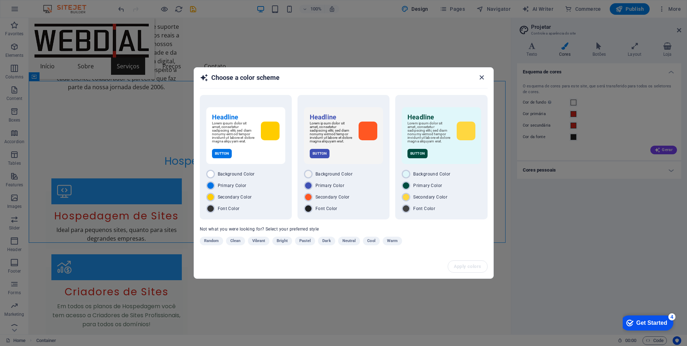
click at [482, 73] on icon "button" at bounding box center [482, 77] width 8 height 8
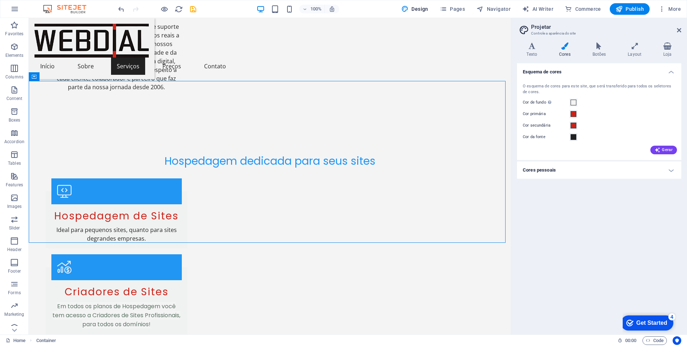
click at [565, 241] on div "Esquema de cores O esquema de cores para este site, que será transferido para t…" at bounding box center [599, 195] width 164 height 265
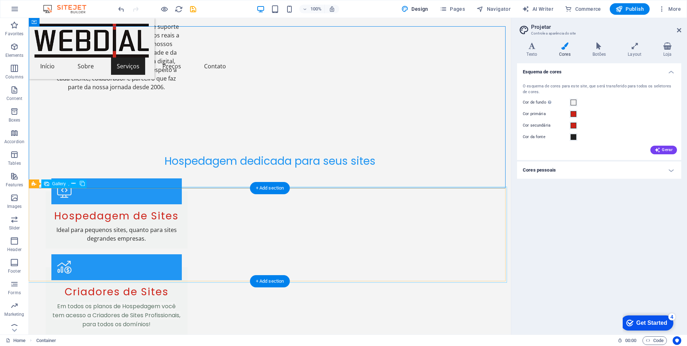
scroll to position [1192, 0]
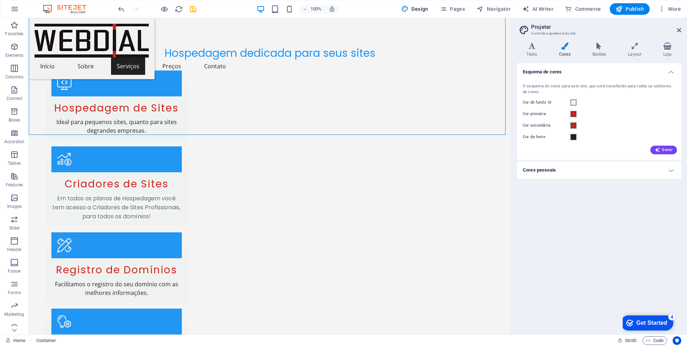
click at [654, 320] on div "Get Started" at bounding box center [651, 322] width 31 height 6
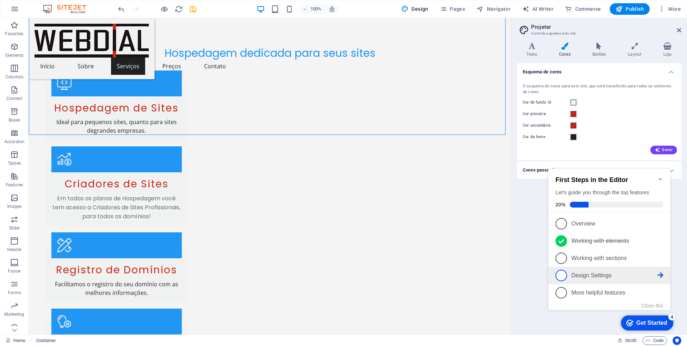
click at [561, 275] on span "4" at bounding box center [560, 274] width 11 height 11
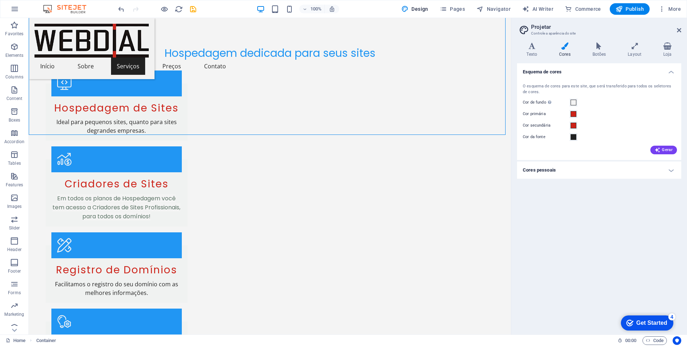
click at [651, 320] on div "Get Started" at bounding box center [651, 322] width 31 height 6
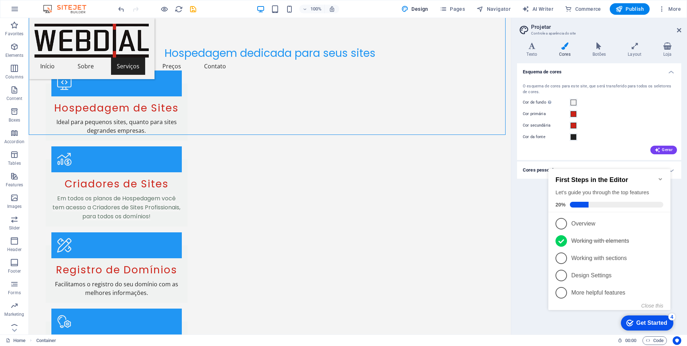
drag, startPoint x: 530, startPoint y: 230, endPoint x: 420, endPoint y: 222, distance: 109.9
click at [530, 230] on div "Esquema de cores O esquema de cores para este site, que será transferido para t…" at bounding box center [599, 195] width 164 height 265
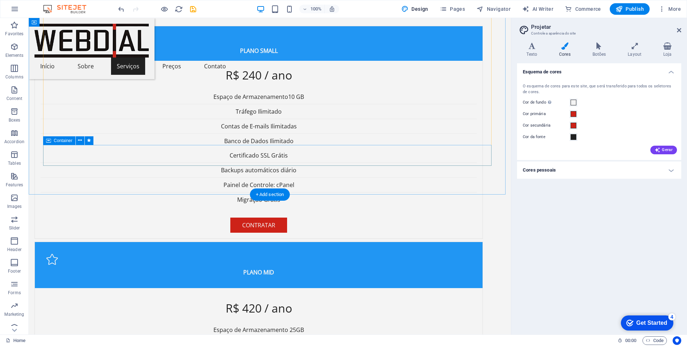
scroll to position [1623, 0]
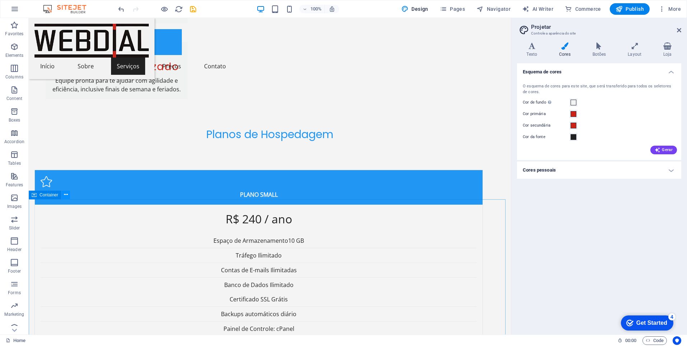
click at [65, 196] on icon at bounding box center [66, 195] width 4 height 8
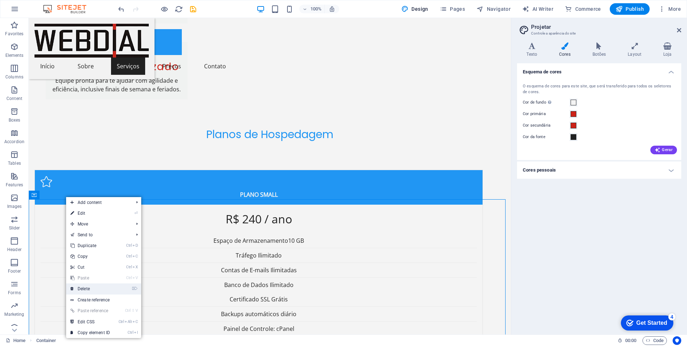
click at [86, 290] on link "⌦ Delete" at bounding box center [90, 288] width 48 height 11
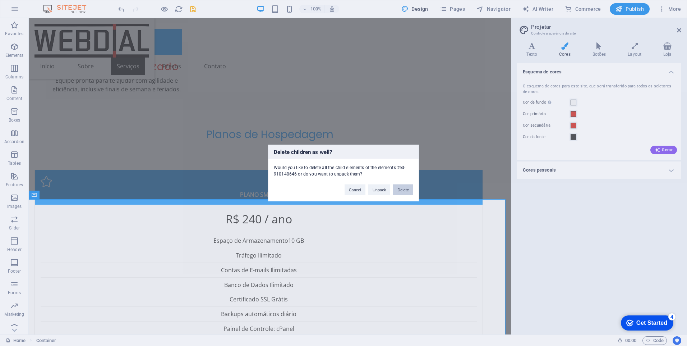
click at [405, 191] on button "Delete" at bounding box center [403, 189] width 20 height 11
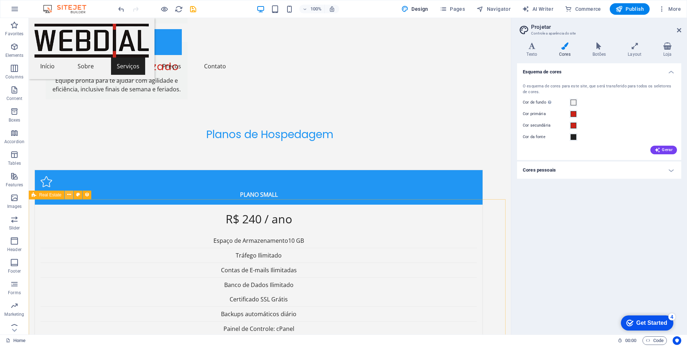
click at [68, 195] on icon at bounding box center [69, 195] width 4 height 8
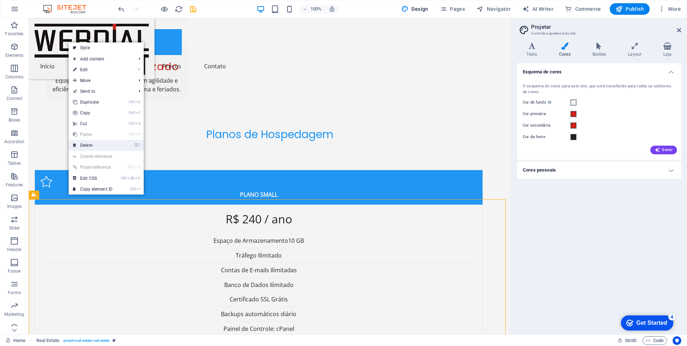
click at [96, 147] on link "⌦ Delete" at bounding box center [93, 145] width 48 height 11
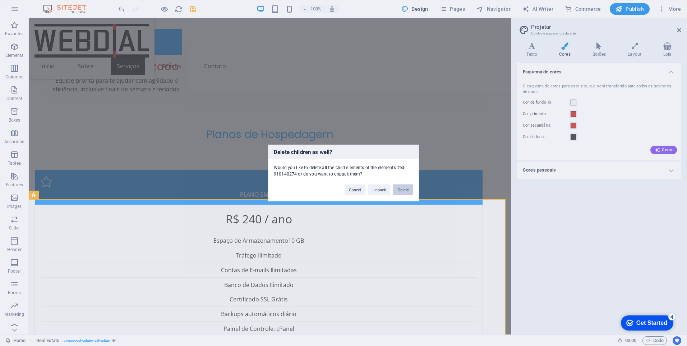
drag, startPoint x: 401, startPoint y: 191, endPoint x: 371, endPoint y: 173, distance: 34.8
click at [401, 191] on button "Delete" at bounding box center [403, 189] width 20 height 11
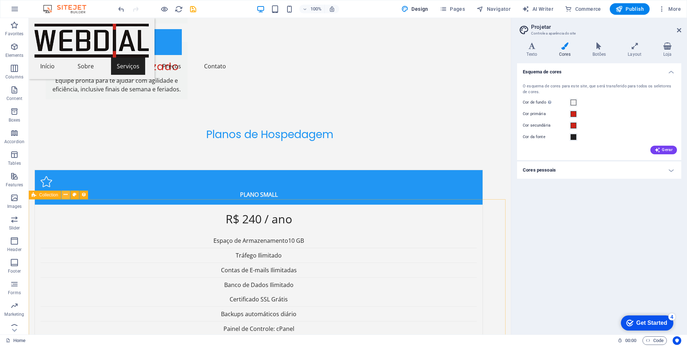
click at [68, 194] on button at bounding box center [65, 194] width 9 height 9
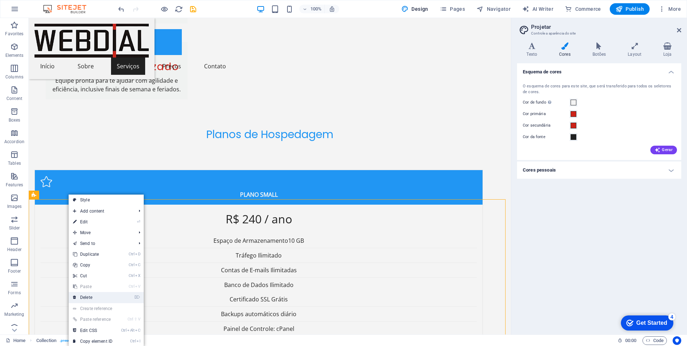
click at [93, 299] on link "⌦ Delete" at bounding box center [93, 297] width 48 height 11
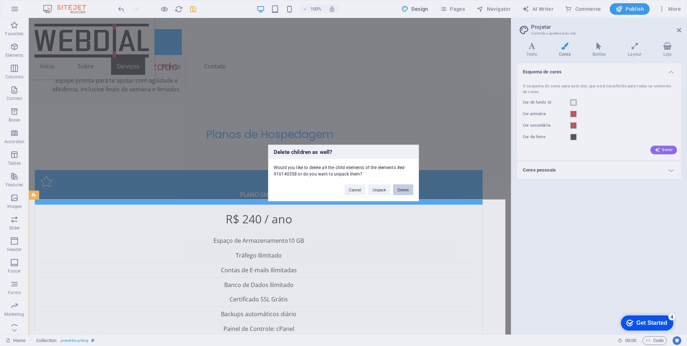
drag, startPoint x: 405, startPoint y: 186, endPoint x: 376, endPoint y: 169, distance: 34.2
click at [405, 186] on button "Delete" at bounding box center [403, 189] width 20 height 11
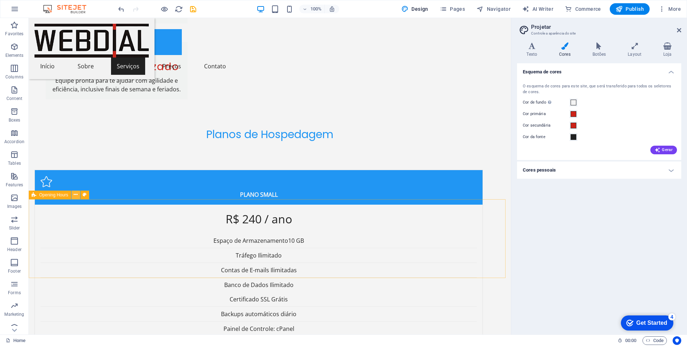
click at [74, 196] on icon at bounding box center [76, 195] width 4 height 8
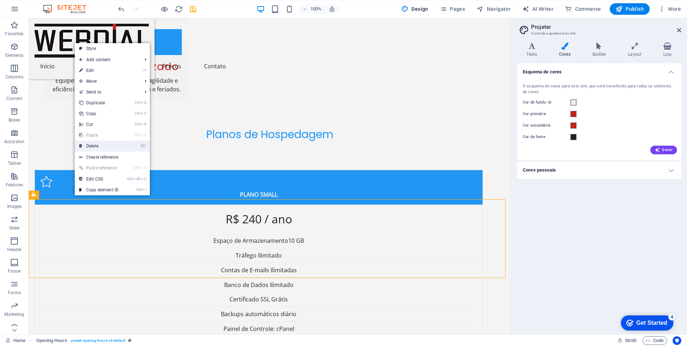
click at [109, 148] on link "⌦ Delete" at bounding box center [99, 145] width 48 height 11
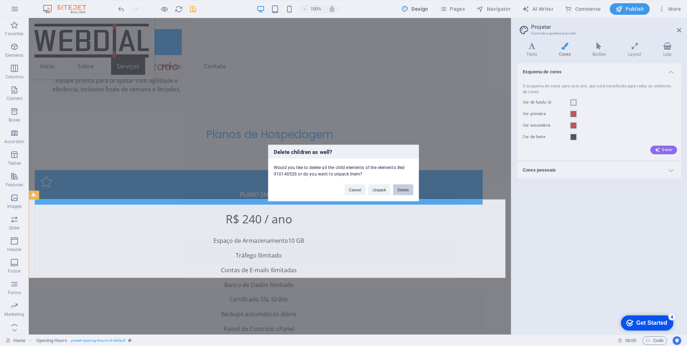
click at [404, 186] on button "Delete" at bounding box center [403, 189] width 20 height 11
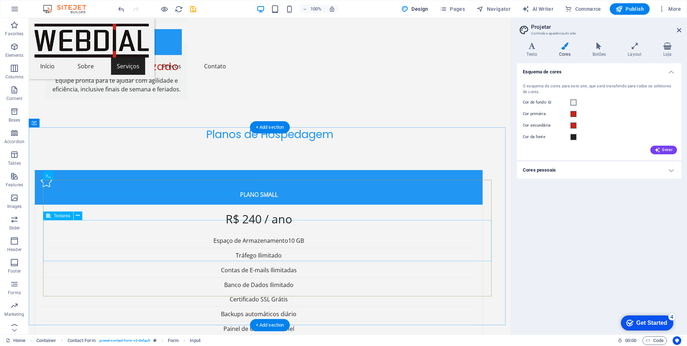
scroll to position [1695, 0]
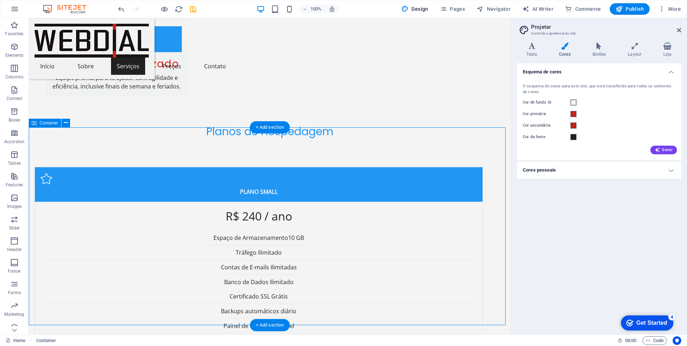
scroll to position [1833, 0]
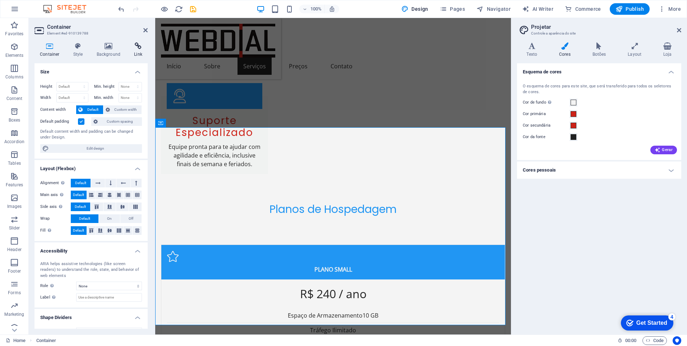
click at [139, 48] on icon at bounding box center [138, 45] width 19 height 7
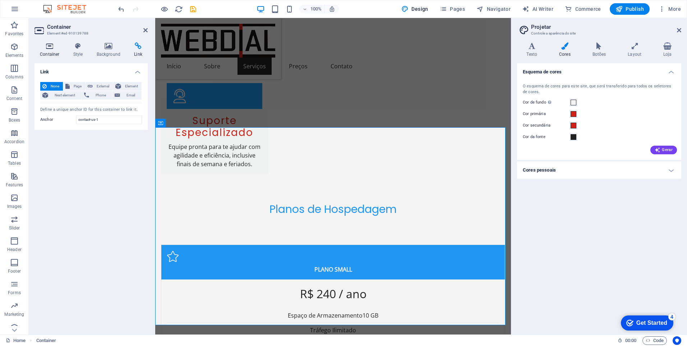
click at [50, 44] on icon at bounding box center [49, 45] width 31 height 7
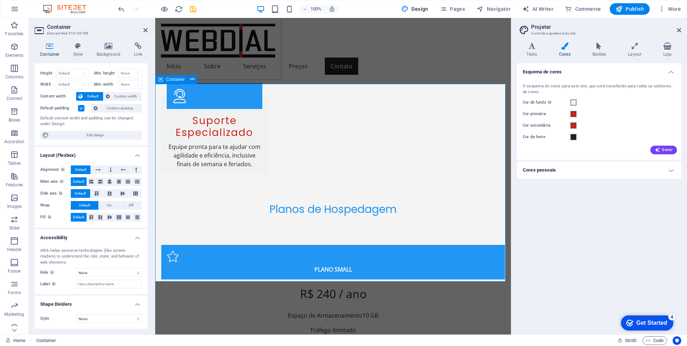
scroll to position [1904, 0]
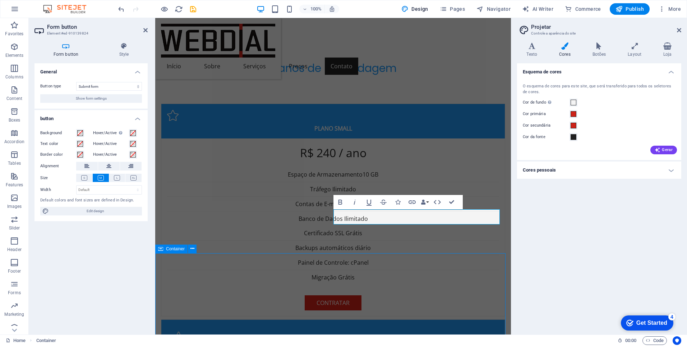
scroll to position [1767, 0]
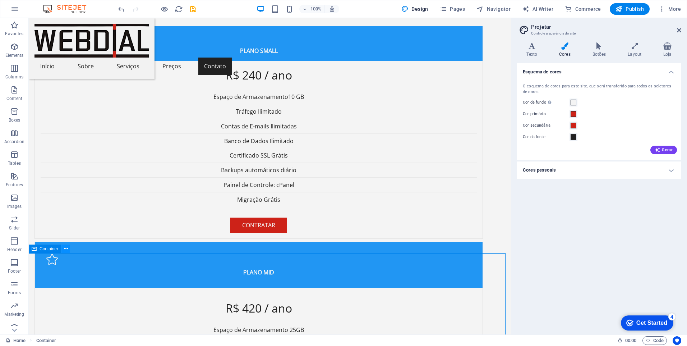
click at [65, 248] on icon at bounding box center [66, 249] width 4 height 8
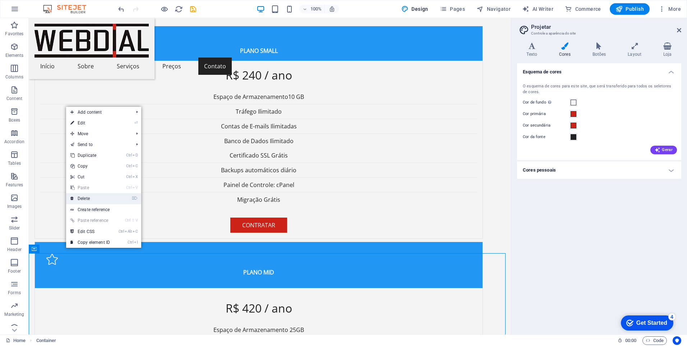
click at [98, 198] on link "⌦ Delete" at bounding box center [90, 198] width 48 height 11
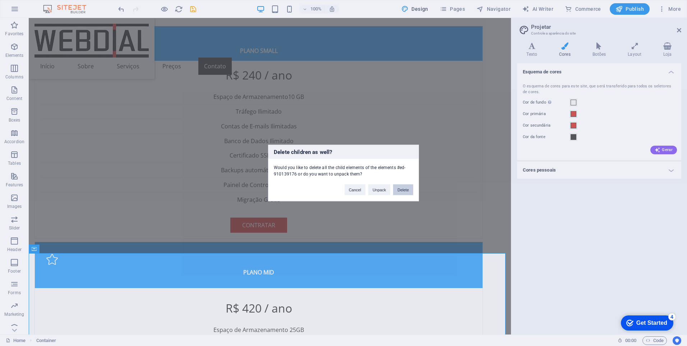
click at [405, 188] on button "Delete" at bounding box center [403, 189] width 20 height 11
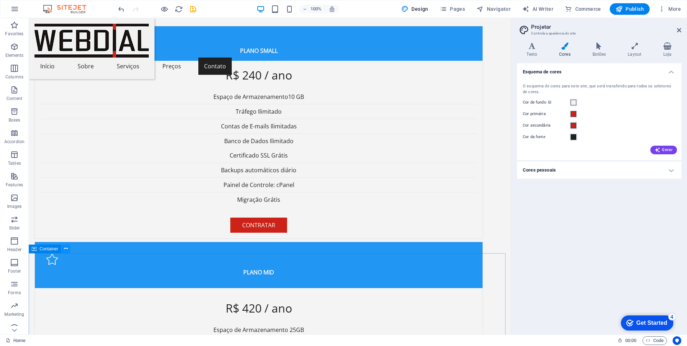
click at [67, 249] on icon at bounding box center [66, 249] width 4 height 8
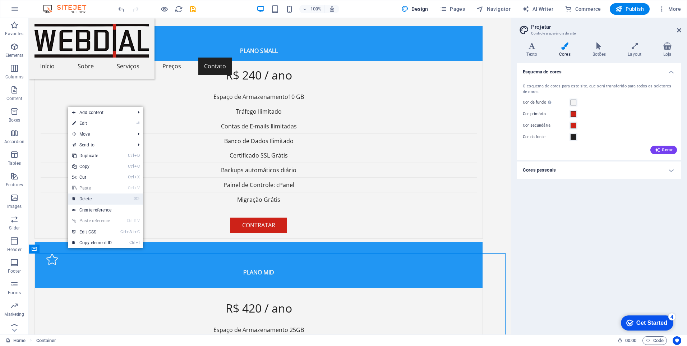
click at [102, 196] on link "⌦ Delete" at bounding box center [92, 198] width 48 height 11
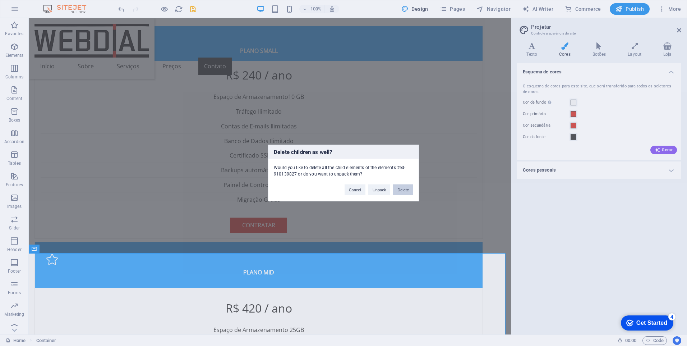
click at [405, 189] on button "Delete" at bounding box center [403, 189] width 20 height 11
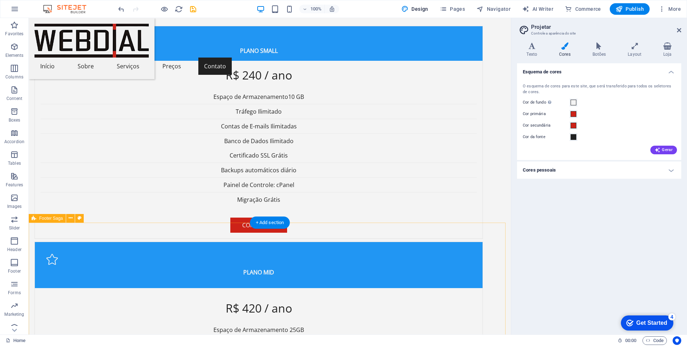
scroll to position [1803, 0]
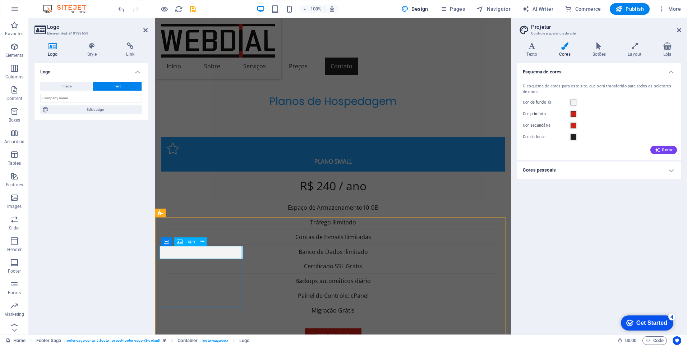
click at [186, 242] on span "Logo" at bounding box center [190, 241] width 10 height 4
click at [187, 241] on span "Logo" at bounding box center [190, 241] width 10 height 4
click at [65, 86] on span "Image" at bounding box center [66, 86] width 10 height 9
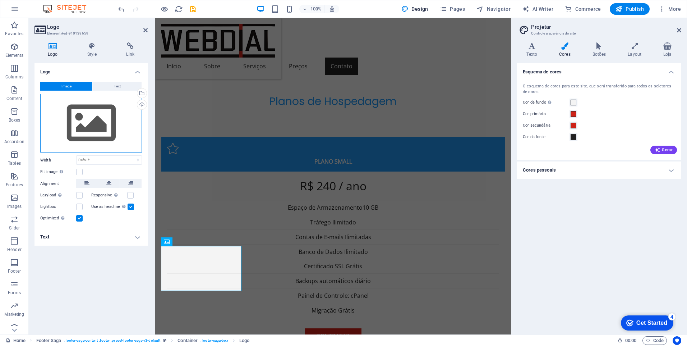
click at [92, 132] on div "Drag files here, click to choose files or select files from Files or our free s…" at bounding box center [91, 123] width 102 height 59
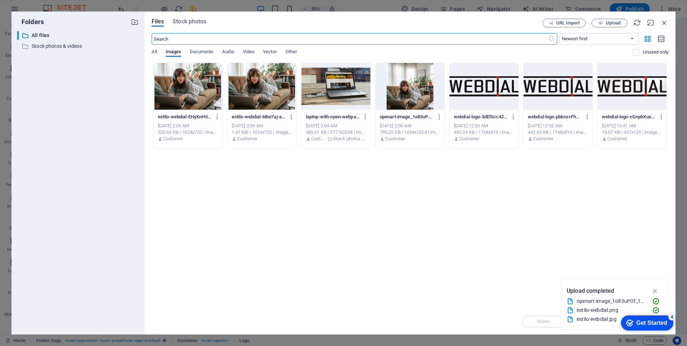
click at [505, 96] on div at bounding box center [484, 86] width 69 height 47
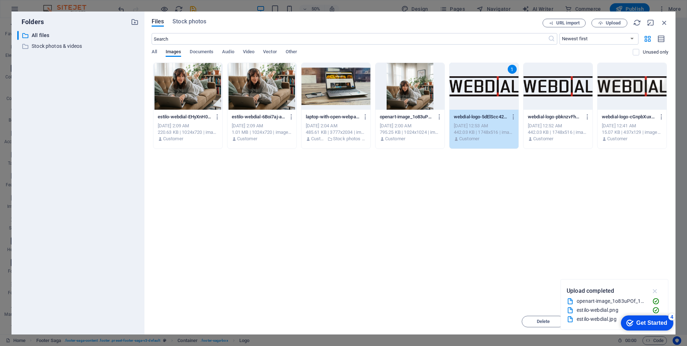
click at [655, 292] on icon "button" at bounding box center [655, 291] width 8 height 8
click at [473, 109] on div "1" at bounding box center [484, 86] width 69 height 47
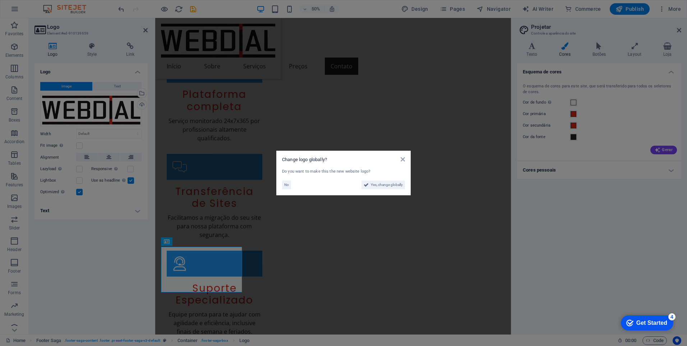
scroll to position [1940, 0]
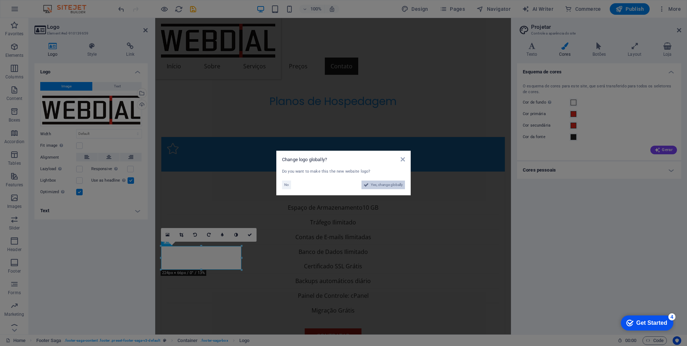
click at [383, 186] on span "Yes, change globally" at bounding box center [387, 184] width 32 height 9
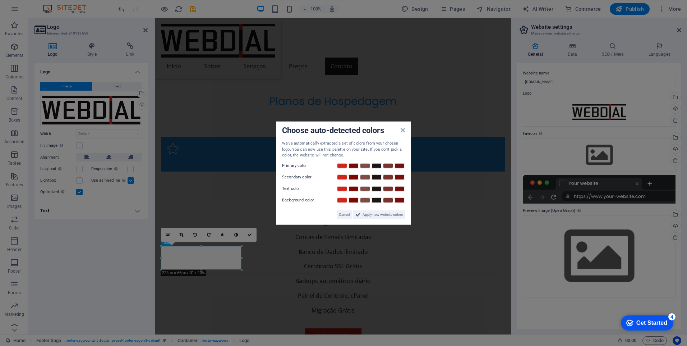
click at [271, 233] on aside "Choose auto-detected colors We've automatically extracted a set of colors from …" at bounding box center [343, 173] width 687 height 346
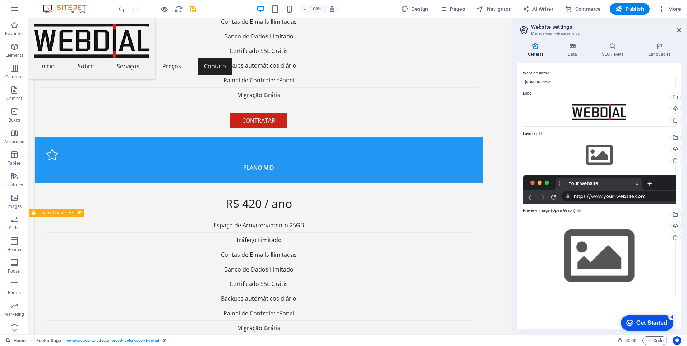
scroll to position [1803, 0]
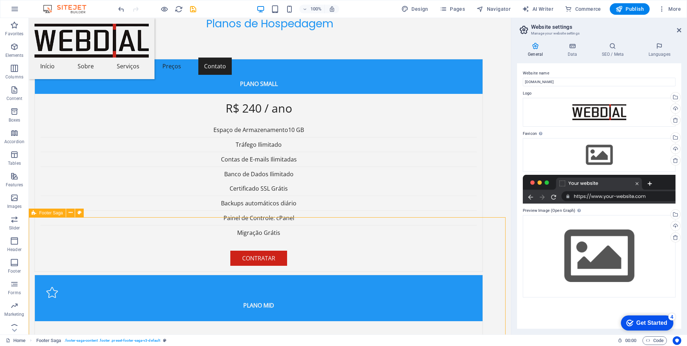
scroll to position [1940, 0]
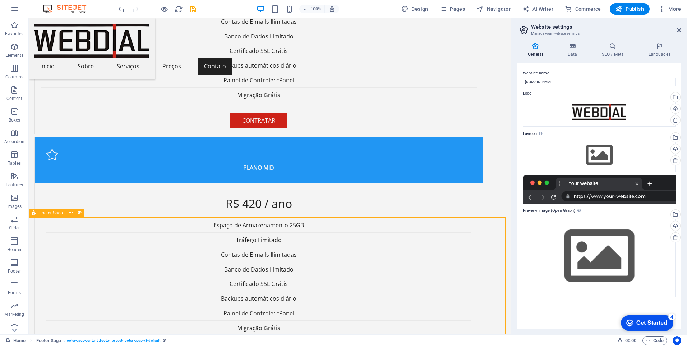
select select "footer"
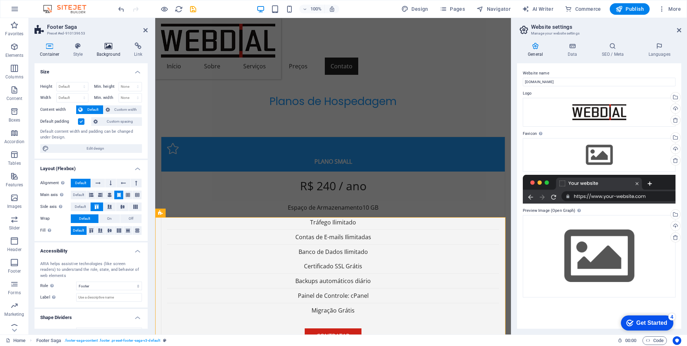
click at [106, 47] on icon at bounding box center [108, 45] width 35 height 7
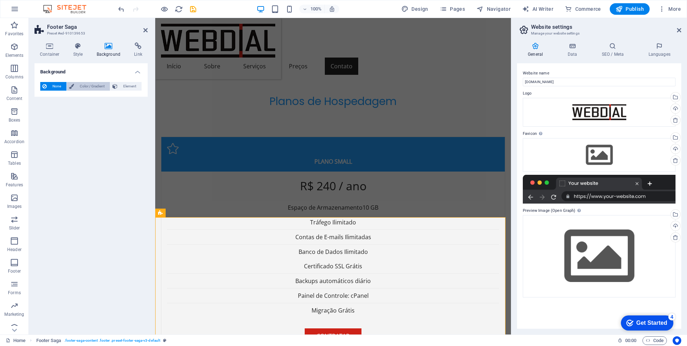
click at [86, 84] on span "Color / Gradient" at bounding box center [92, 86] width 32 height 9
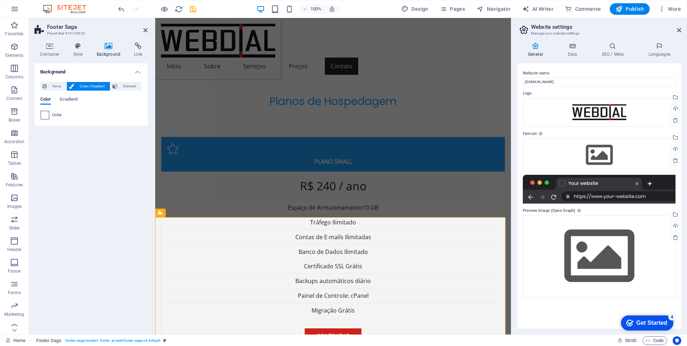
click at [43, 114] on span at bounding box center [45, 115] width 8 height 8
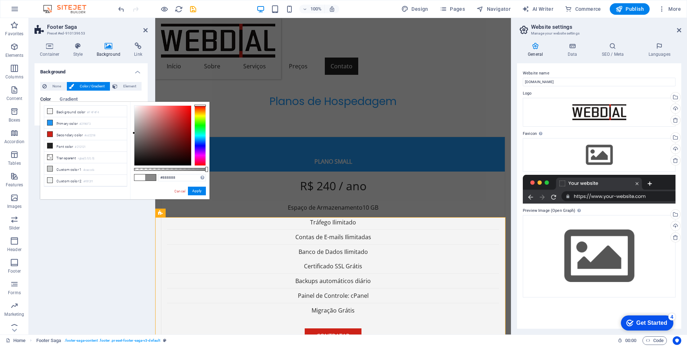
drag, startPoint x: 138, startPoint y: 108, endPoint x: 130, endPoint y: 133, distance: 26.2
click at [130, 133] on div "#888888 Supported formats #0852ed rgb(8, 82, 237) rgba(8, 82, 237, 90%) hsv(221…" at bounding box center [169, 203] width 79 height 202
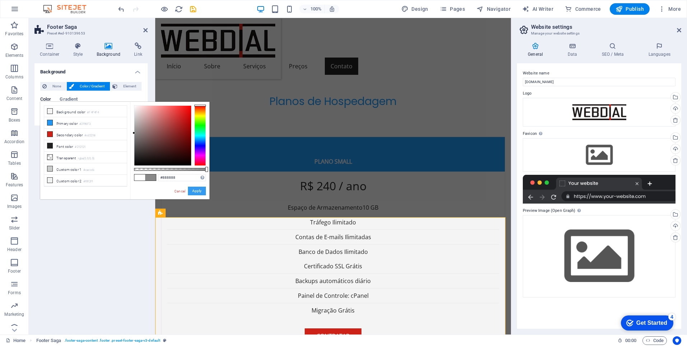
click at [194, 188] on button "Apply" at bounding box center [197, 190] width 18 height 9
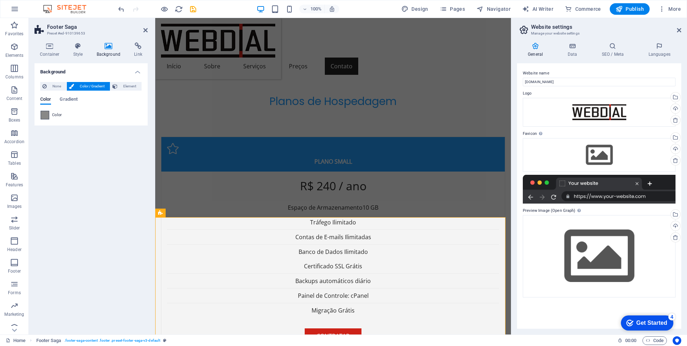
click at [45, 113] on span at bounding box center [45, 115] width 8 height 8
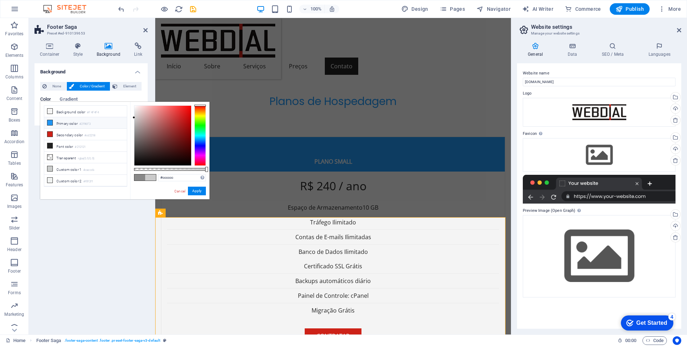
type input "#cdcdcd"
drag, startPoint x: 135, startPoint y: 132, endPoint x: 109, endPoint y: 117, distance: 30.8
click at [109, 117] on div "less Background color #F4F4F4 Primary color #2196F3 Secondary color #cd2218 Fon…" at bounding box center [124, 150] width 169 height 97
click at [281, 240] on button at bounding box center [284, 241] width 9 height 9
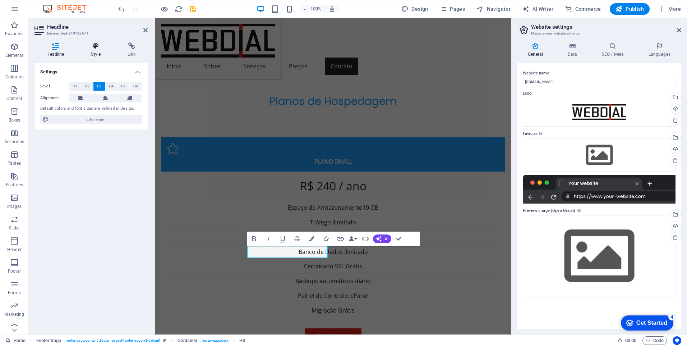
click at [92, 49] on icon at bounding box center [96, 45] width 34 height 7
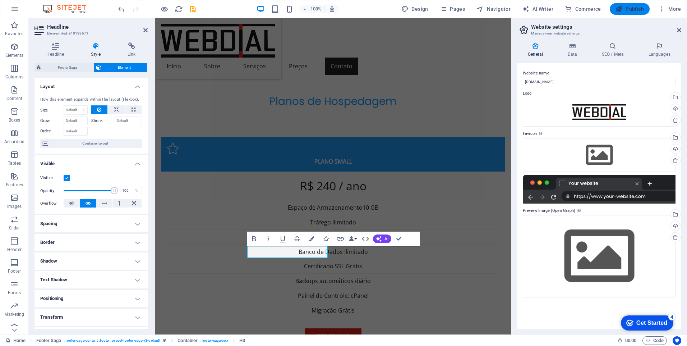
click at [632, 10] on font "Publish" at bounding box center [635, 9] width 18 height 6
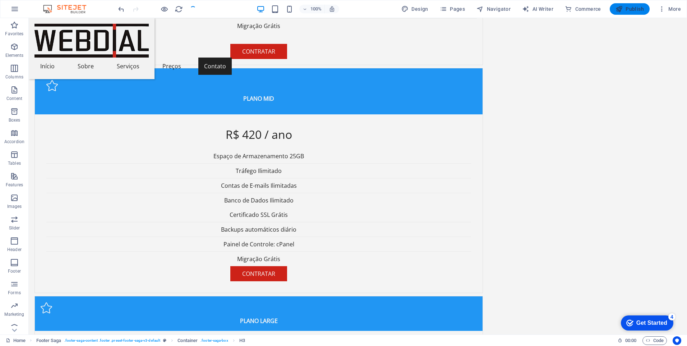
scroll to position [1838, 0]
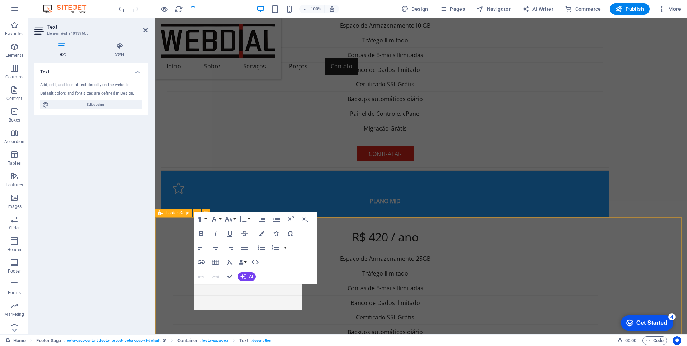
scroll to position [1812, 0]
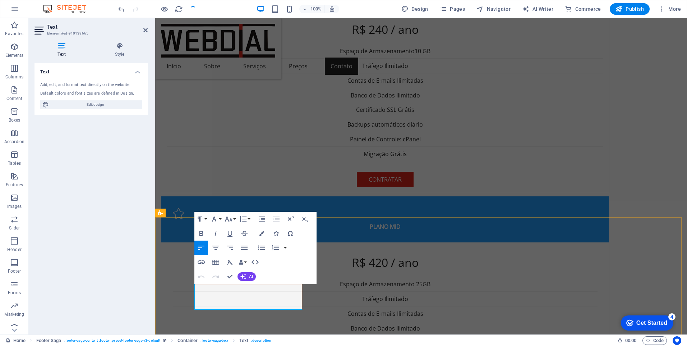
drag, startPoint x: 241, startPoint y: 289, endPoint x: 188, endPoint y: 288, distance: 52.8
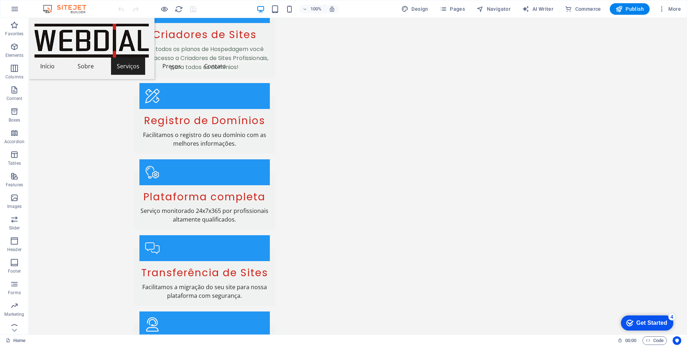
scroll to position [1328, 0]
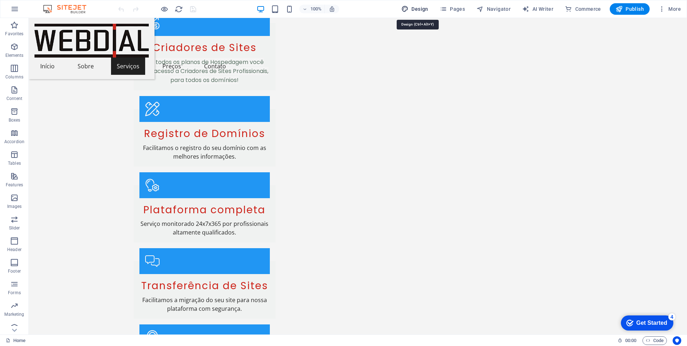
click at [420, 6] on span "Design" at bounding box center [414, 8] width 27 height 7
select select "px"
select select "200"
select select "px"
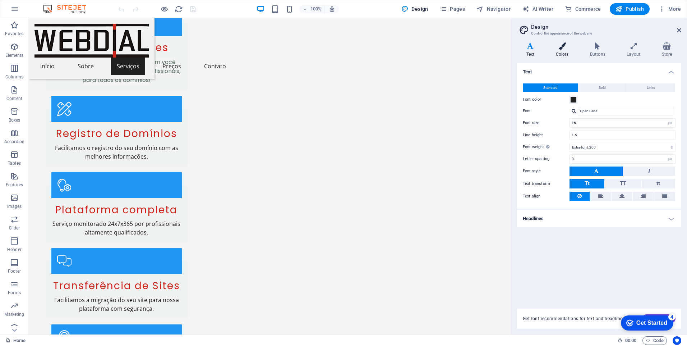
click at [566, 45] on icon at bounding box center [562, 45] width 31 height 7
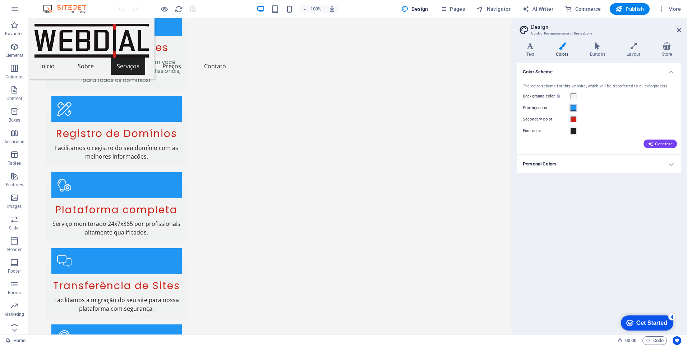
click at [575, 107] on span at bounding box center [574, 108] width 6 height 6
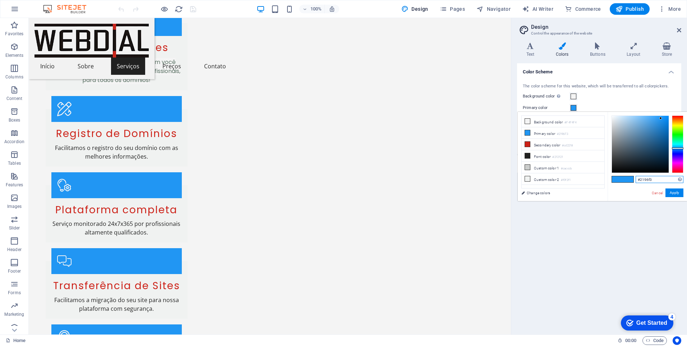
paste input "CD2218"
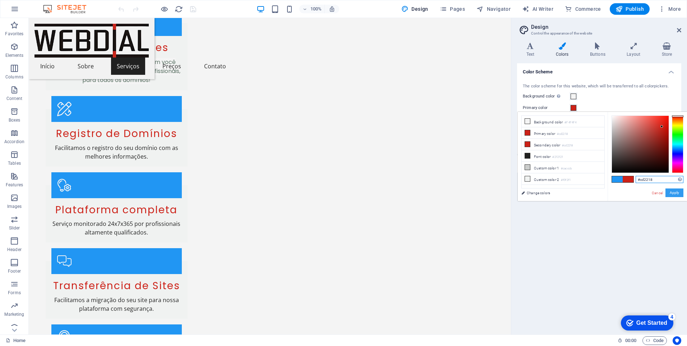
type input "#cd2218"
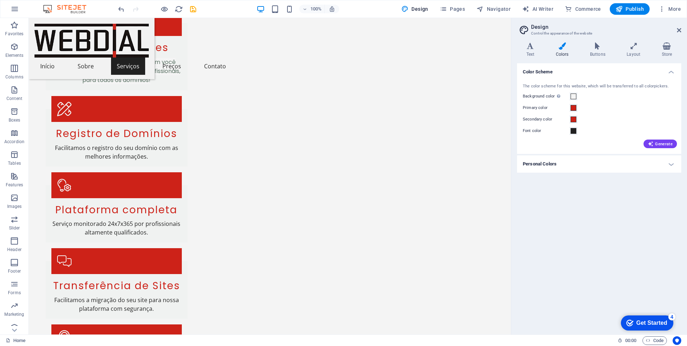
click at [646, 325] on div "Get Started" at bounding box center [651, 322] width 31 height 6
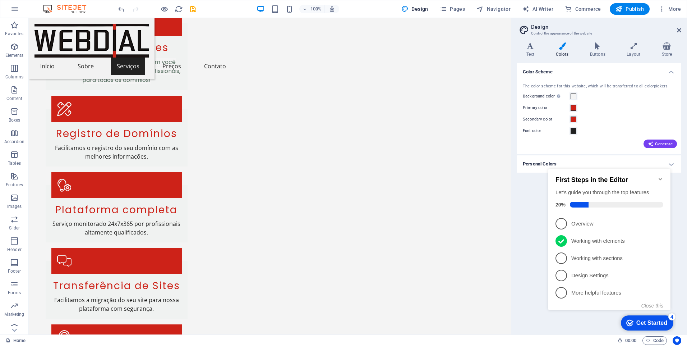
click at [535, 250] on div "Color Scheme The color scheme for this website, which will be transferred to al…" at bounding box center [599, 195] width 164 height 265
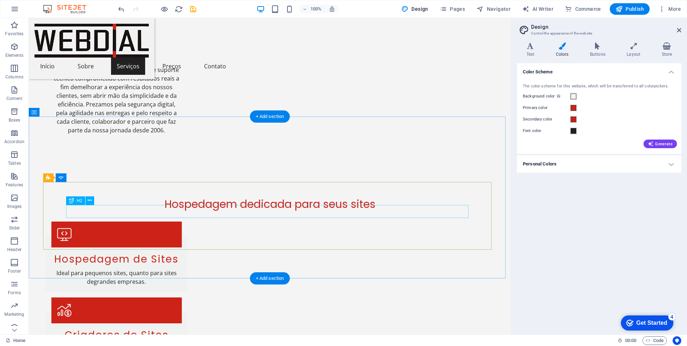
scroll to position [1041, 0]
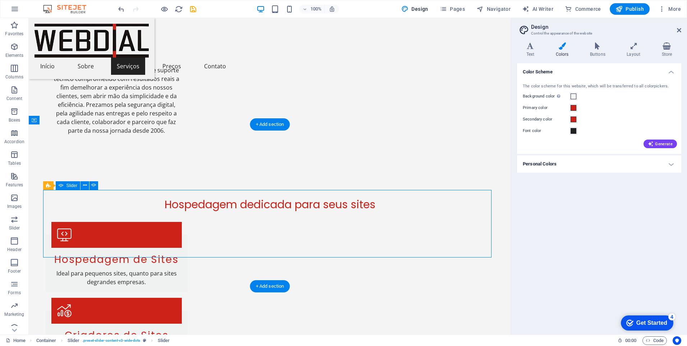
select select "ms"
select select "s"
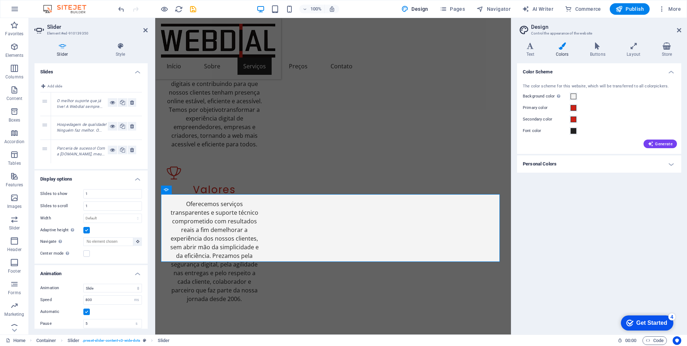
scroll to position [1199, 0]
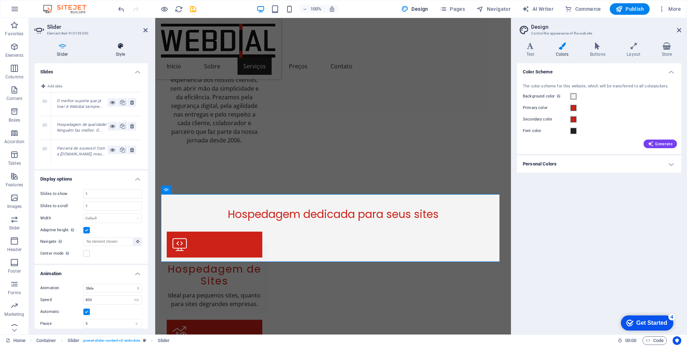
click at [117, 51] on h4 "Style" at bounding box center [120, 49] width 54 height 15
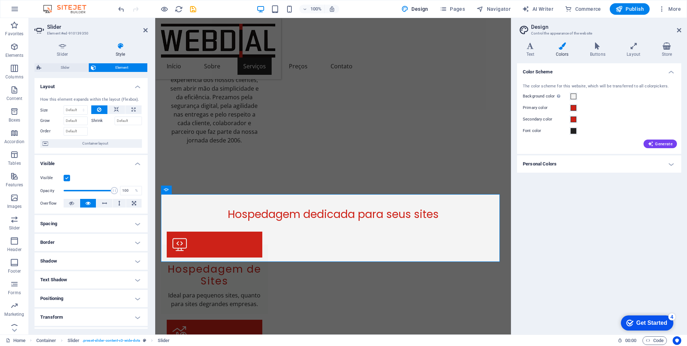
click at [652, 327] on div "checkmark Get Started 4" at bounding box center [647, 322] width 52 height 15
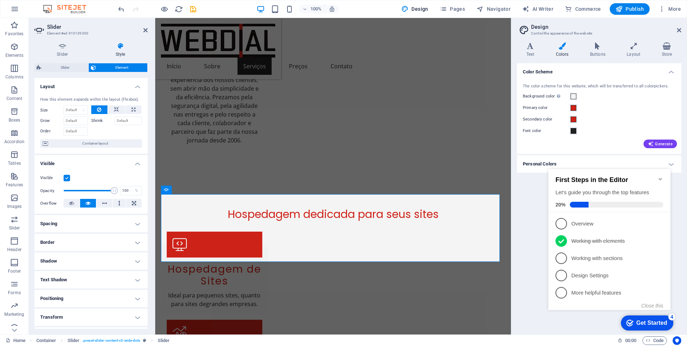
click at [649, 320] on div "Get Started" at bounding box center [651, 322] width 31 height 6
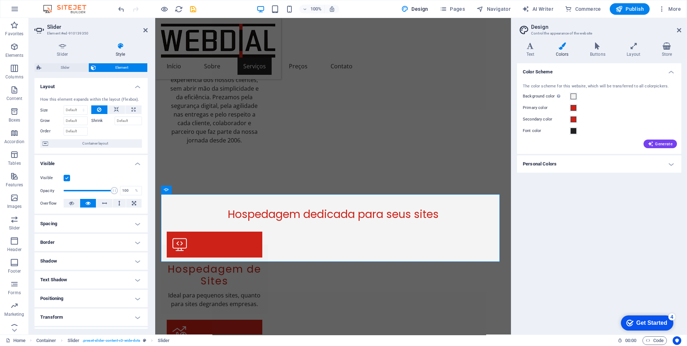
click at [667, 326] on div "Get Started" at bounding box center [651, 322] width 31 height 6
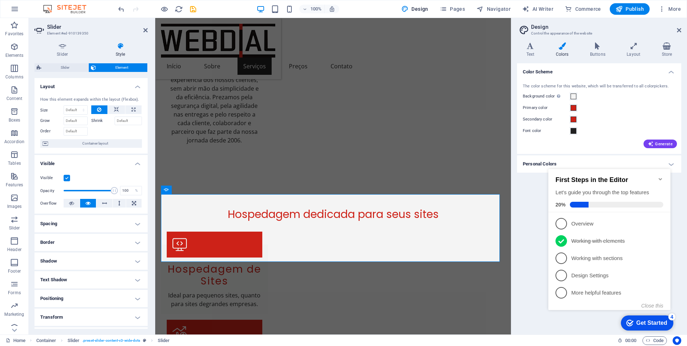
drag, startPoint x: 523, startPoint y: 258, endPoint x: 542, endPoint y: 210, distance: 51.1
click at [523, 256] on div "Color Scheme The color scheme for this website, which will be transferred to al…" at bounding box center [599, 195] width 164 height 265
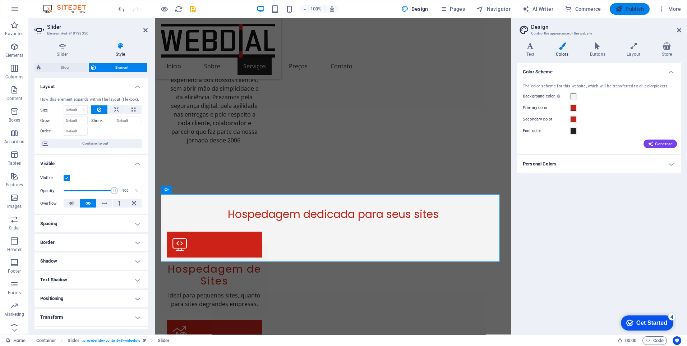
click at [622, 5] on button "Publish" at bounding box center [630, 8] width 40 height 11
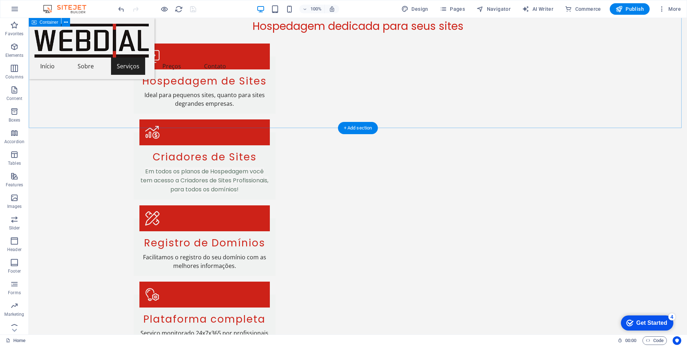
scroll to position [1220, 0]
